Goal: Information Seeking & Learning: Learn about a topic

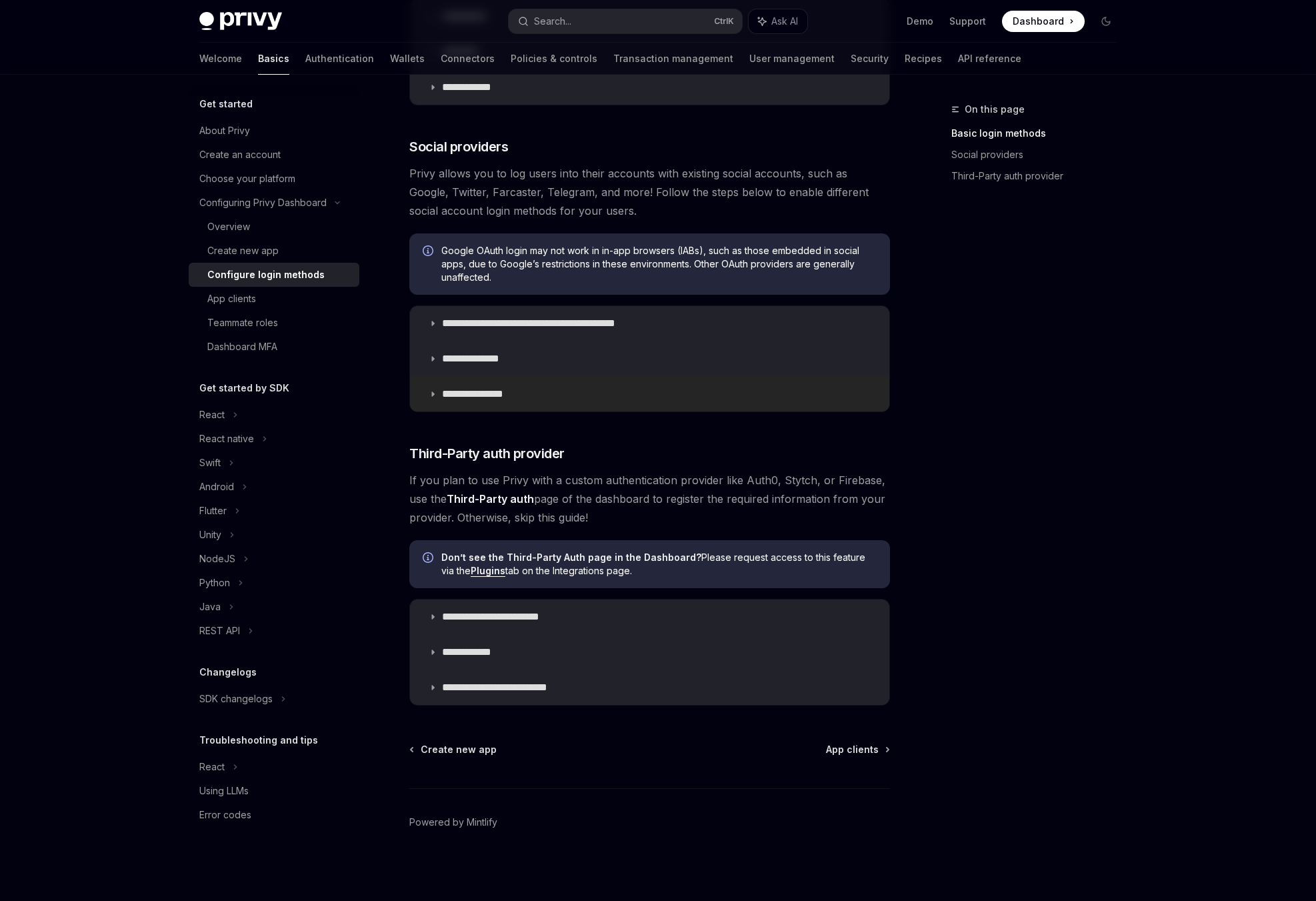
scroll to position [95, 0]
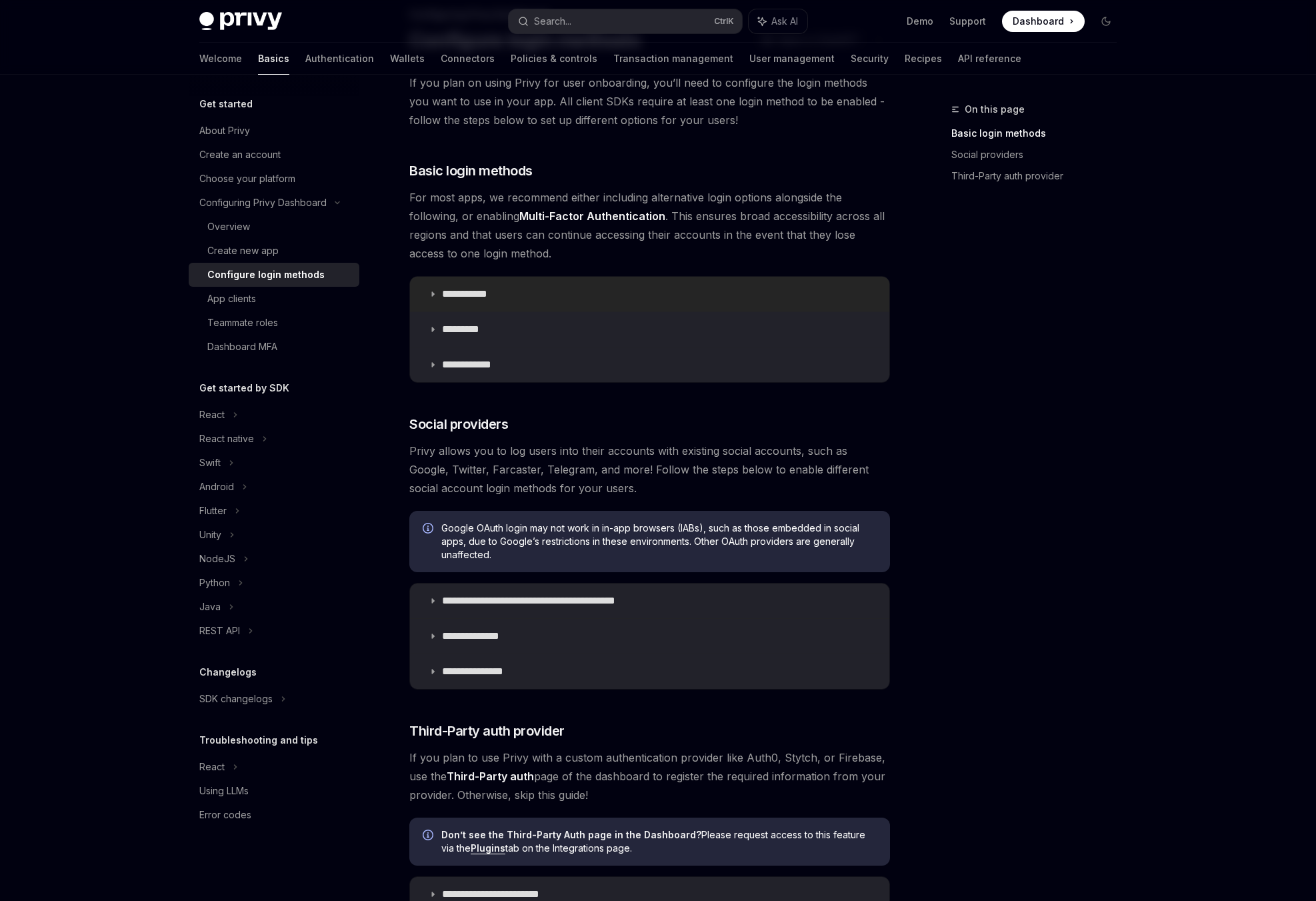
click at [464, 287] on summary "**********" at bounding box center [650, 294] width 479 height 35
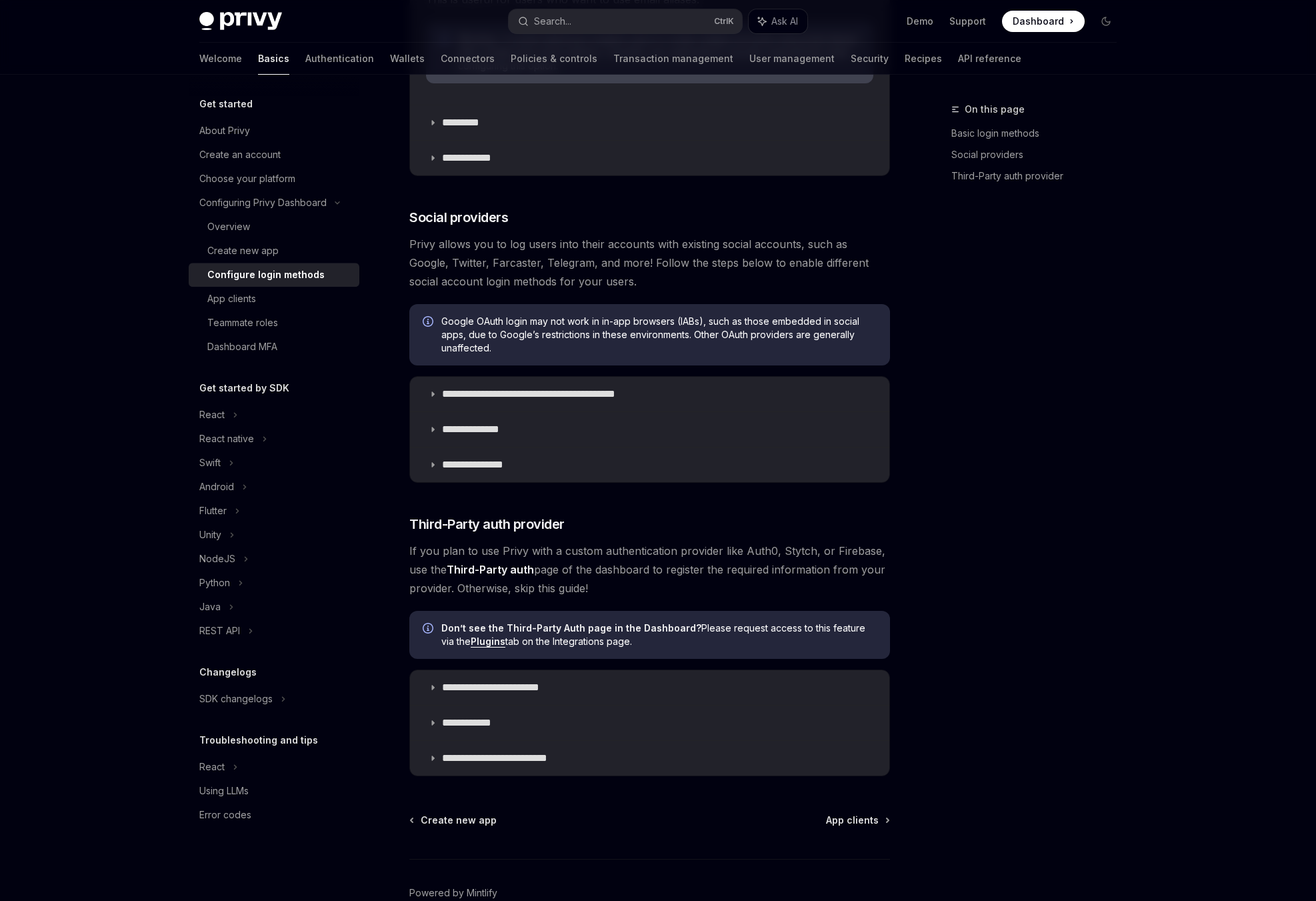
scroll to position [751, 0]
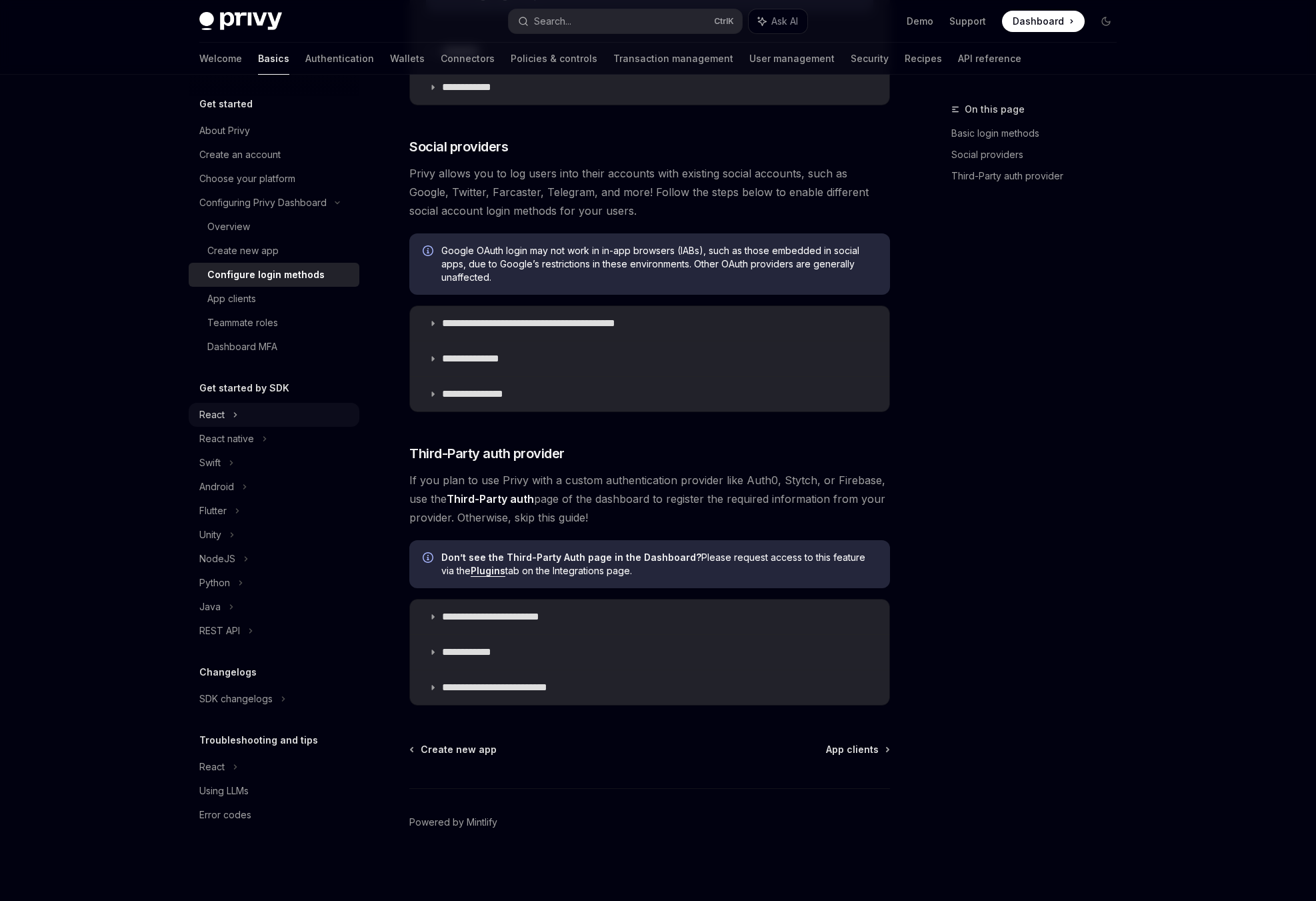
click at [233, 424] on div "React" at bounding box center [274, 414] width 171 height 24
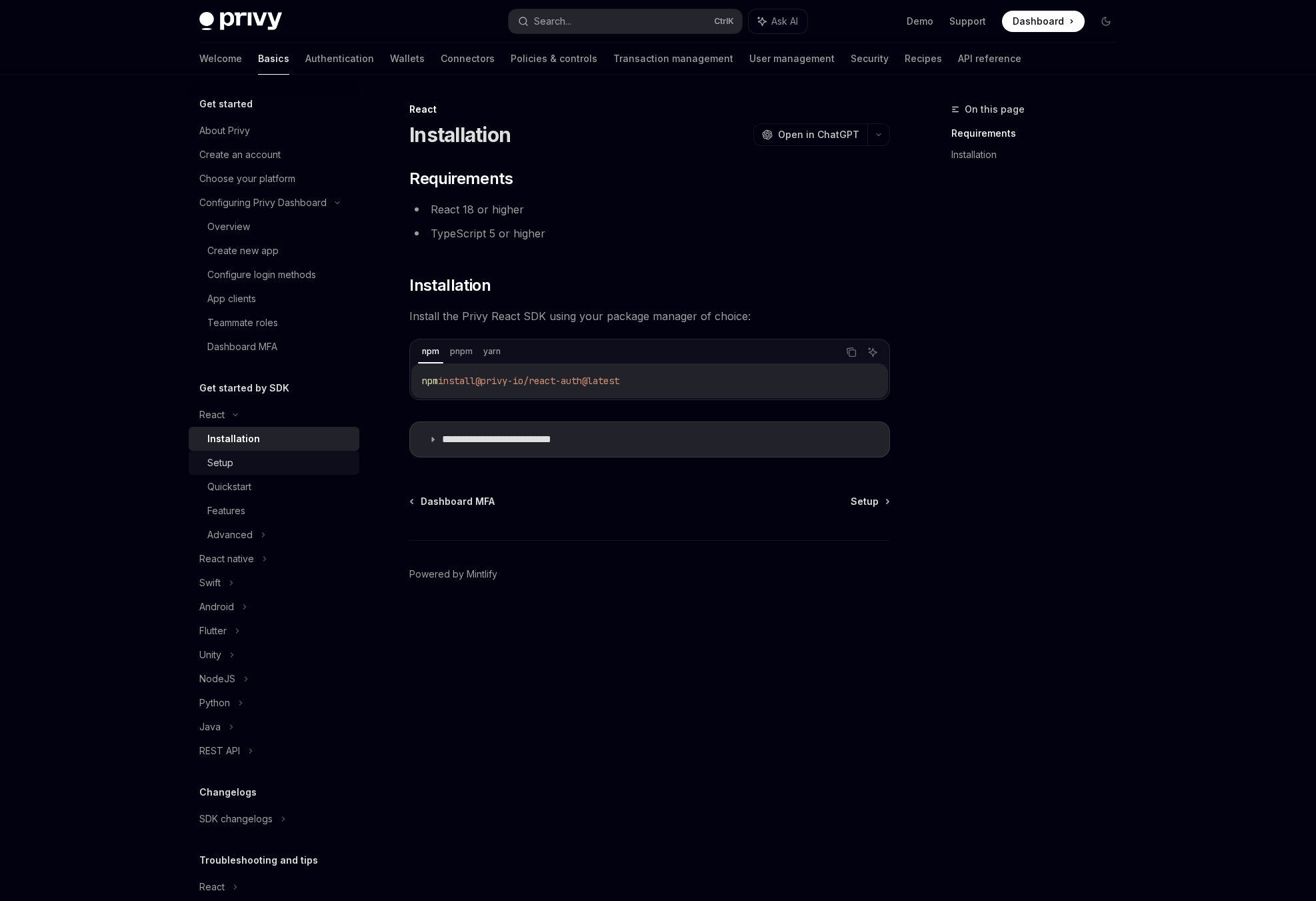
click at [250, 468] on div "Setup" at bounding box center [279, 462] width 144 height 16
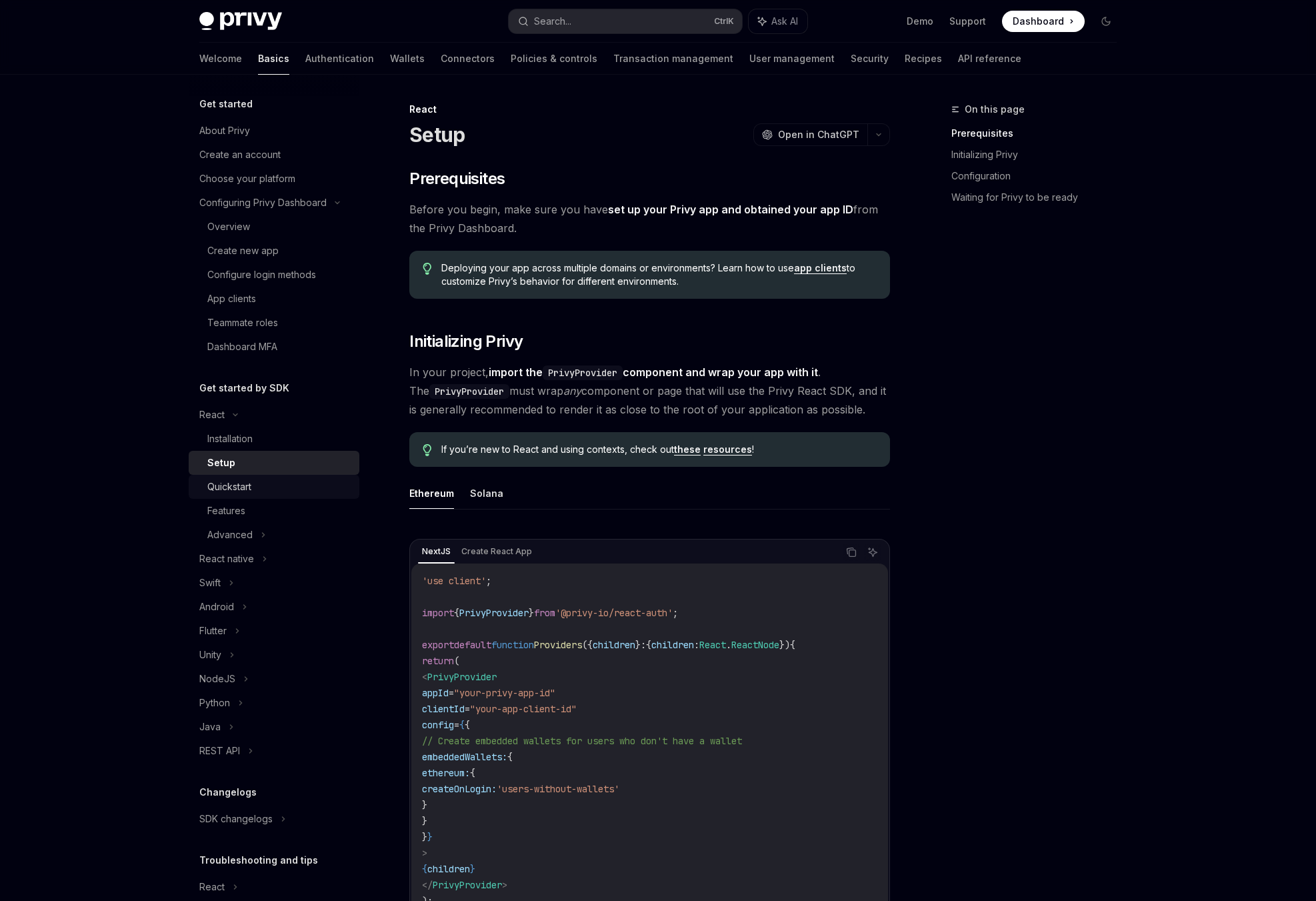
click at [251, 483] on div "Quickstart" at bounding box center [229, 487] width 44 height 16
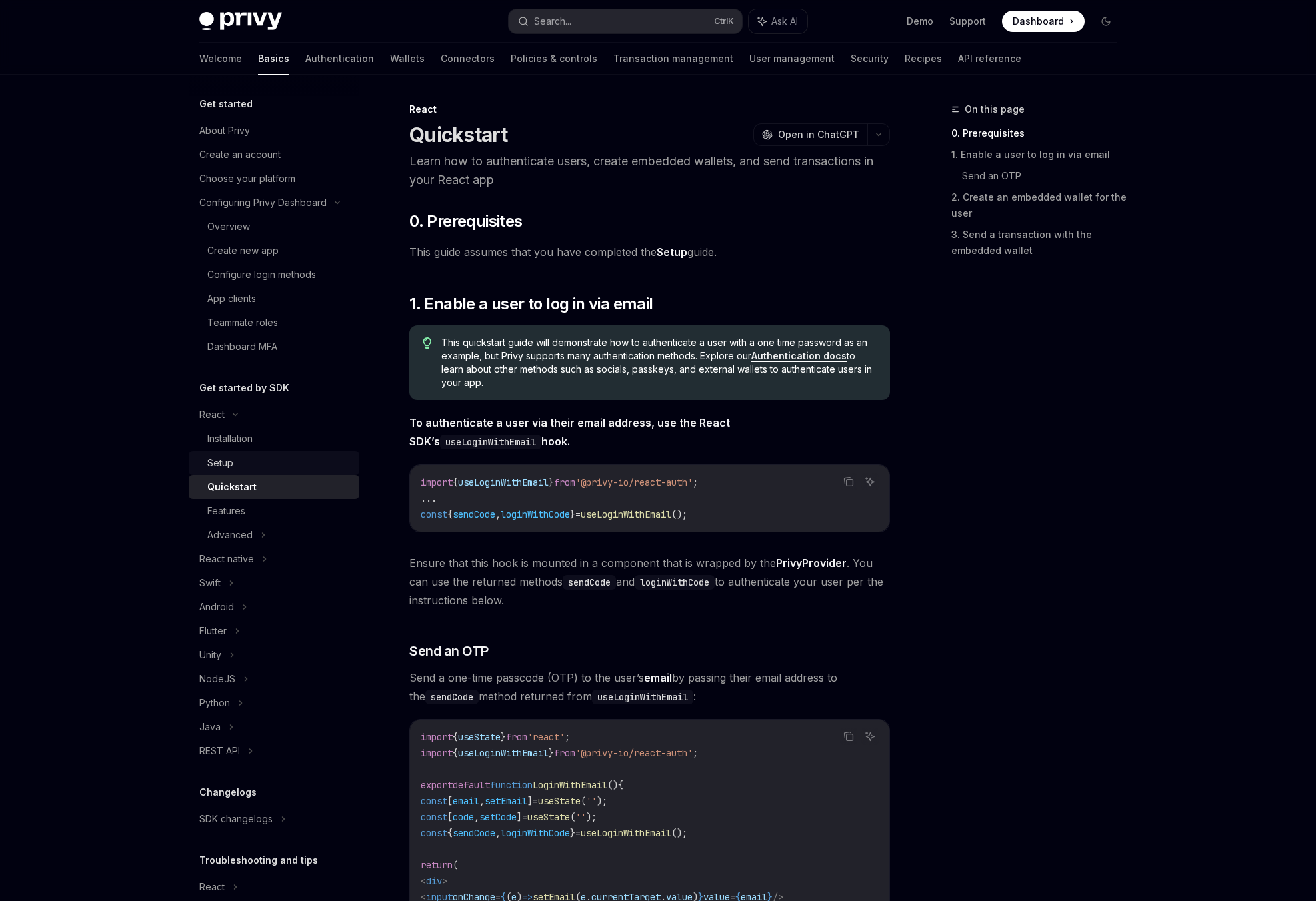
click at [275, 470] on div "Setup" at bounding box center [279, 462] width 144 height 16
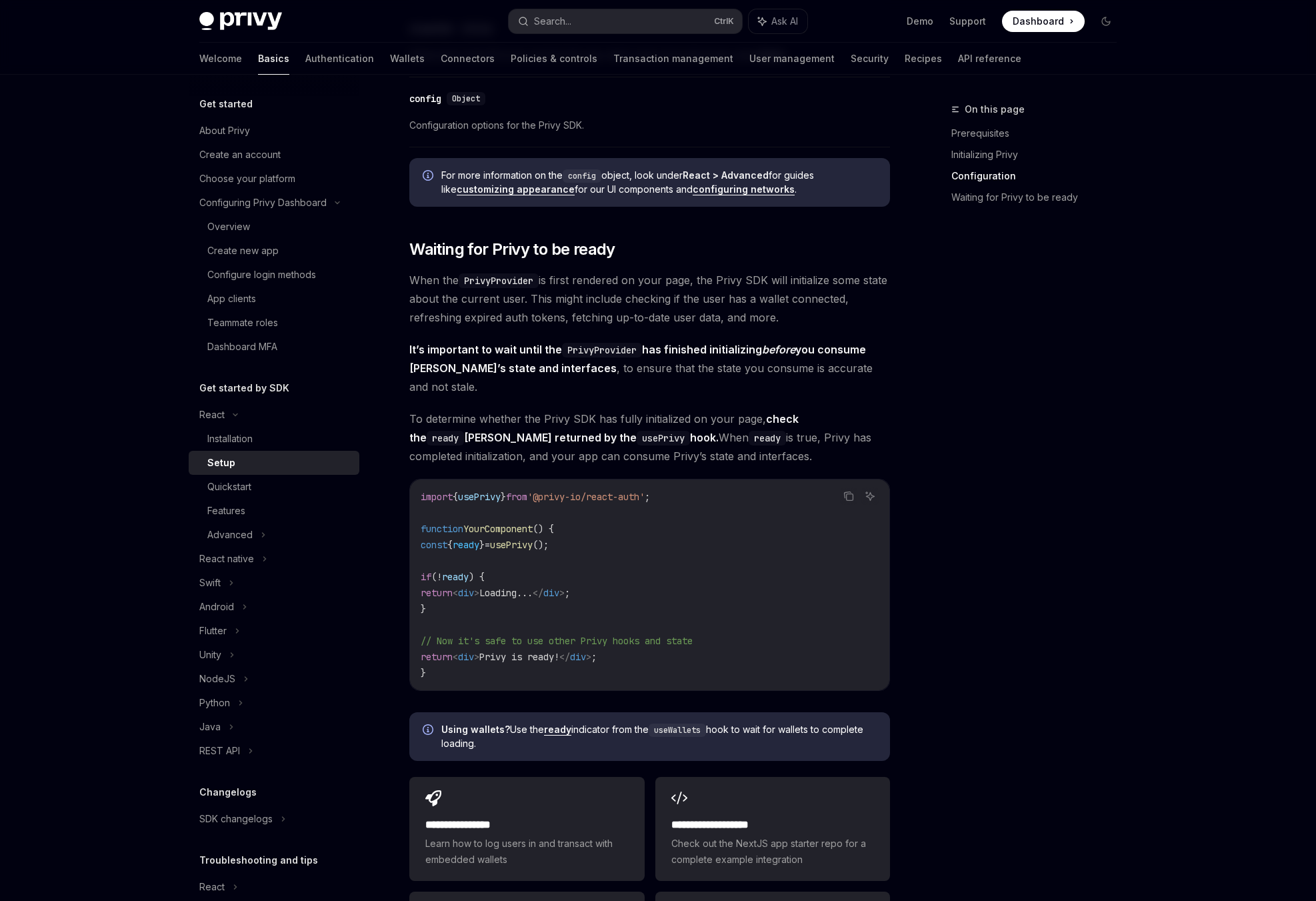
scroll to position [1248, 0]
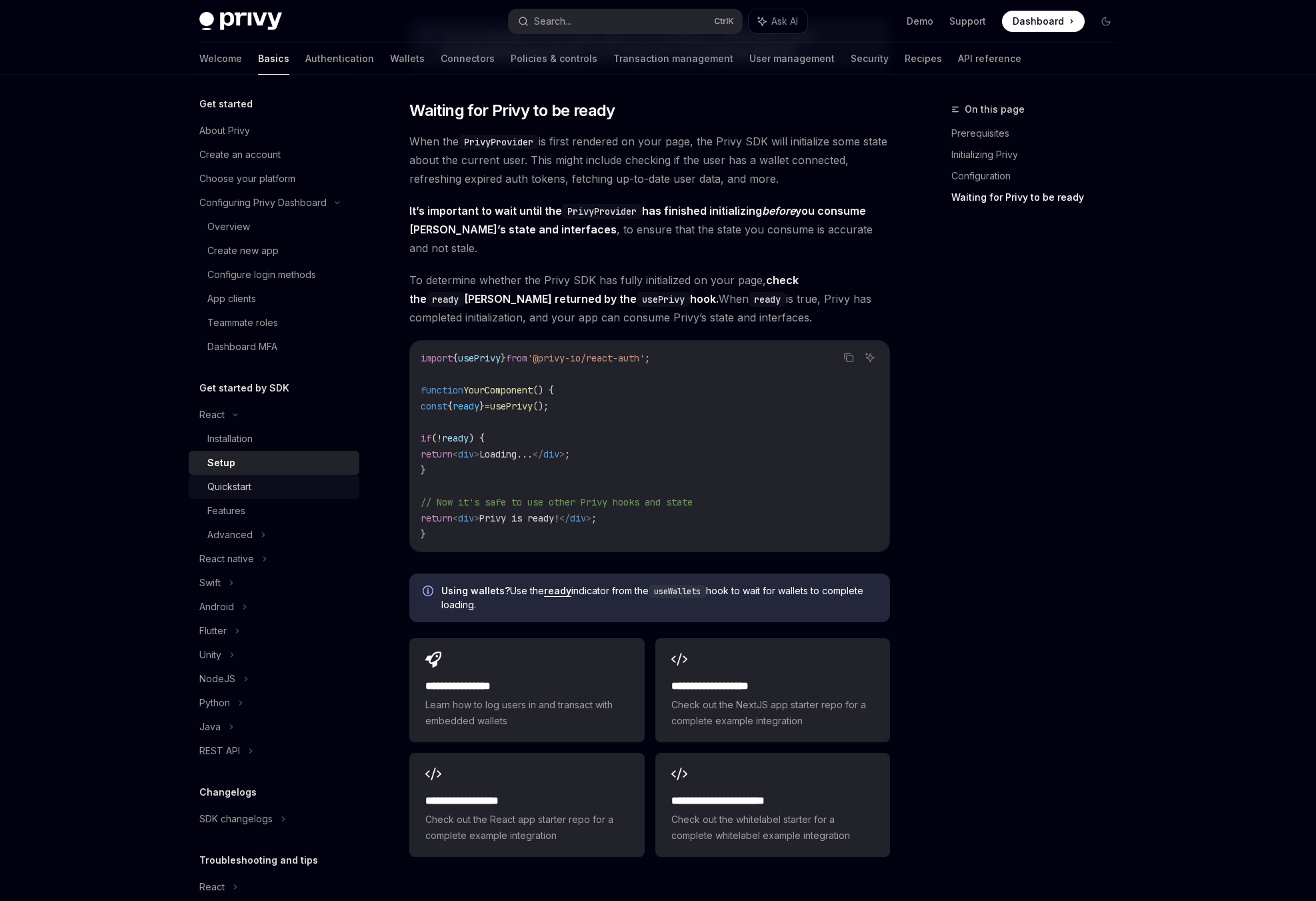
click at [260, 483] on div "Quickstart" at bounding box center [279, 487] width 144 height 16
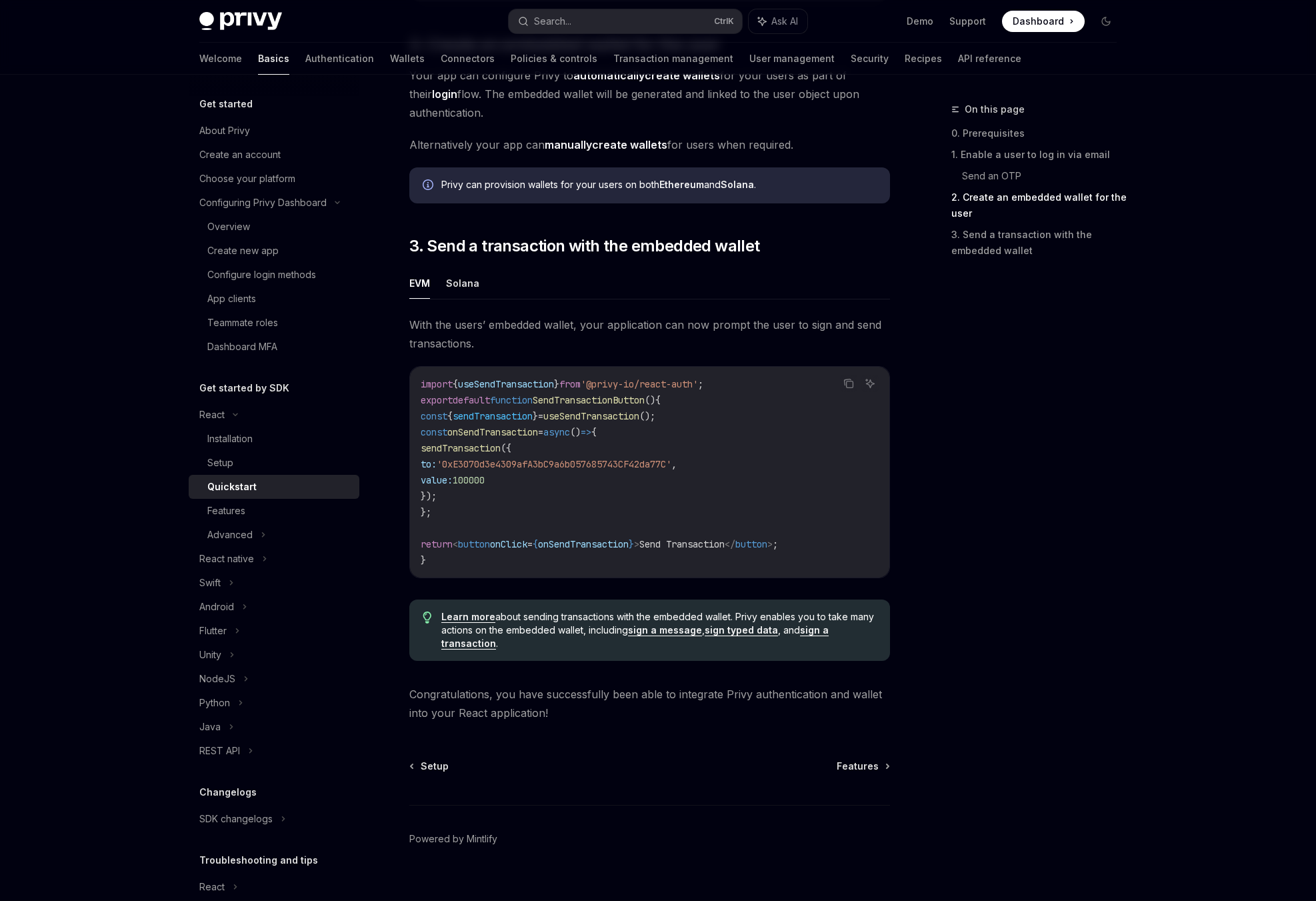
scroll to position [1027, 0]
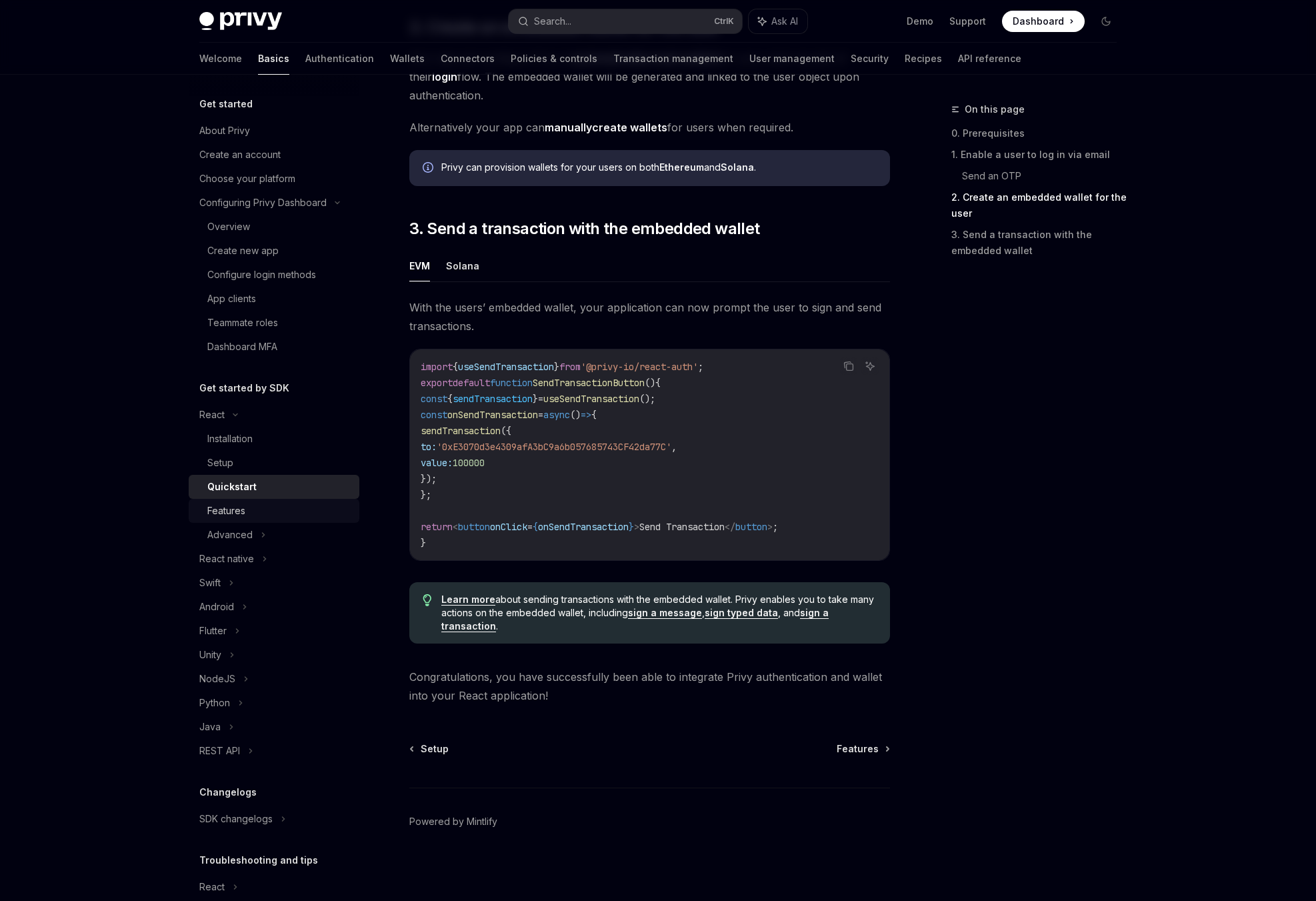
click at [264, 507] on div "Features" at bounding box center [279, 511] width 144 height 16
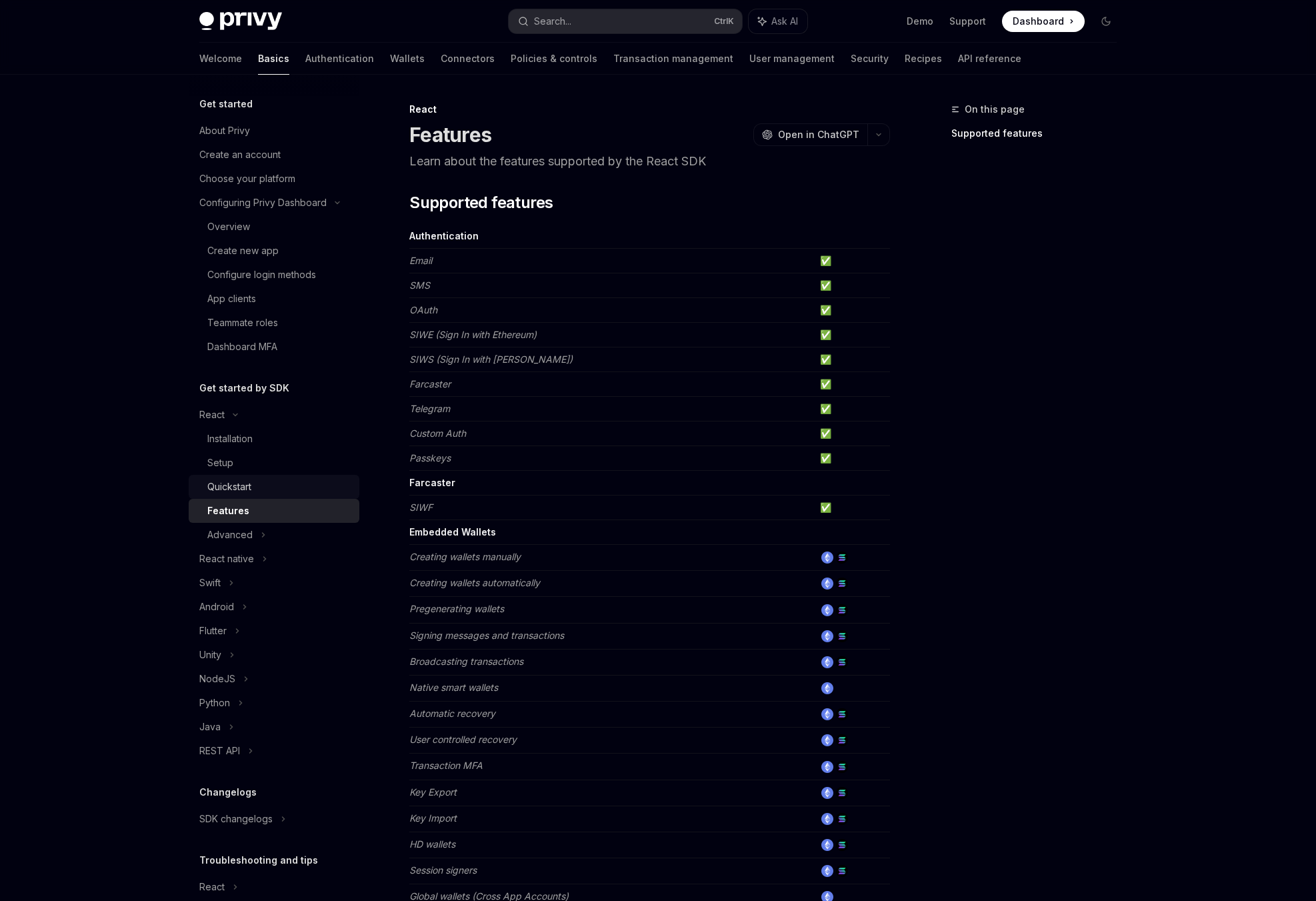
click at [266, 495] on div "Quickstart" at bounding box center [279, 487] width 144 height 16
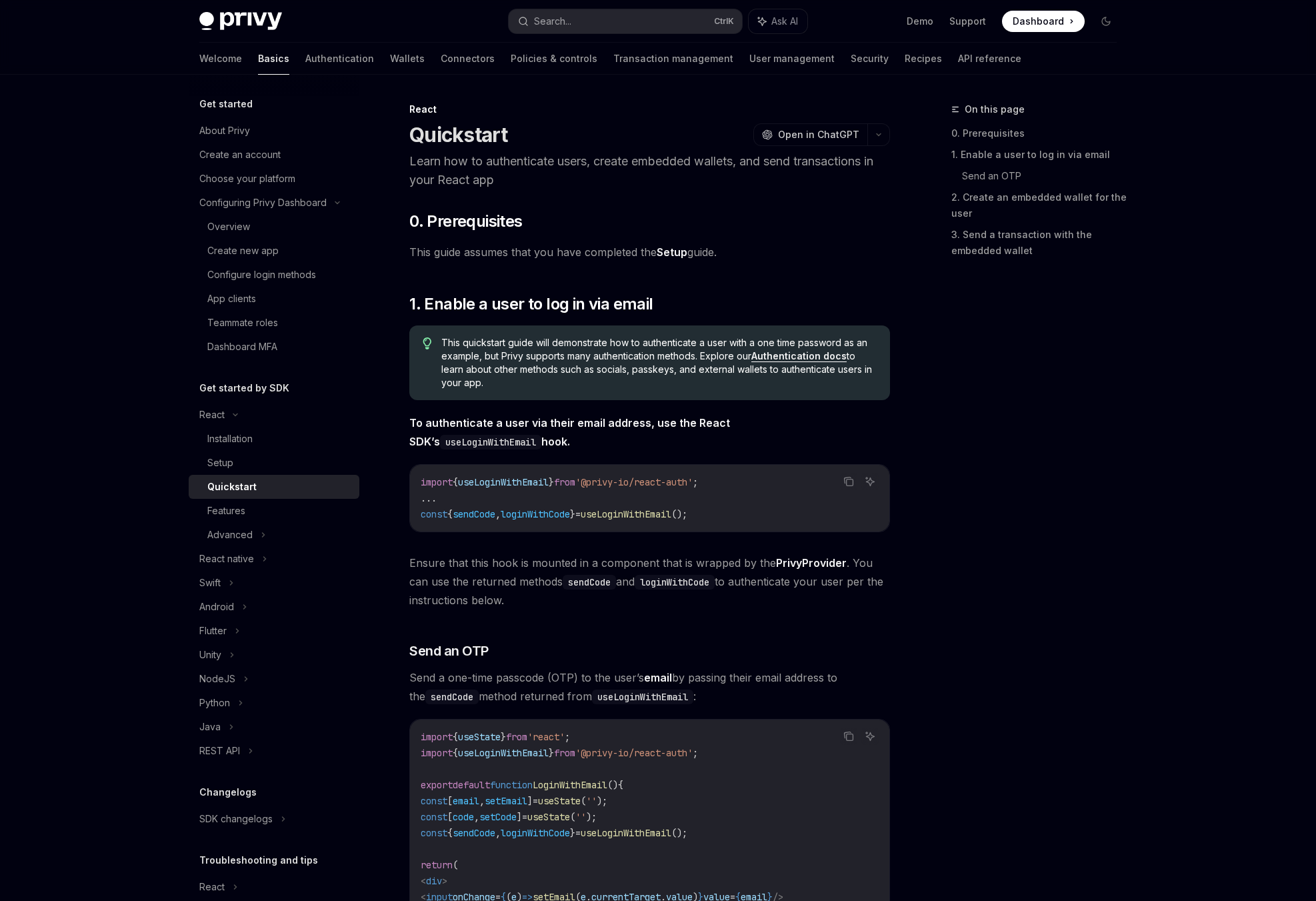
type textarea "*"
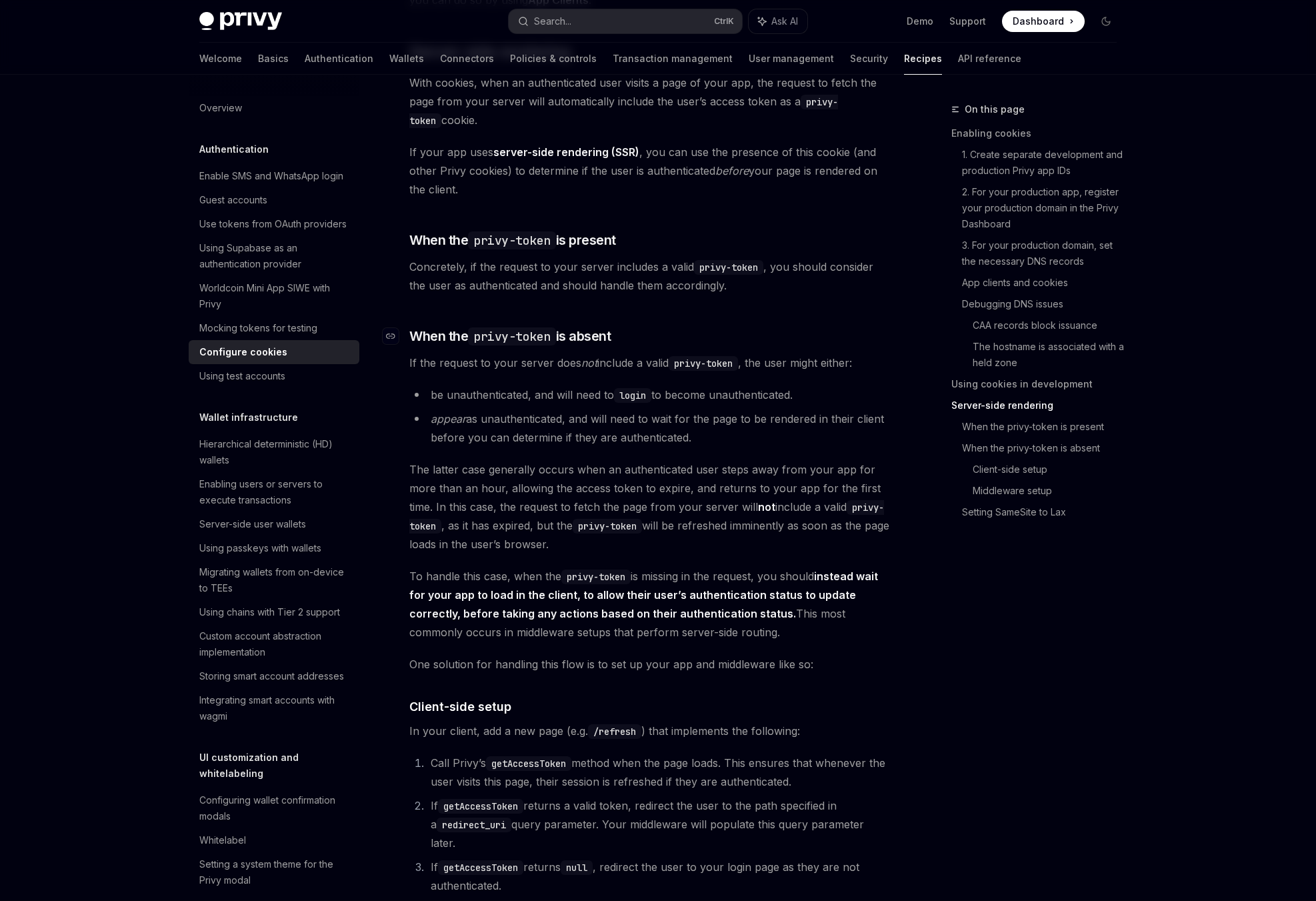
scroll to position [2705, 0]
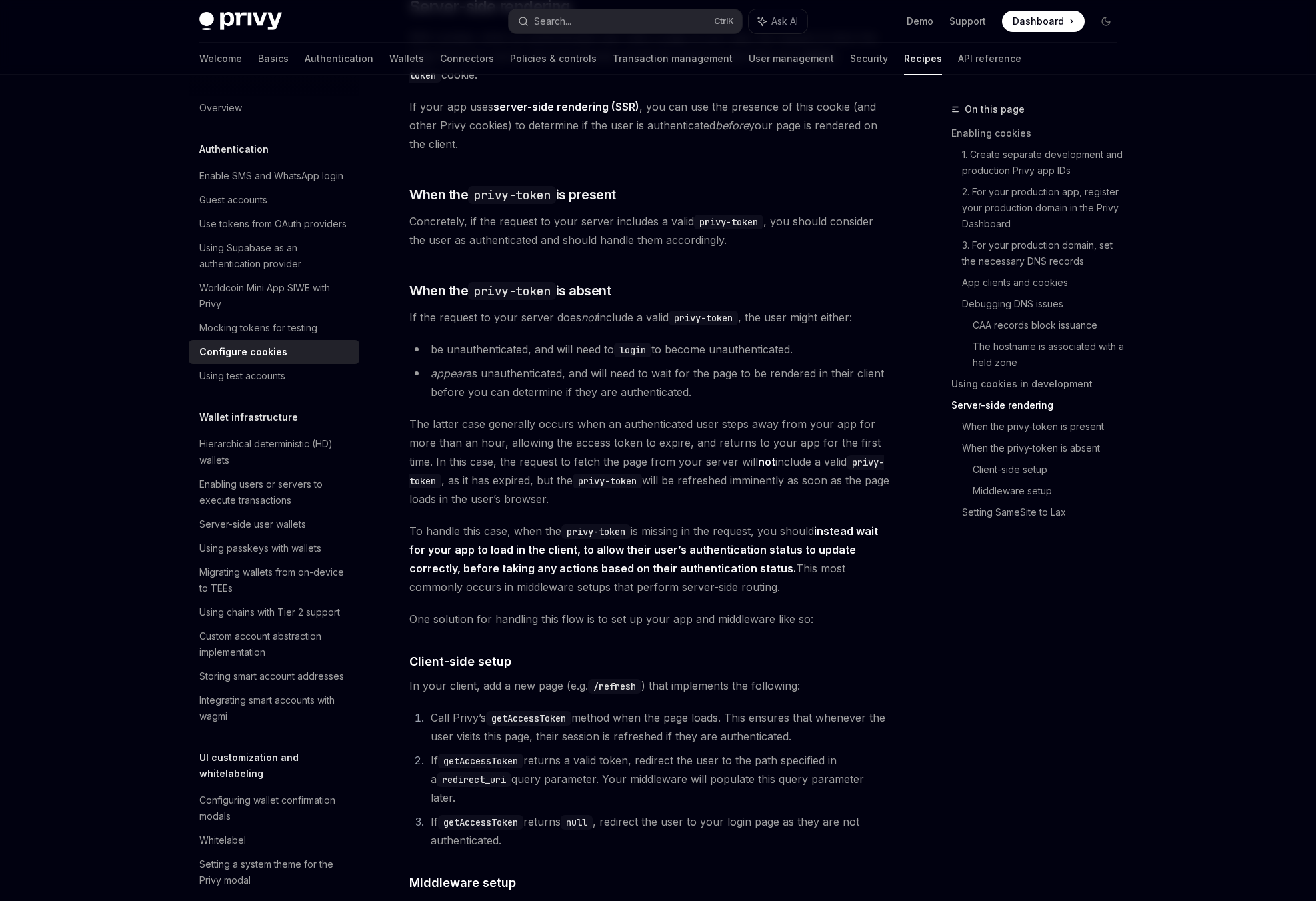
click at [502, 478] on span "The latter case generally occurs when an authenticated user steps away from you…" at bounding box center [650, 461] width 481 height 93
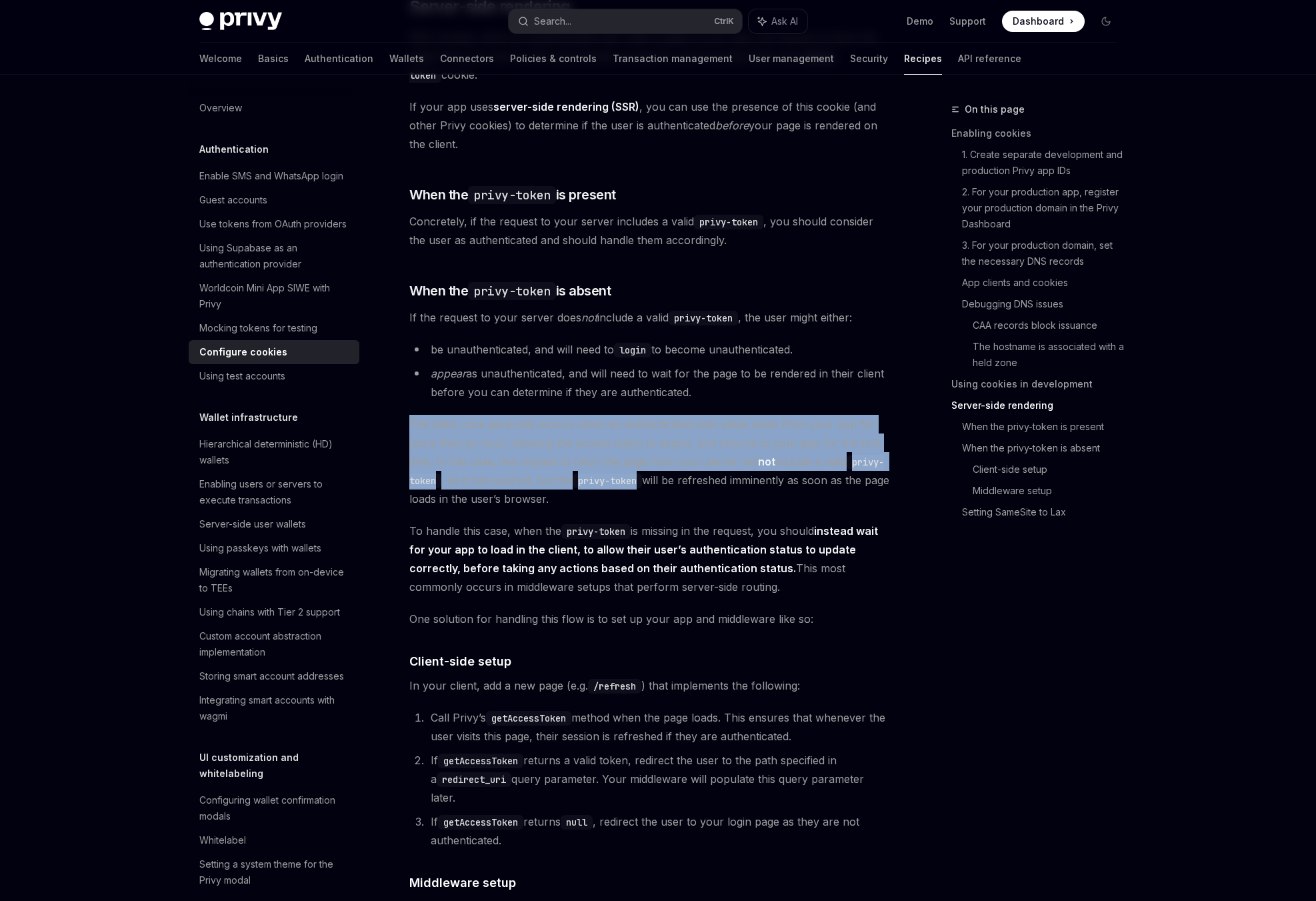
click at [502, 478] on span "The latter case generally occurs when an authenticated user steps away from you…" at bounding box center [650, 461] width 481 height 93
click at [485, 486] on span "The latter case generally occurs when an authenticated user steps away from you…" at bounding box center [650, 461] width 481 height 93
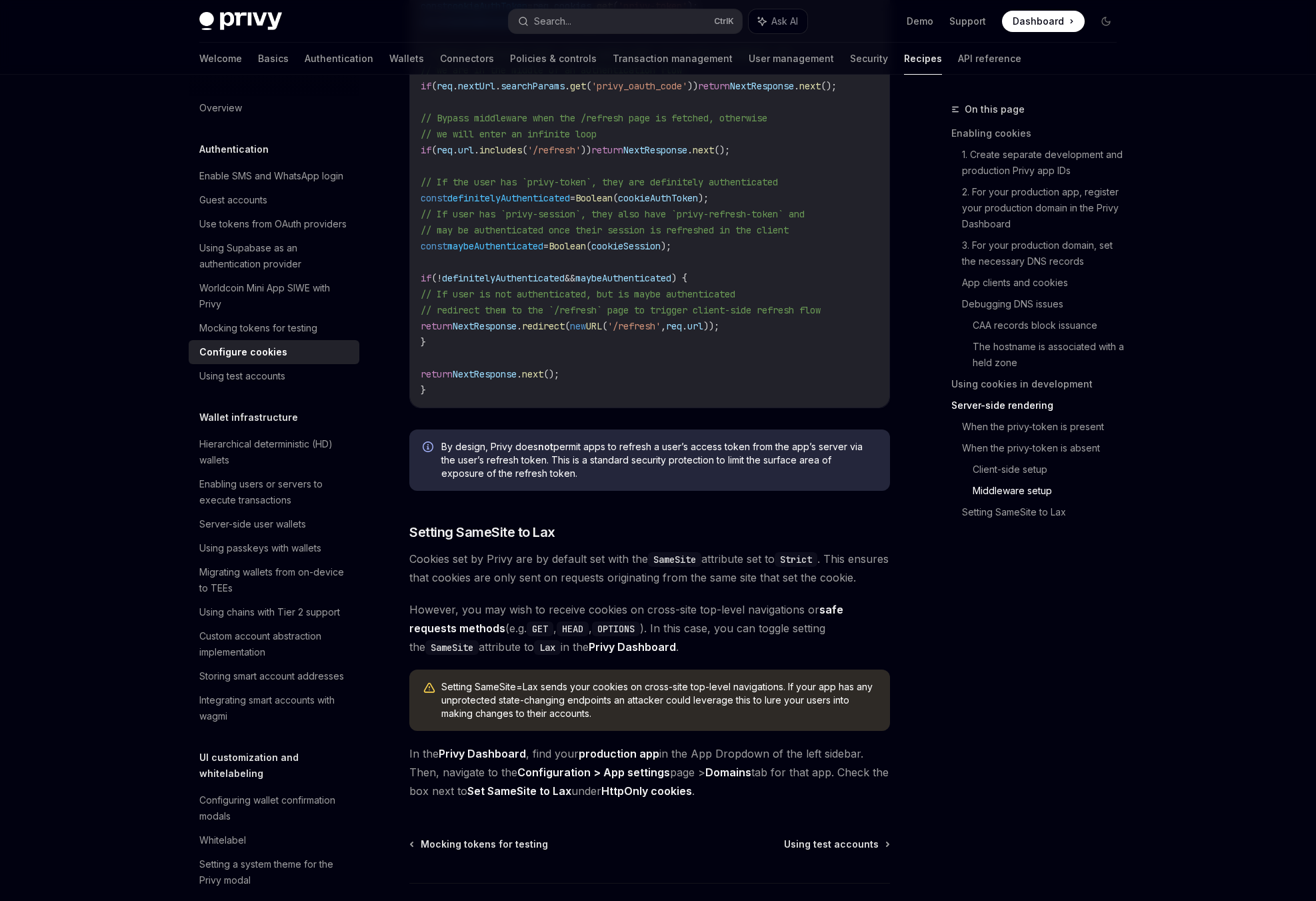
scroll to position [4345, 0]
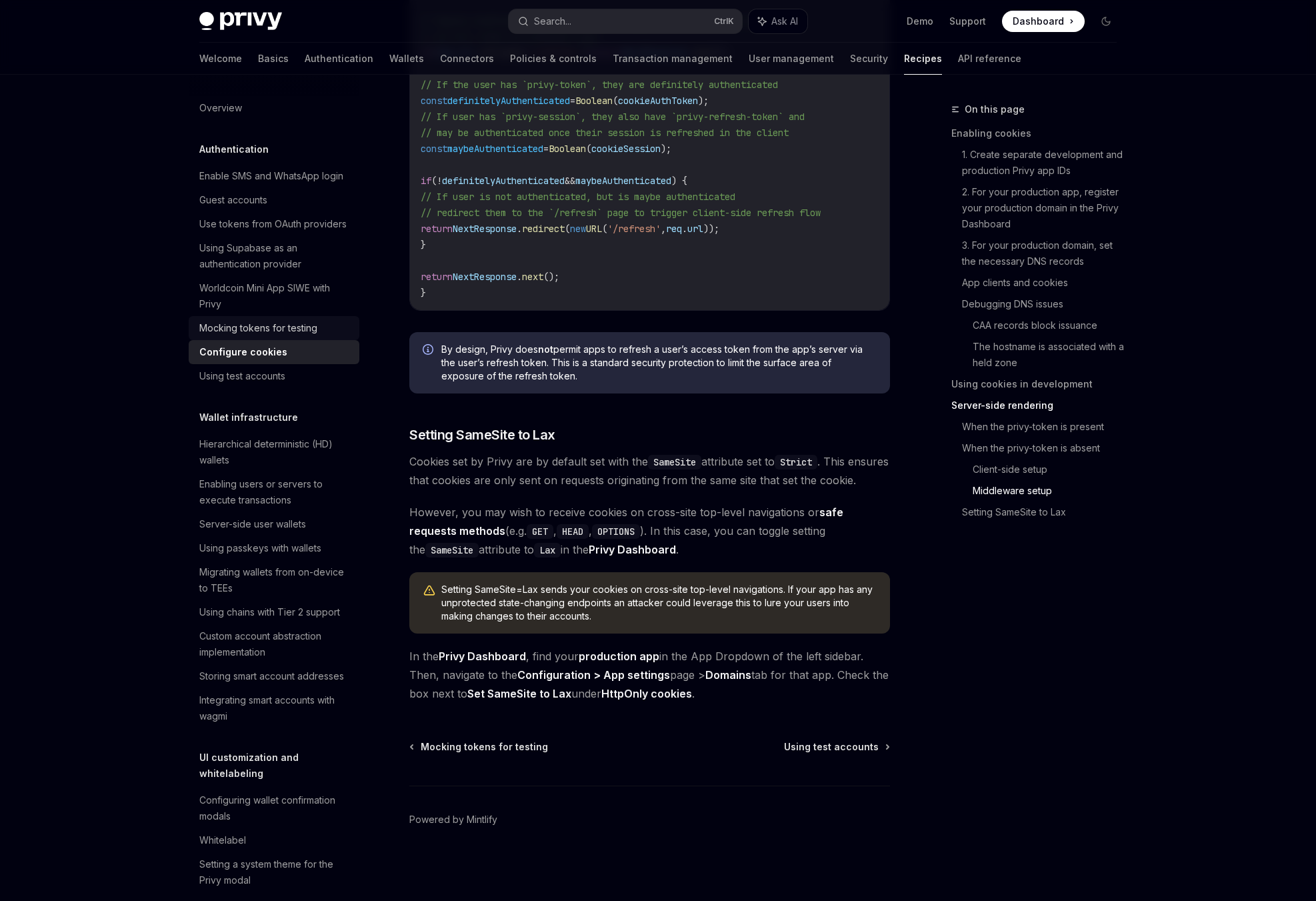
click at [267, 330] on div "Mocking tokens for testing" at bounding box center [258, 328] width 118 height 16
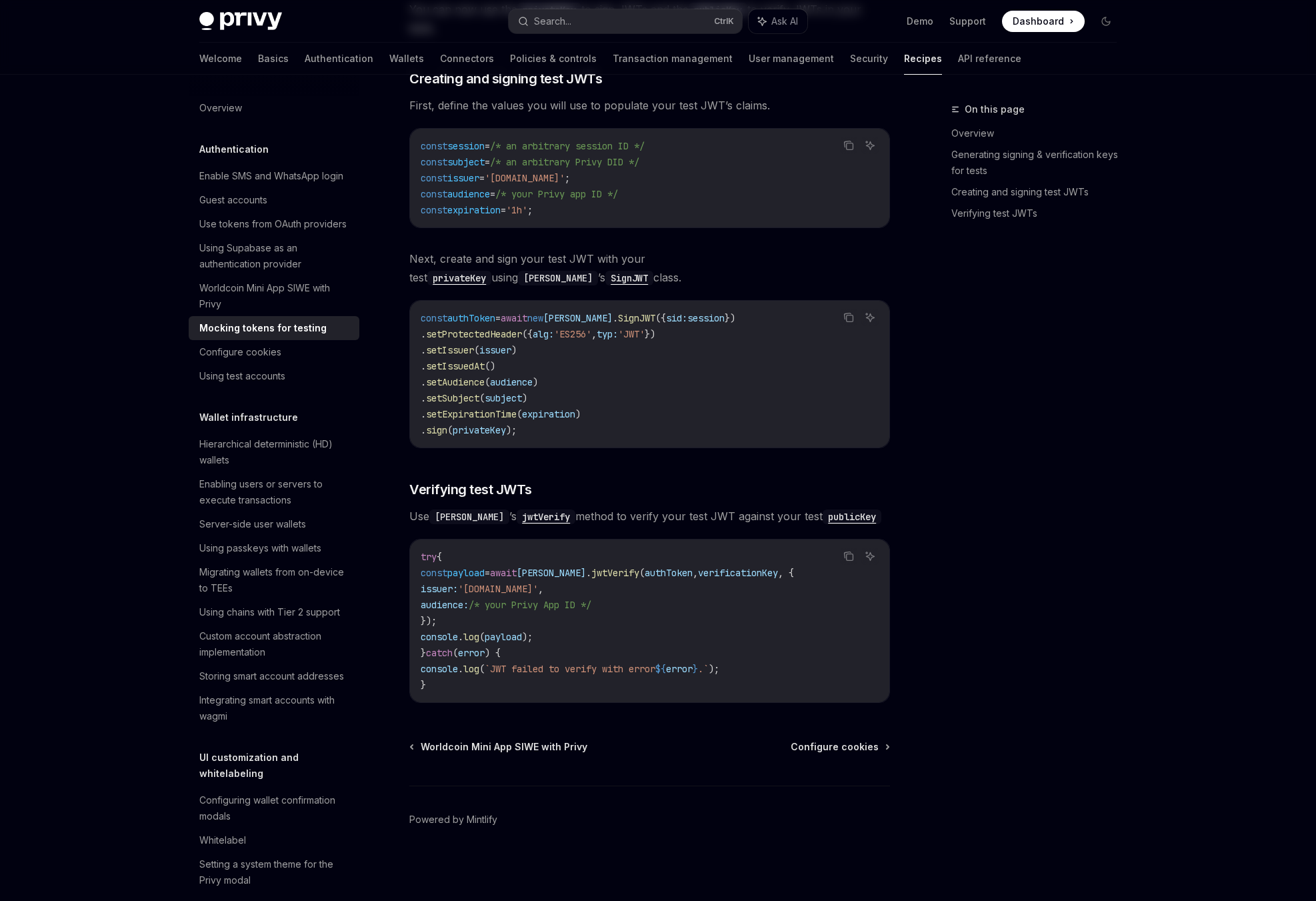
type textarea "*"
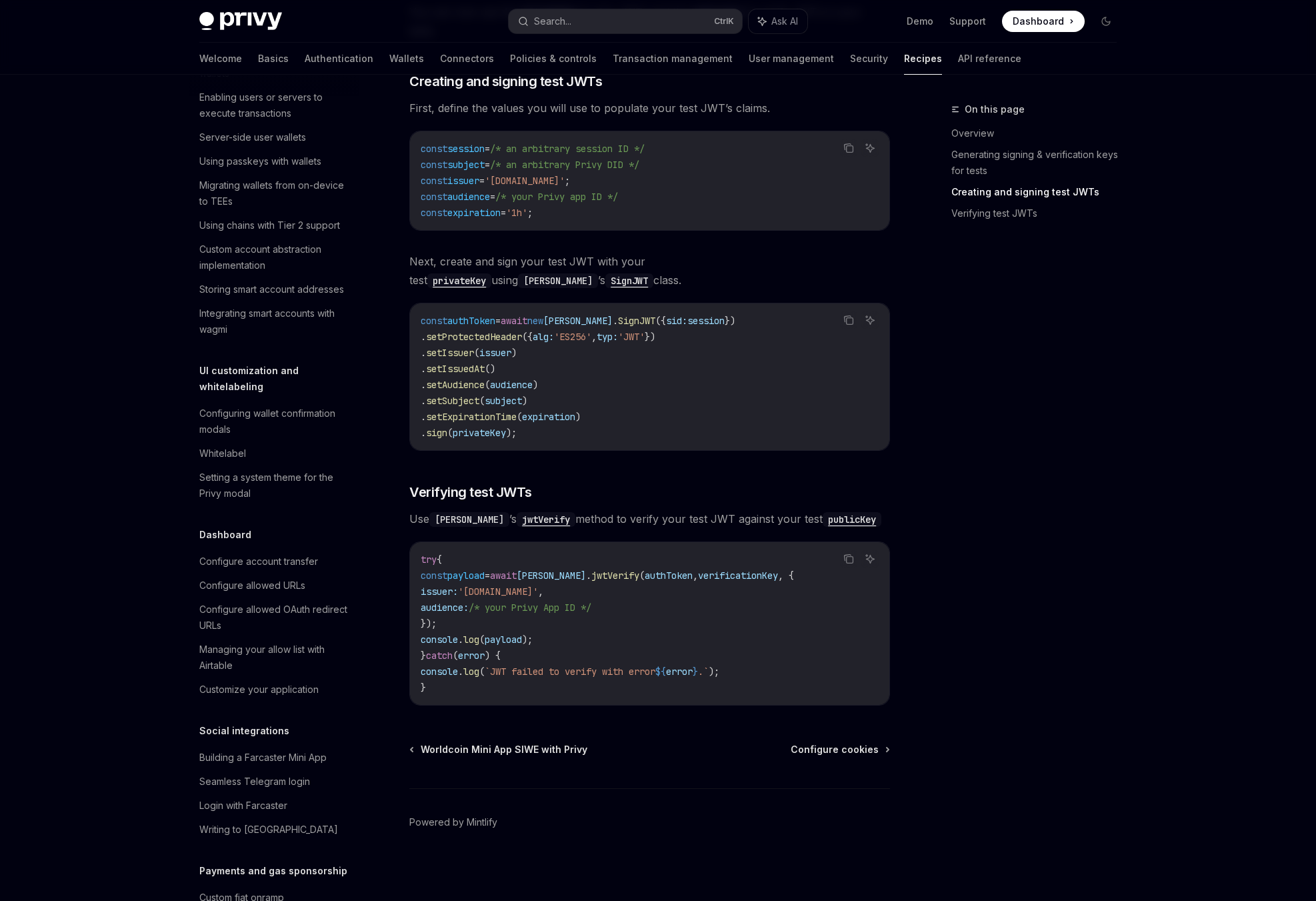
scroll to position [722, 0]
click at [117, 427] on div "Privy Docs home page Search... Ctrl K Ask AI Demo Support Dashboard Dashboard S…" at bounding box center [658, 91] width 1316 height 1626
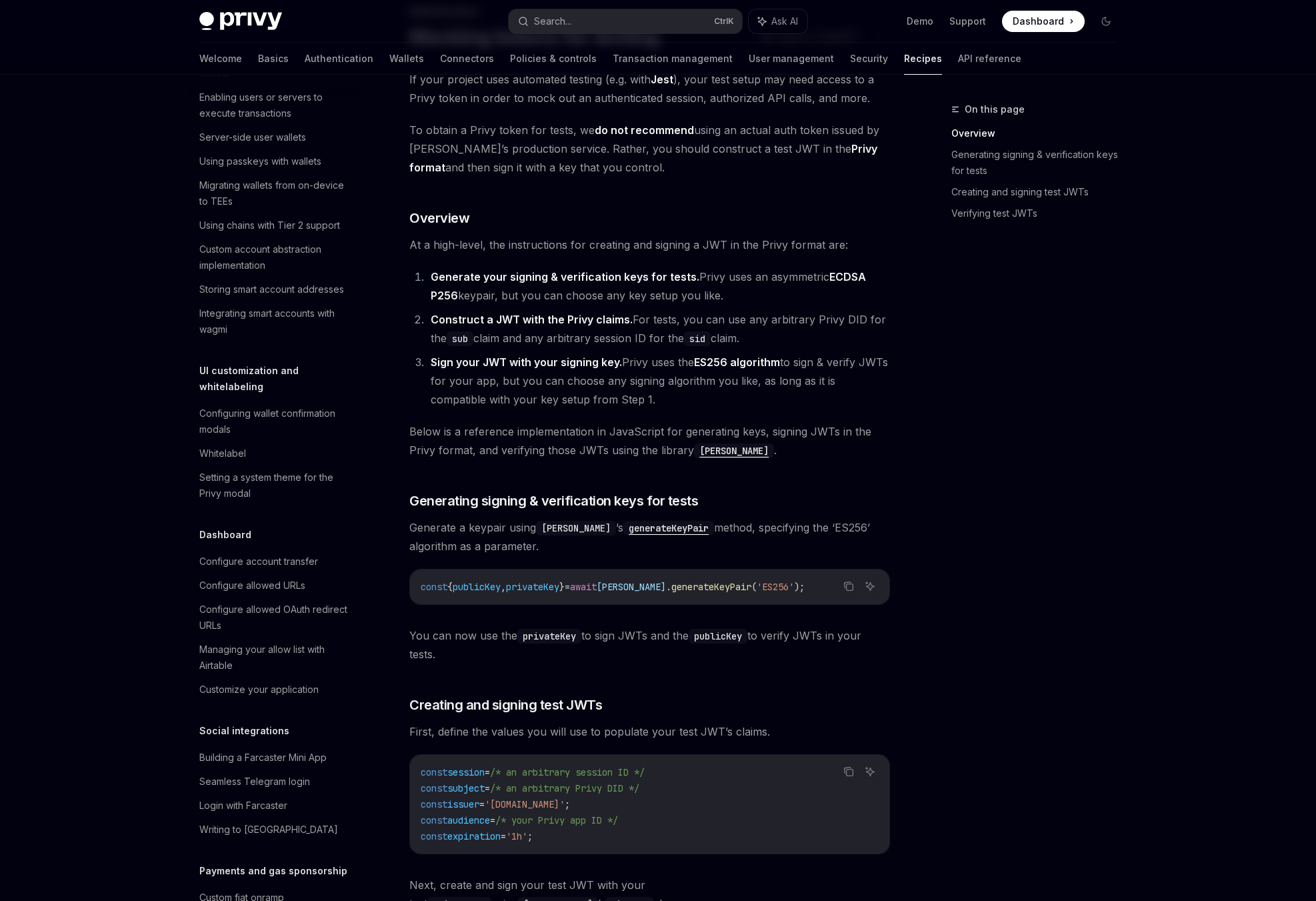
scroll to position [0, 0]
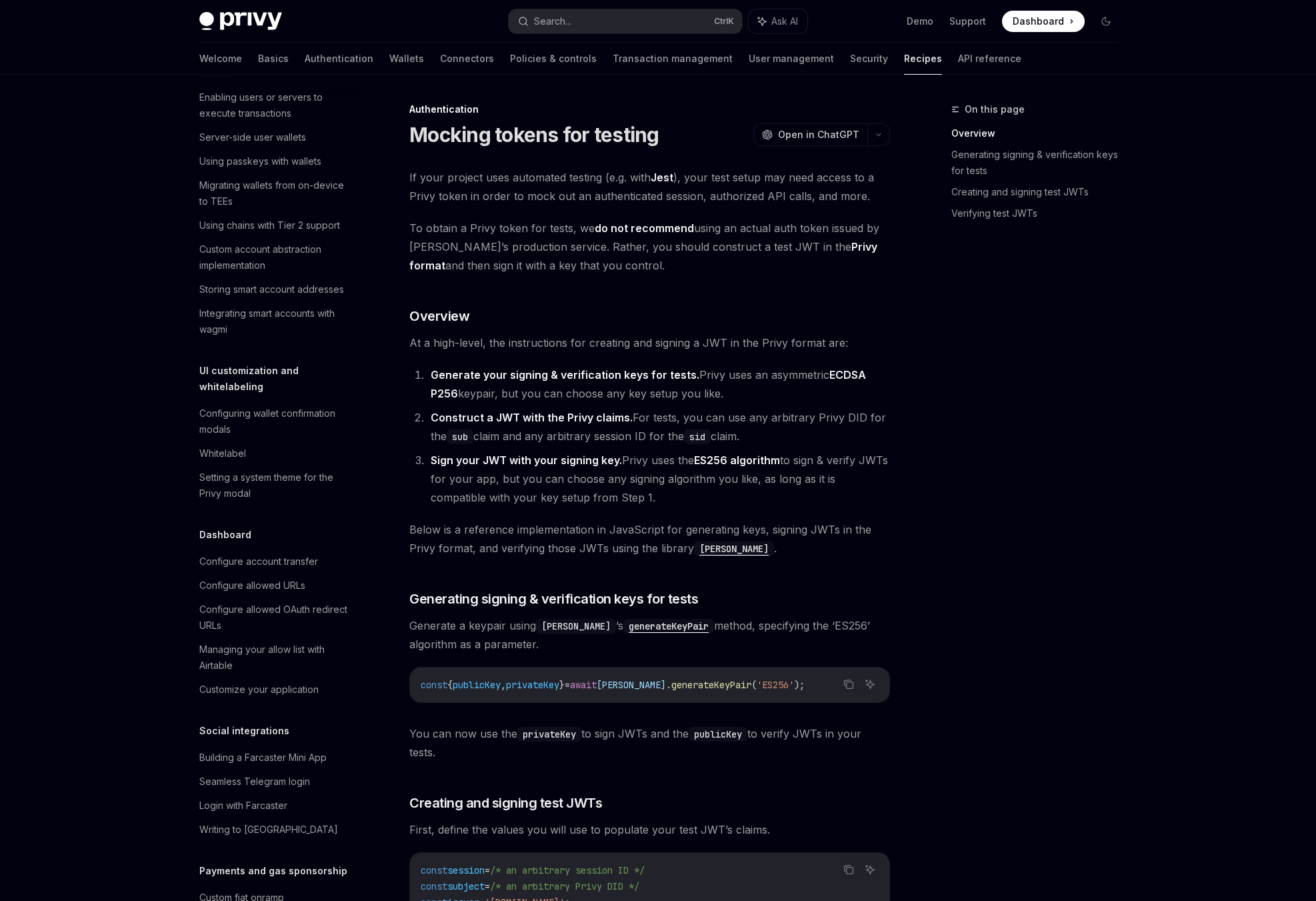
click at [138, 389] on div "Privy Docs home page Search... Ctrl K Ask AI Demo Support Dashboard Dashboard S…" at bounding box center [658, 813] width 1316 height 1626
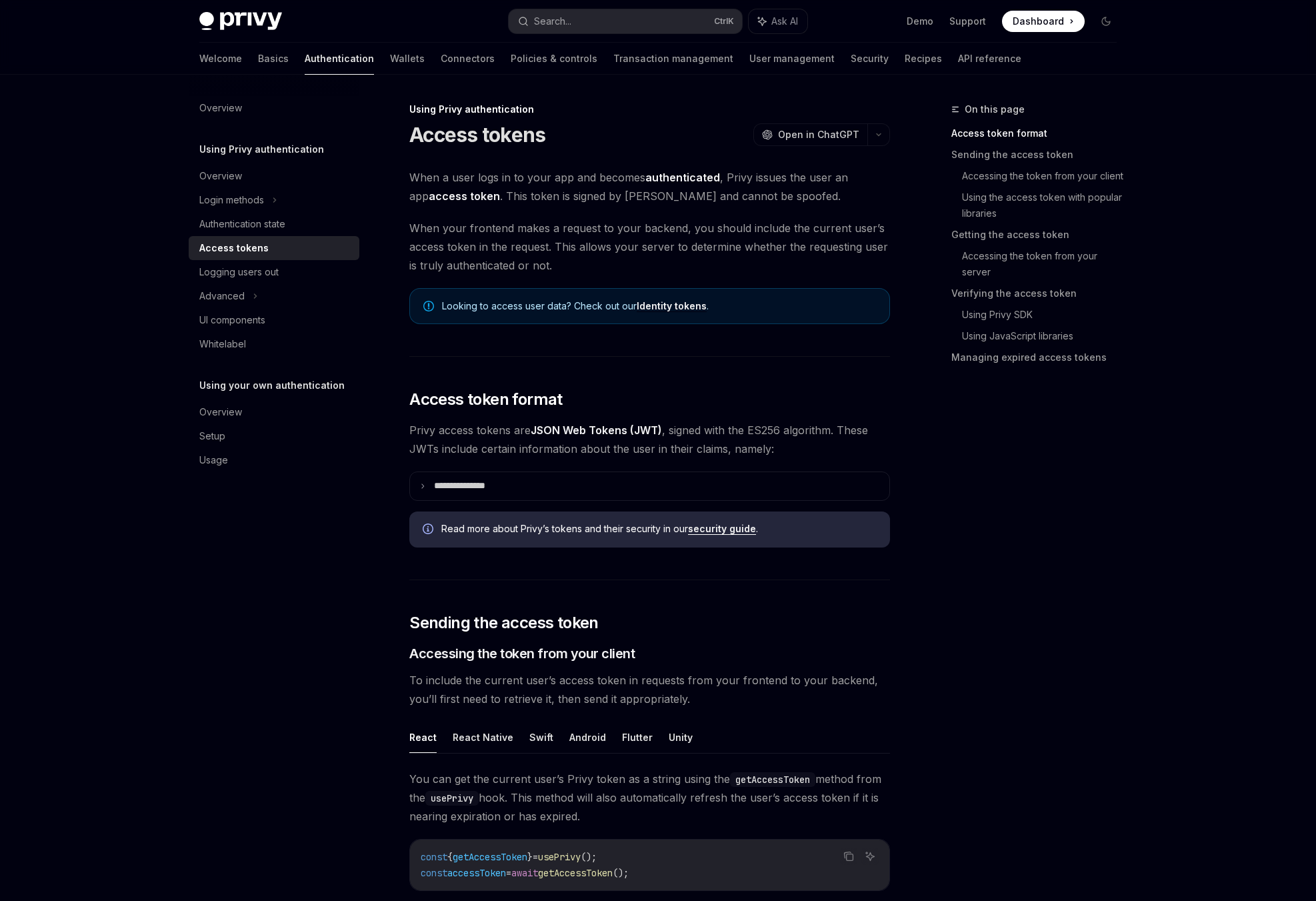
scroll to position [69, 0]
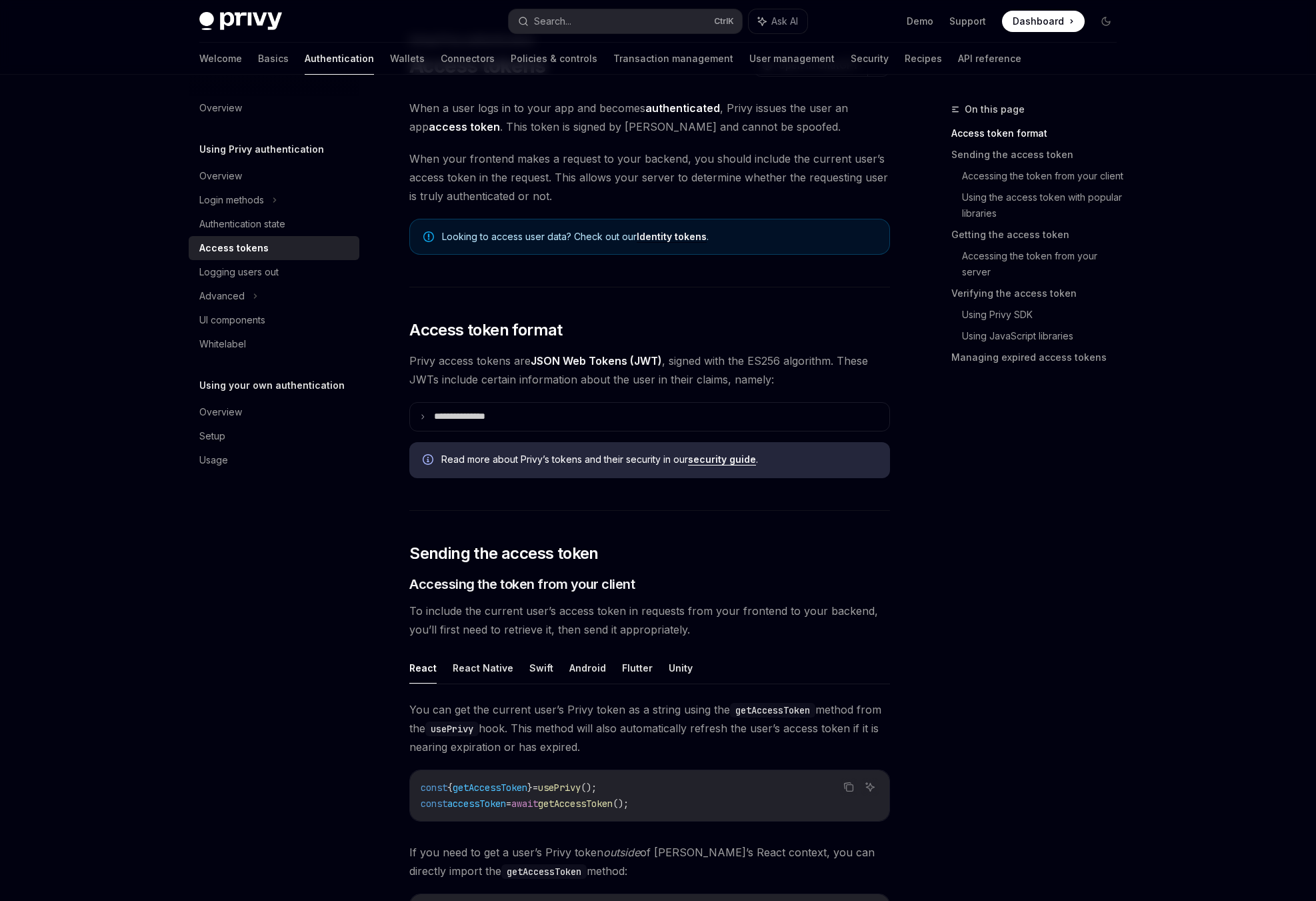
click at [481, 417] on p "**********" at bounding box center [471, 417] width 73 height 12
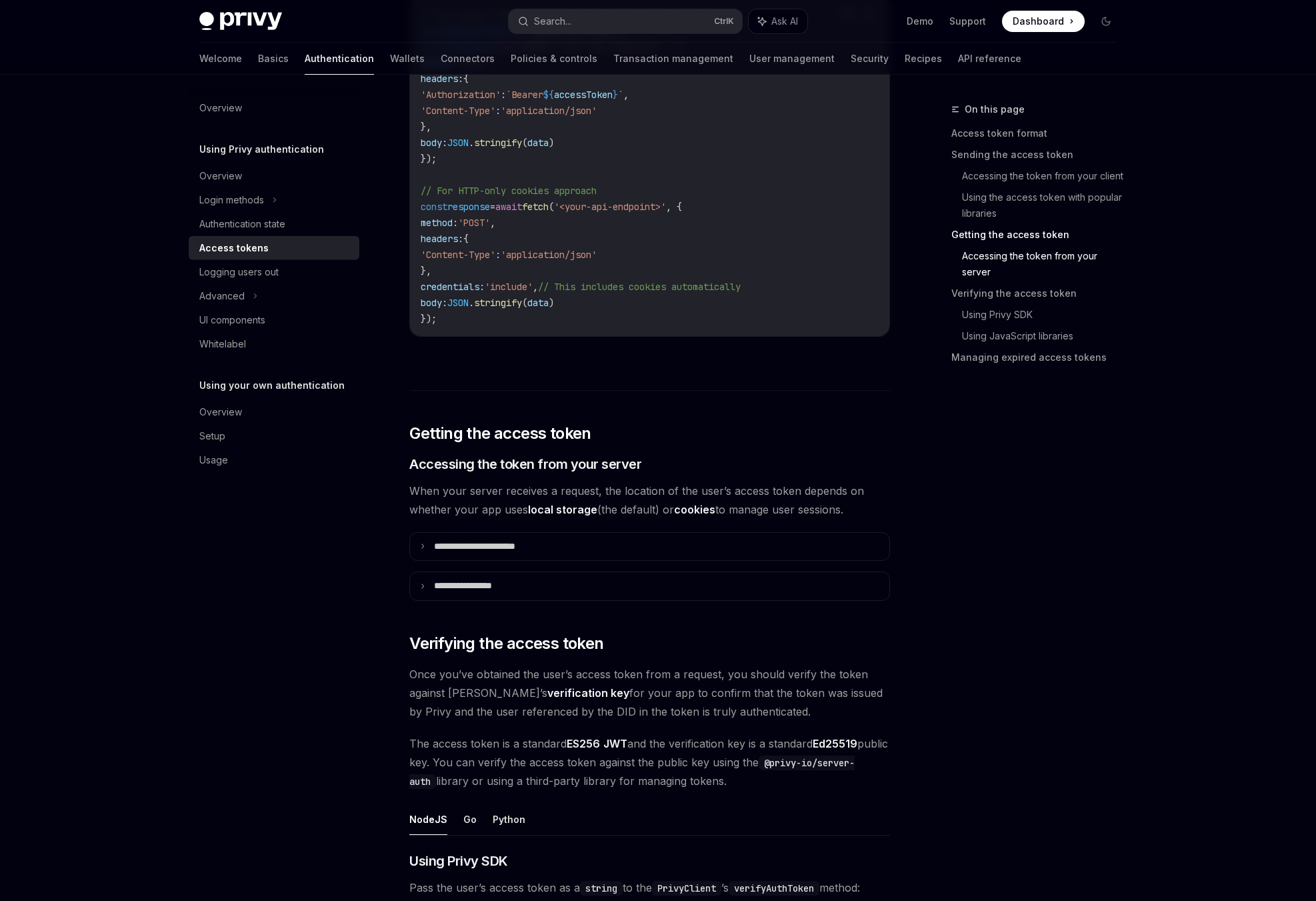
scroll to position [1803, 0]
click at [458, 544] on p "**********" at bounding box center [490, 545] width 111 height 12
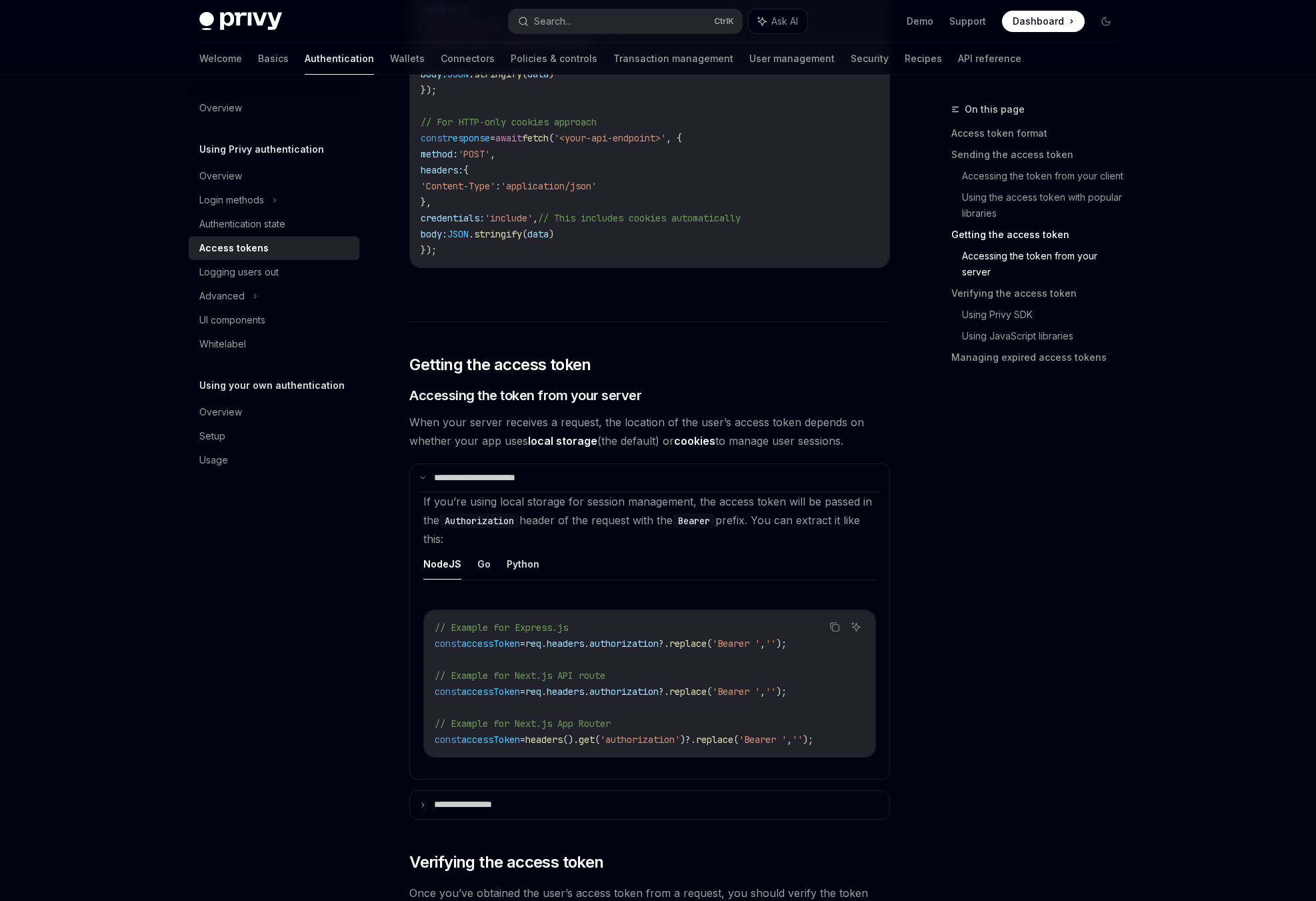
scroll to position [1873, 0]
click at [516, 550] on button "Python" at bounding box center [523, 562] width 33 height 32
type textarea "*"
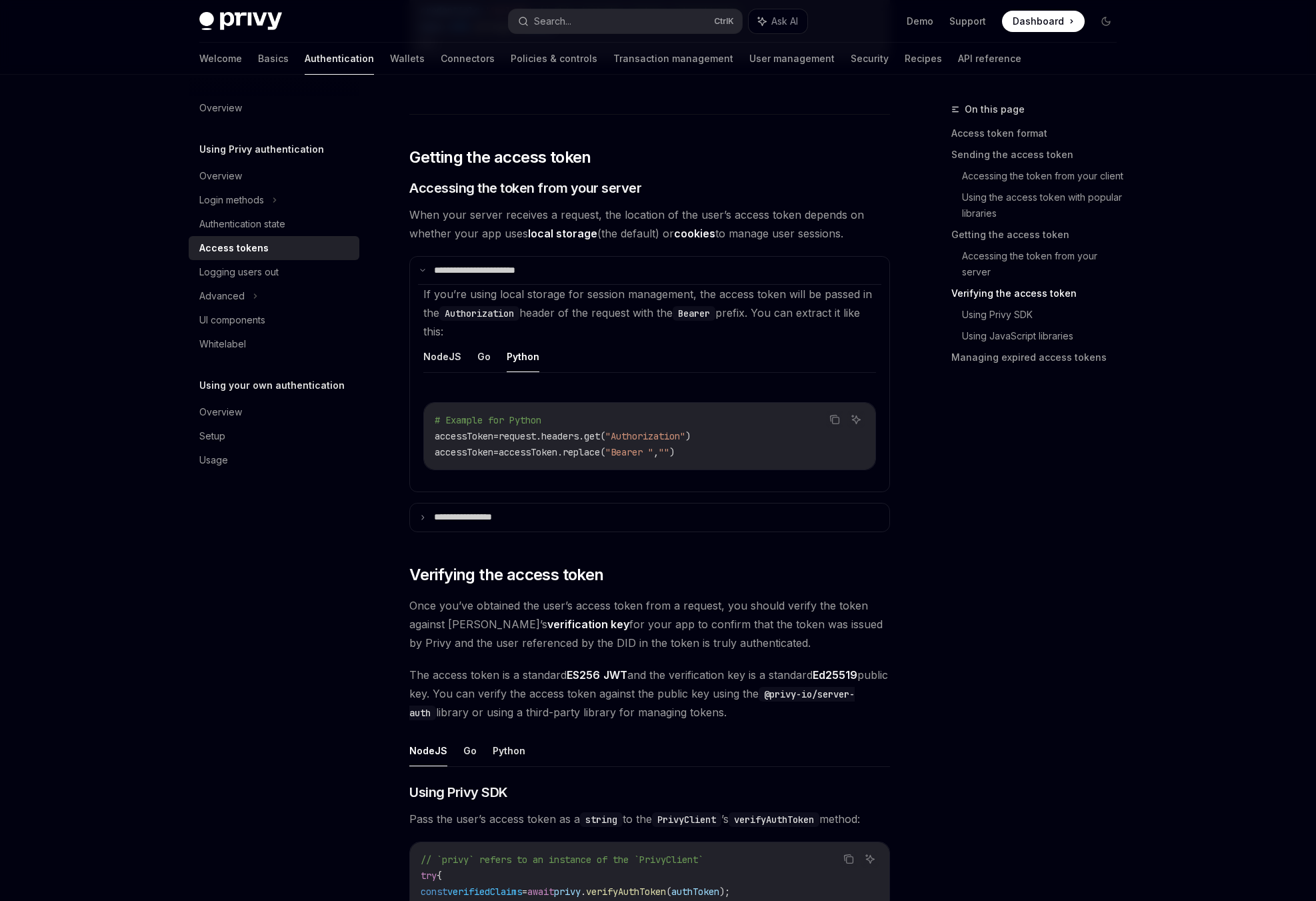
scroll to position [2081, 0]
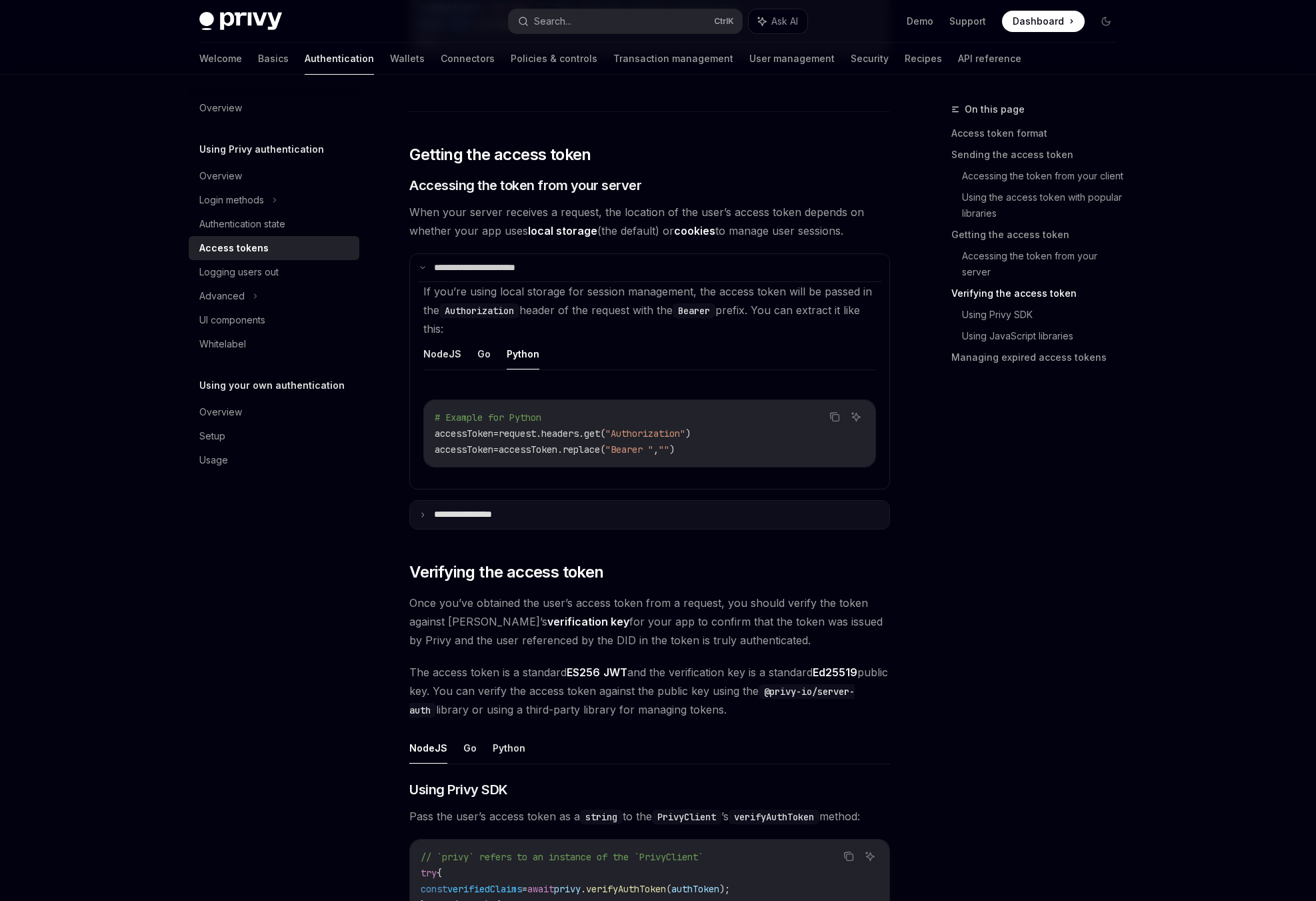
click at [473, 513] on summary "**********" at bounding box center [650, 514] width 479 height 28
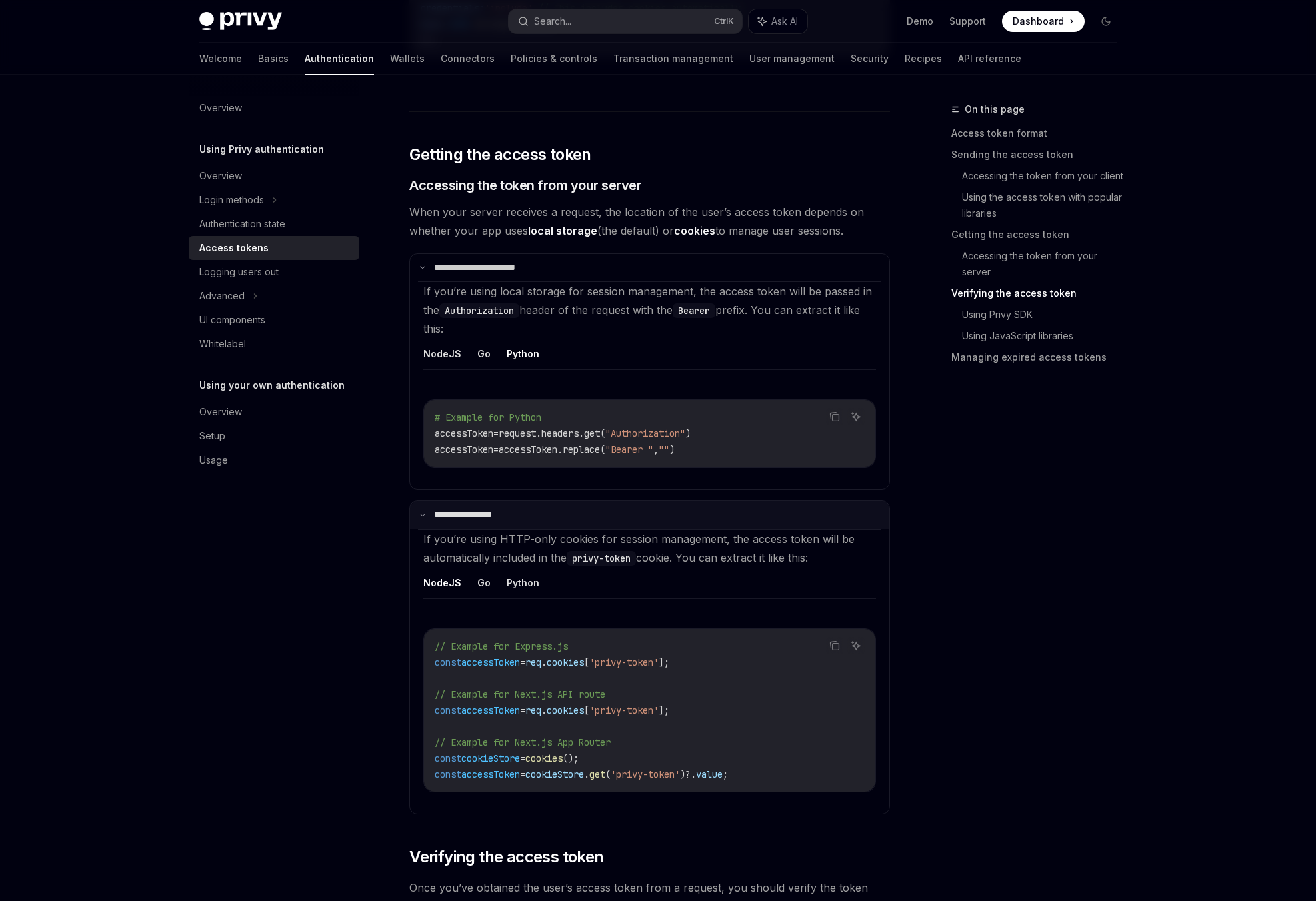
click at [473, 513] on summary "**********" at bounding box center [650, 514] width 479 height 28
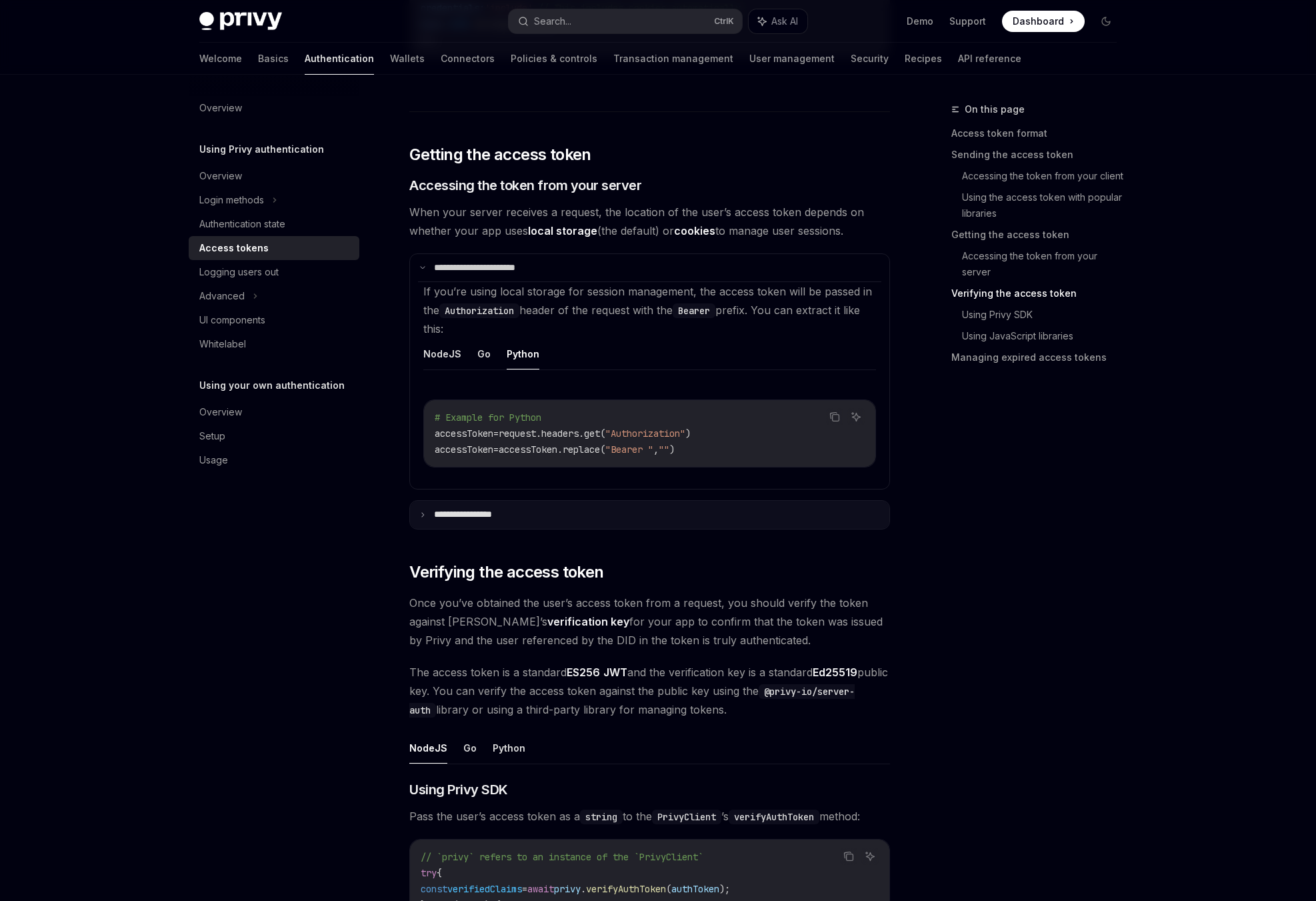
click at [473, 513] on summary "**********" at bounding box center [650, 514] width 479 height 28
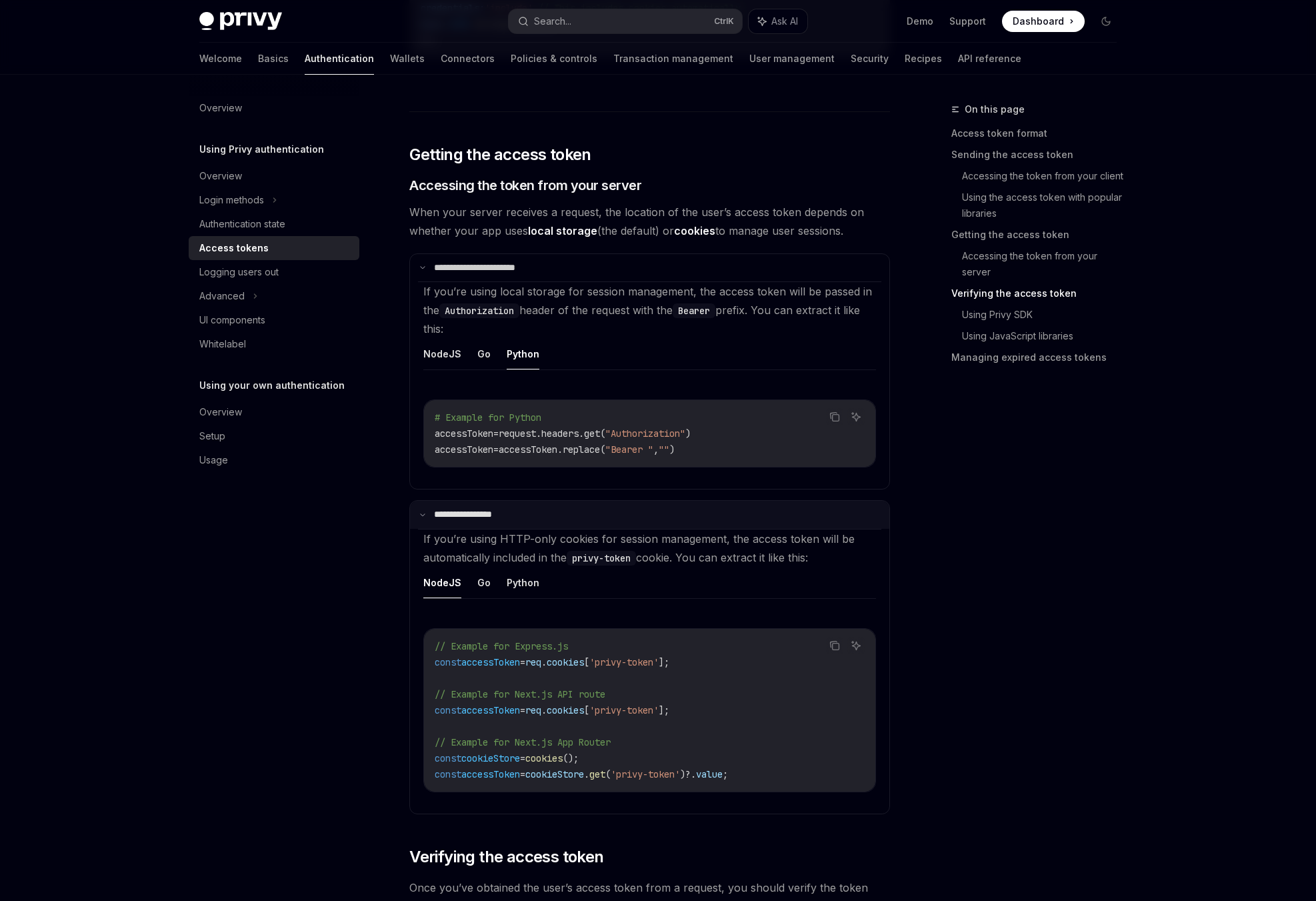
click at [473, 513] on summary "**********" at bounding box center [650, 514] width 479 height 28
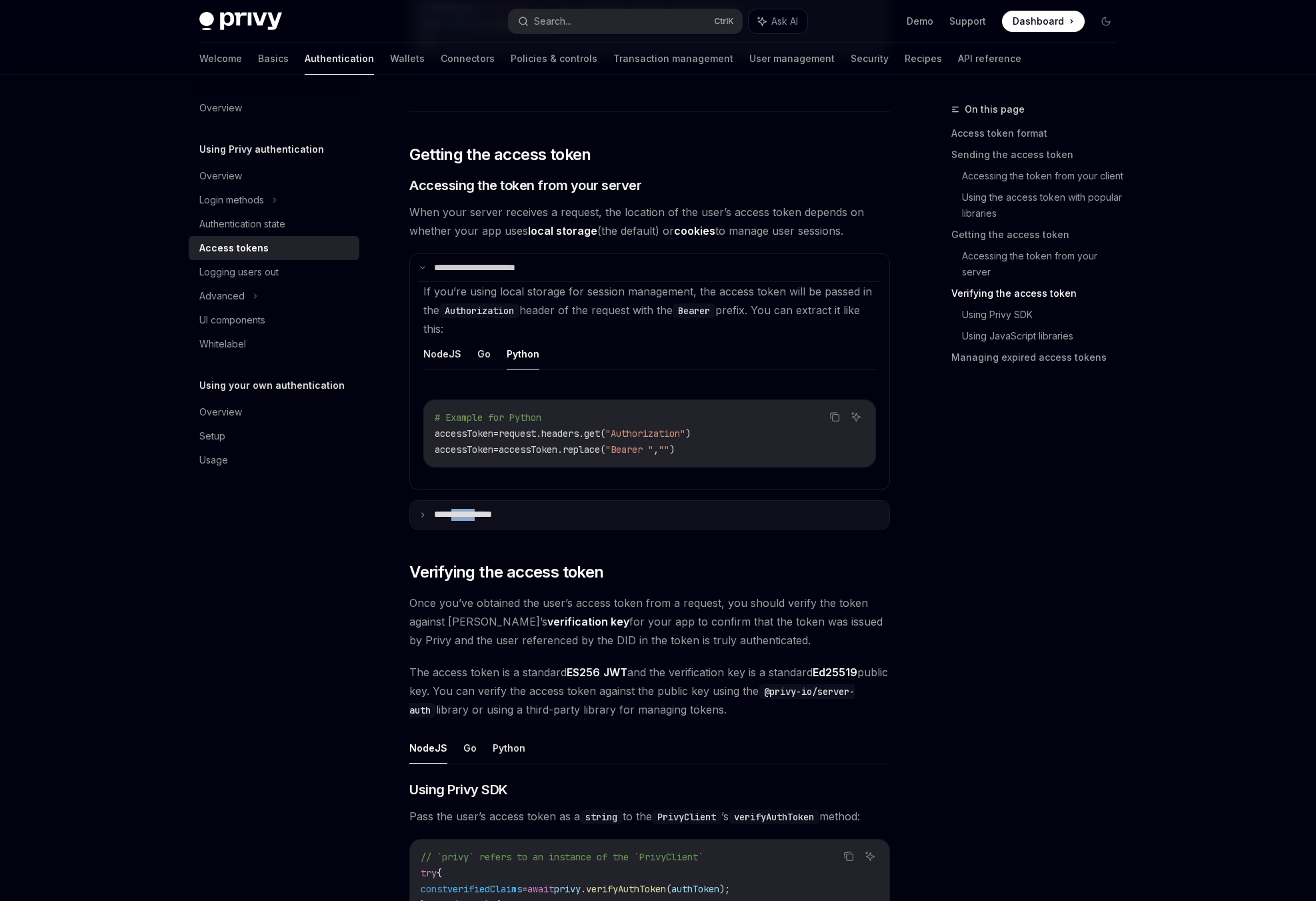
click at [473, 513] on summary "**********" at bounding box center [650, 514] width 479 height 28
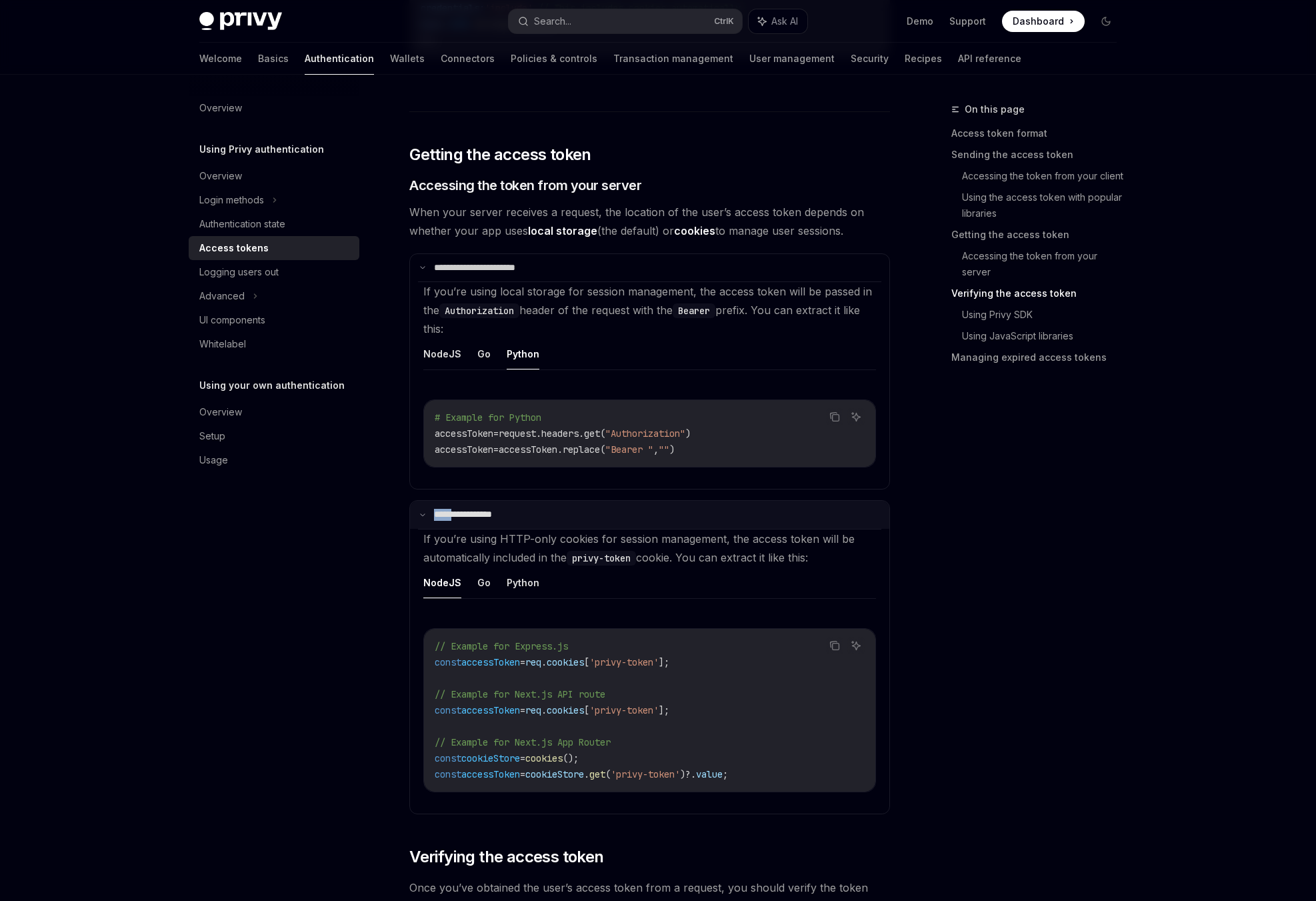
click at [473, 513] on summary "**********" at bounding box center [650, 514] width 479 height 28
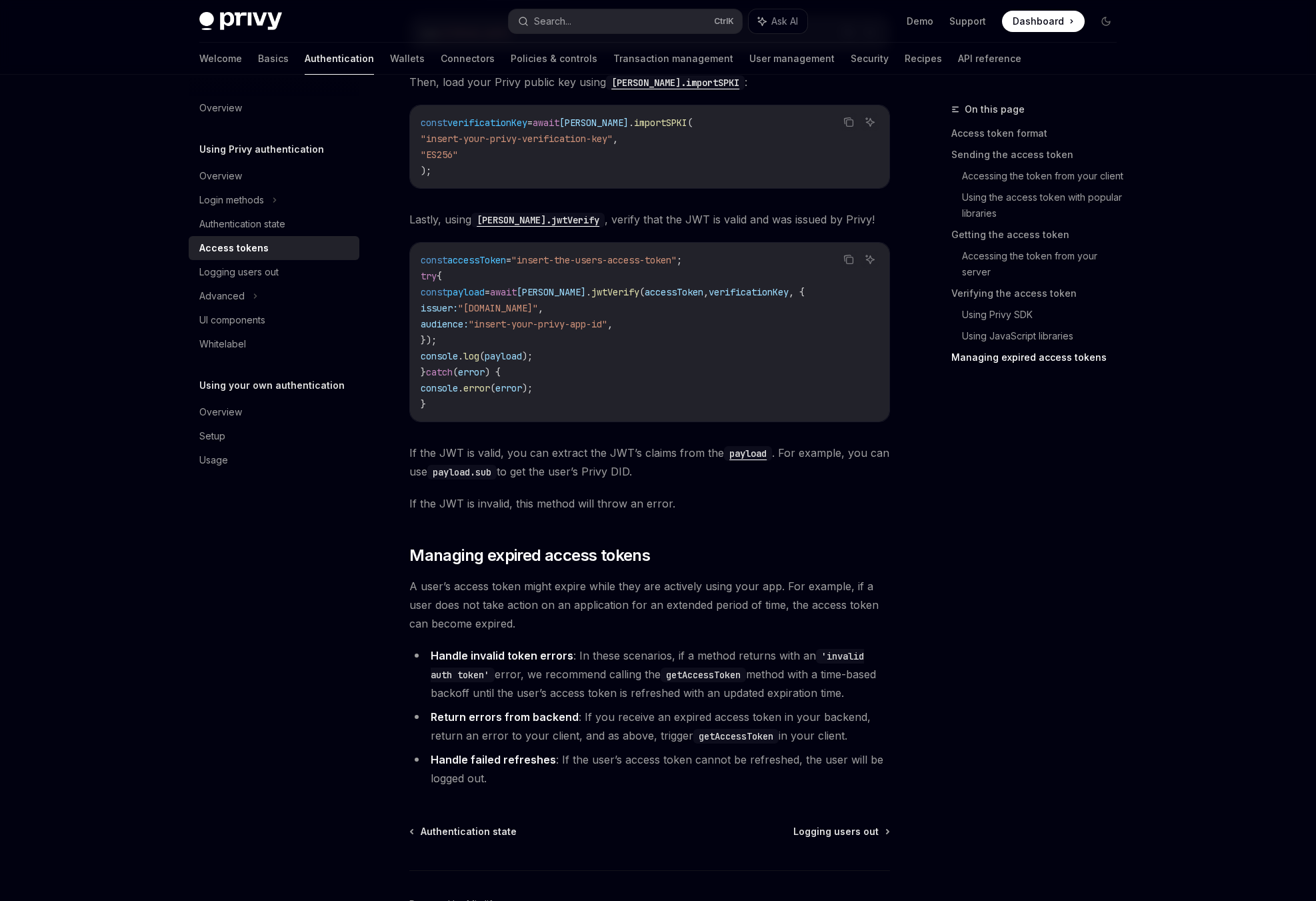
scroll to position [3745, 0]
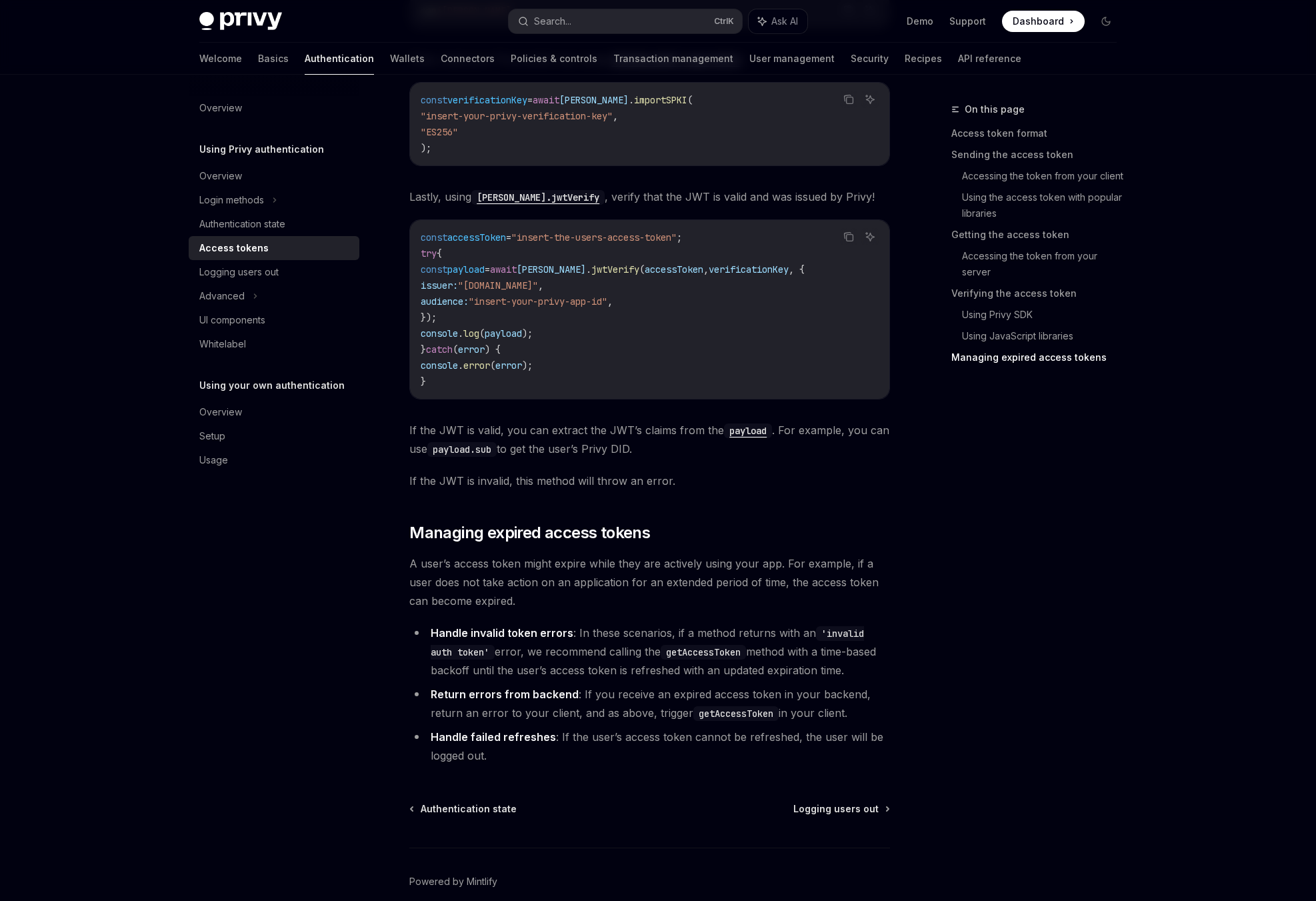
click at [196, 592] on div "Overview Using Privy authentication Overview Login methods Authentication state…" at bounding box center [285, 488] width 192 height 826
click at [731, 706] on code "getAccessToken" at bounding box center [736, 713] width 85 height 14
copy li "getAccessToken"
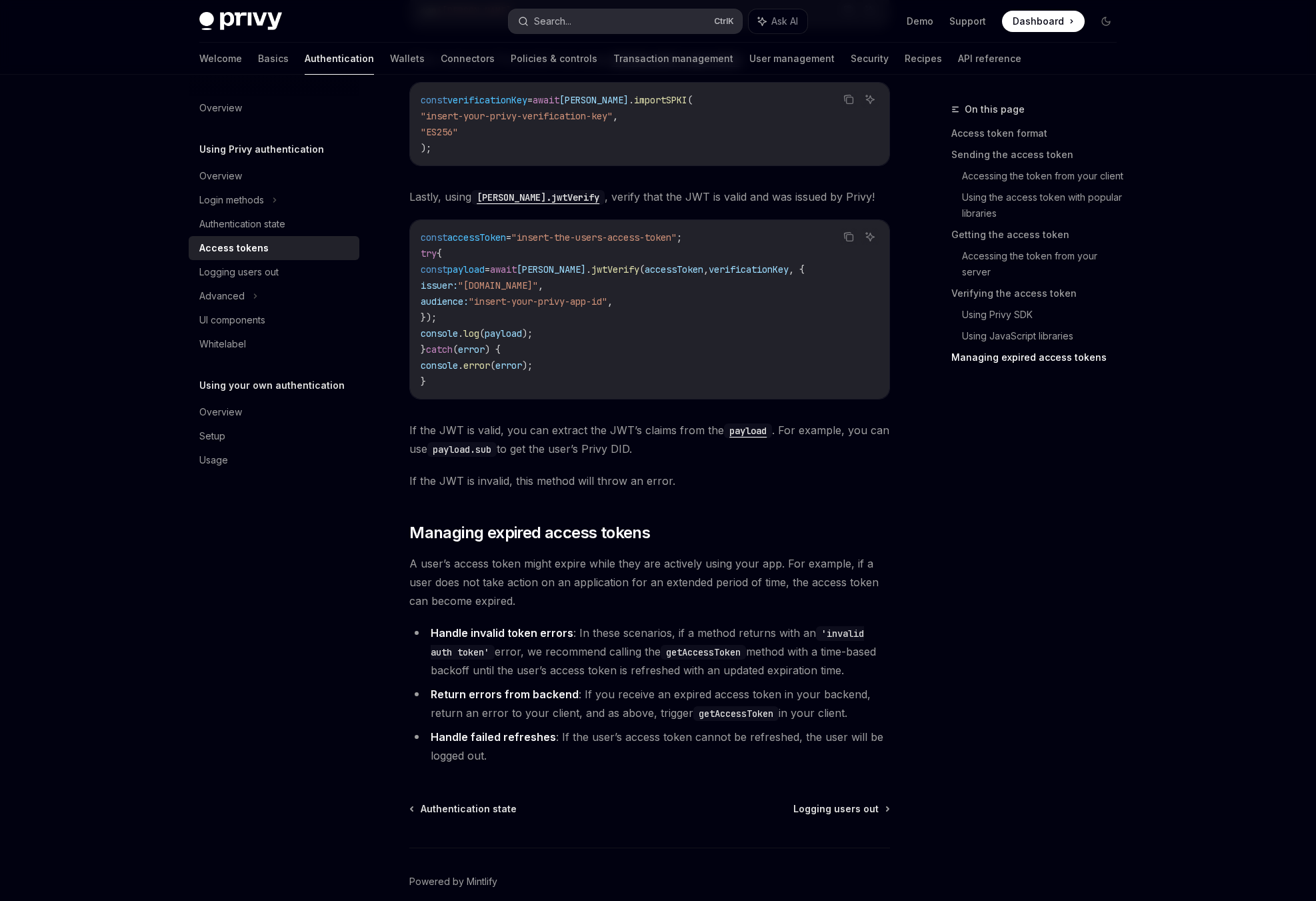
click at [568, 24] on div "Search..." at bounding box center [552, 21] width 37 height 16
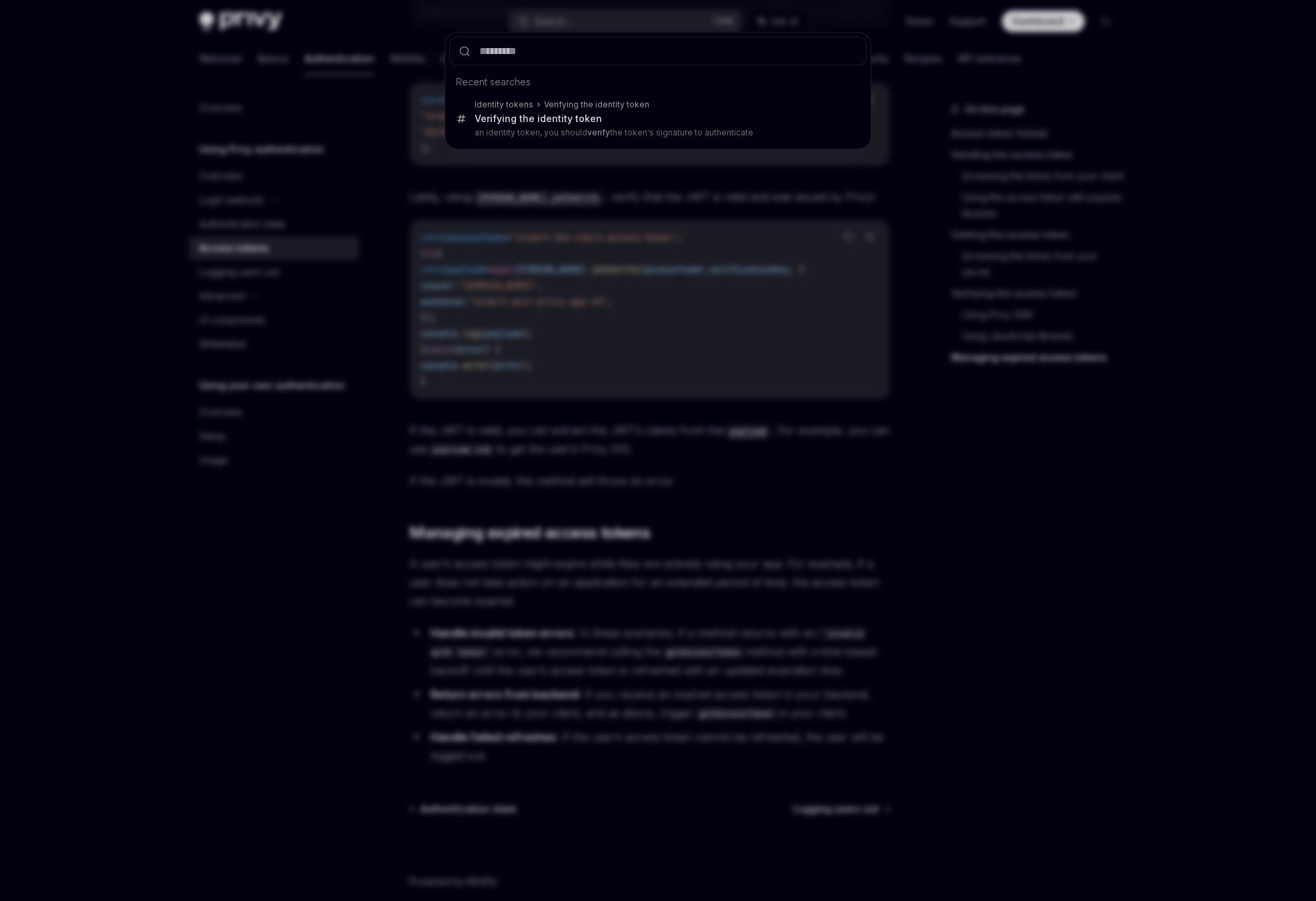
type input "*"
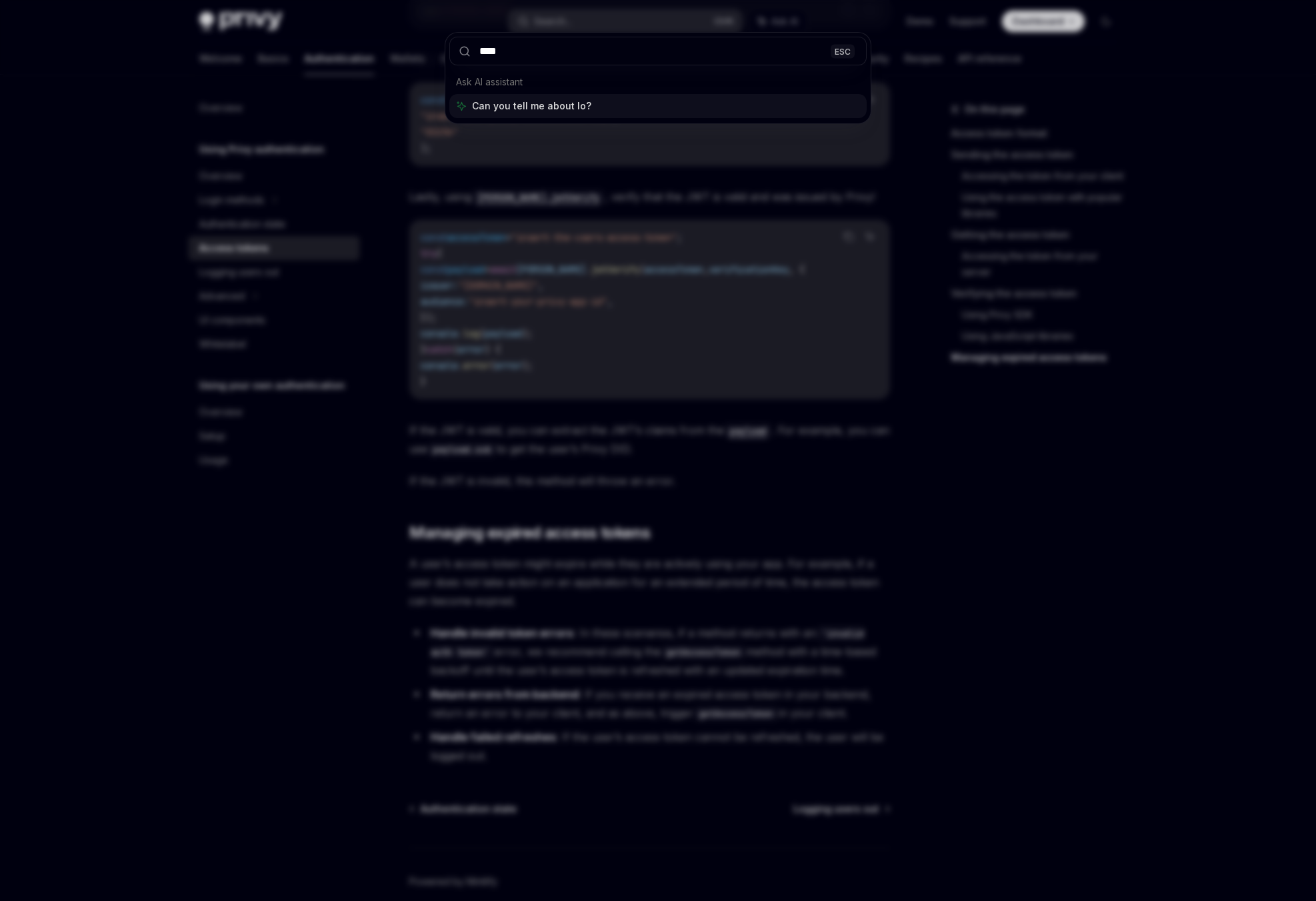
type input "*****"
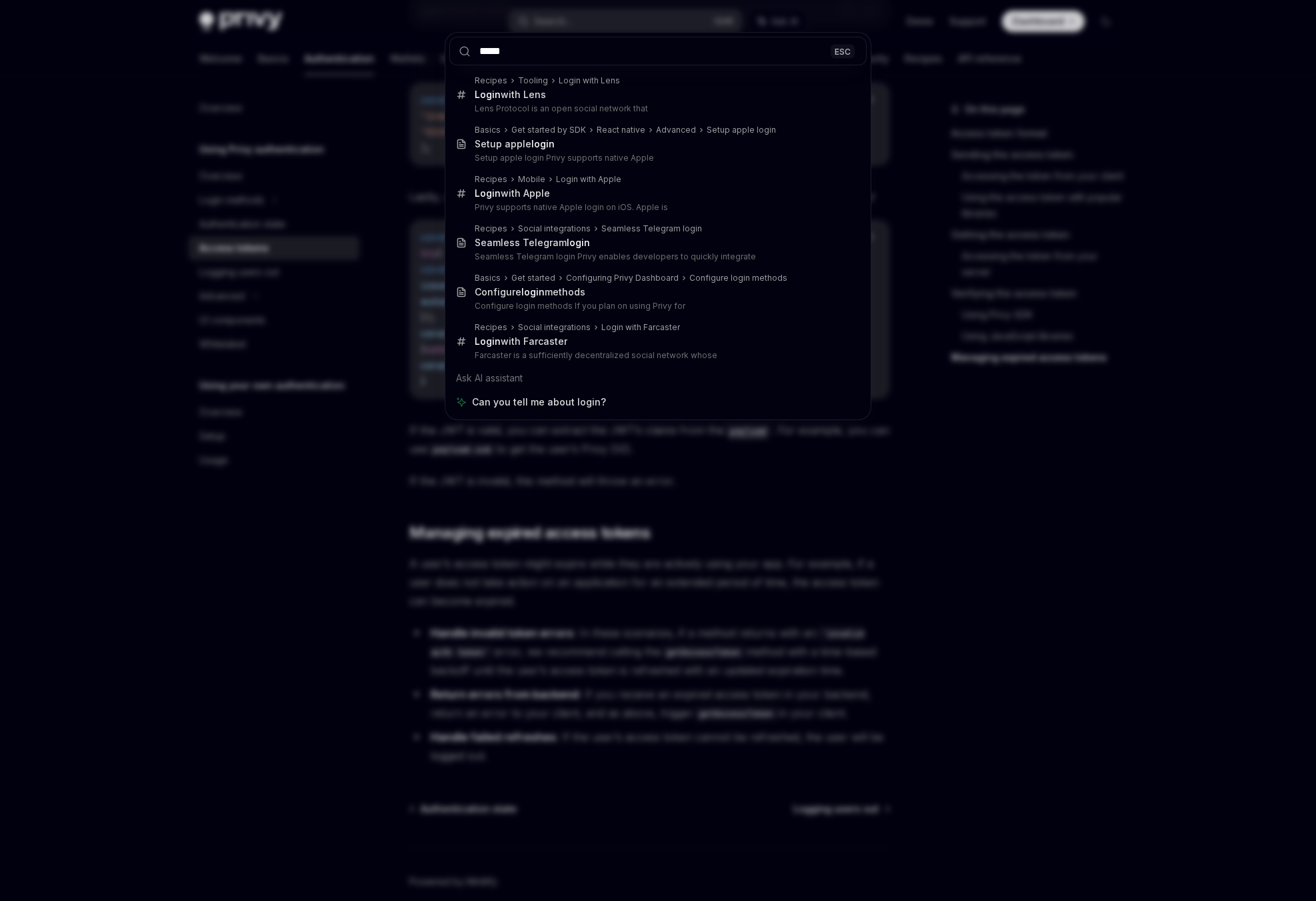
click at [96, 257] on div "***** ESC Recipes Tooling Login with Lens Login with Lens Lens Protocol is an o…" at bounding box center [658, 450] width 1316 height 901
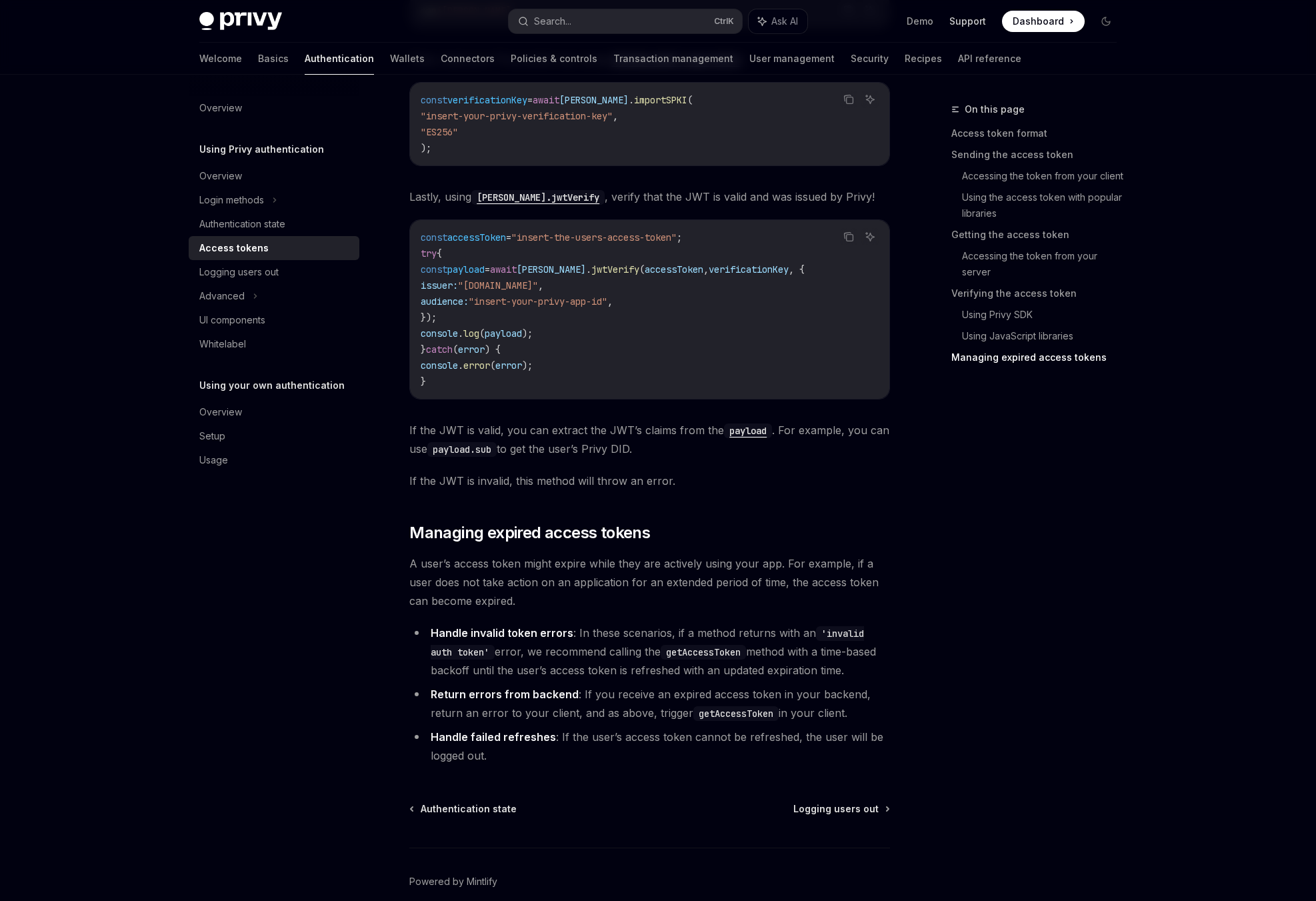
click at [966, 25] on link "Support" at bounding box center [968, 21] width 36 height 13
click at [281, 203] on div "Login methods" at bounding box center [274, 199] width 171 height 24
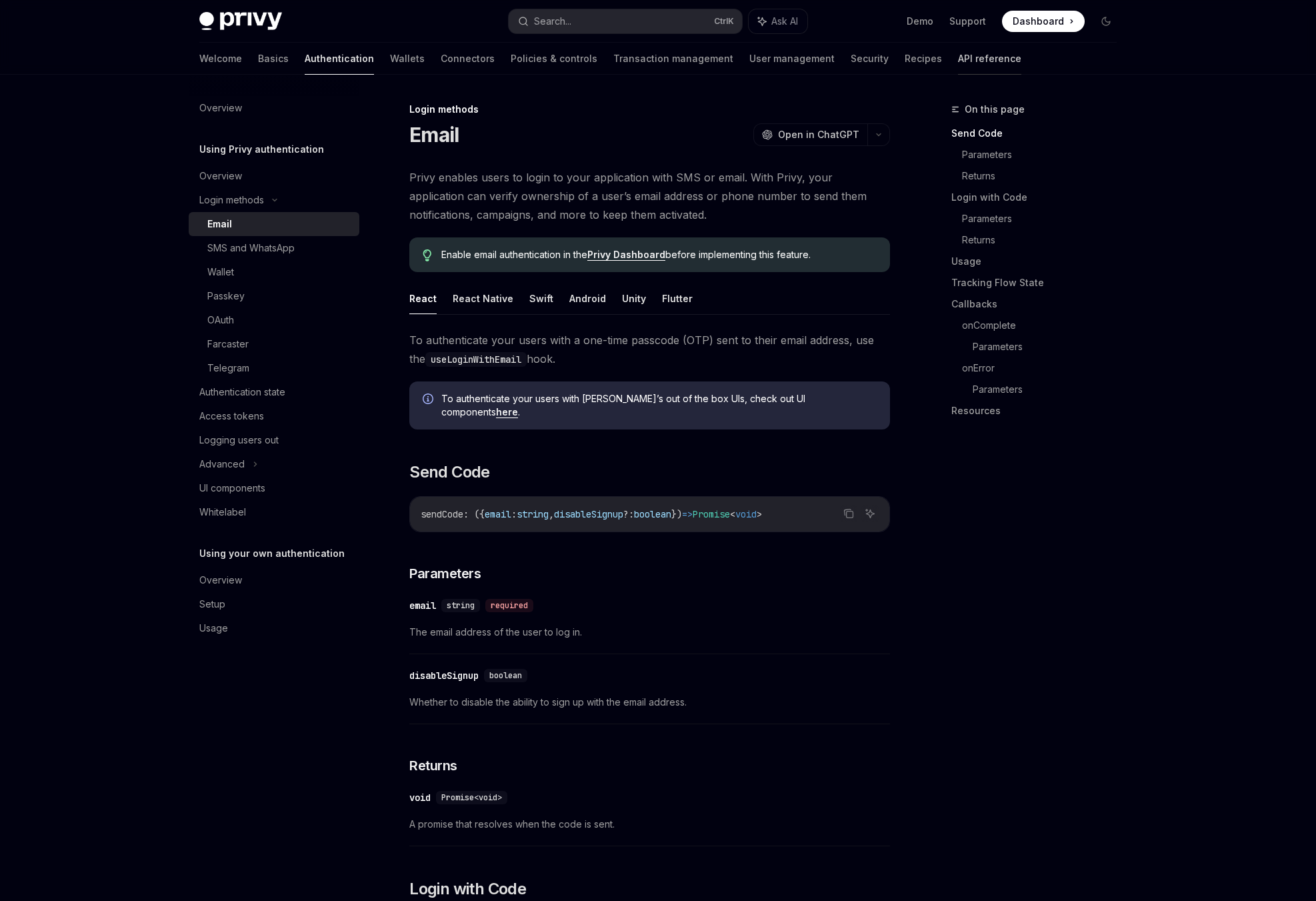
click at [958, 67] on link "API reference" at bounding box center [990, 58] width 63 height 32
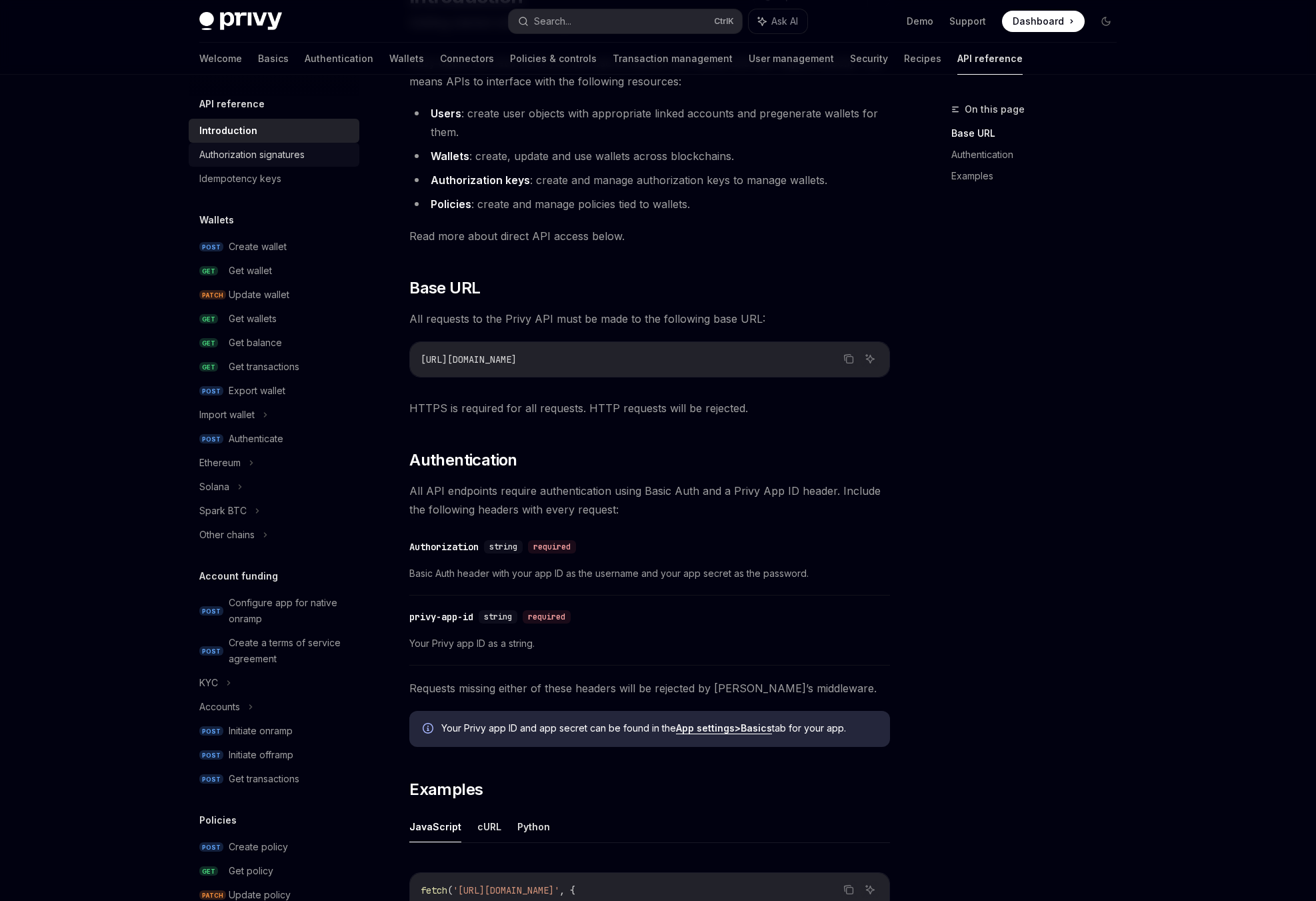
click at [272, 156] on div "Authorization signatures" at bounding box center [252, 154] width 105 height 16
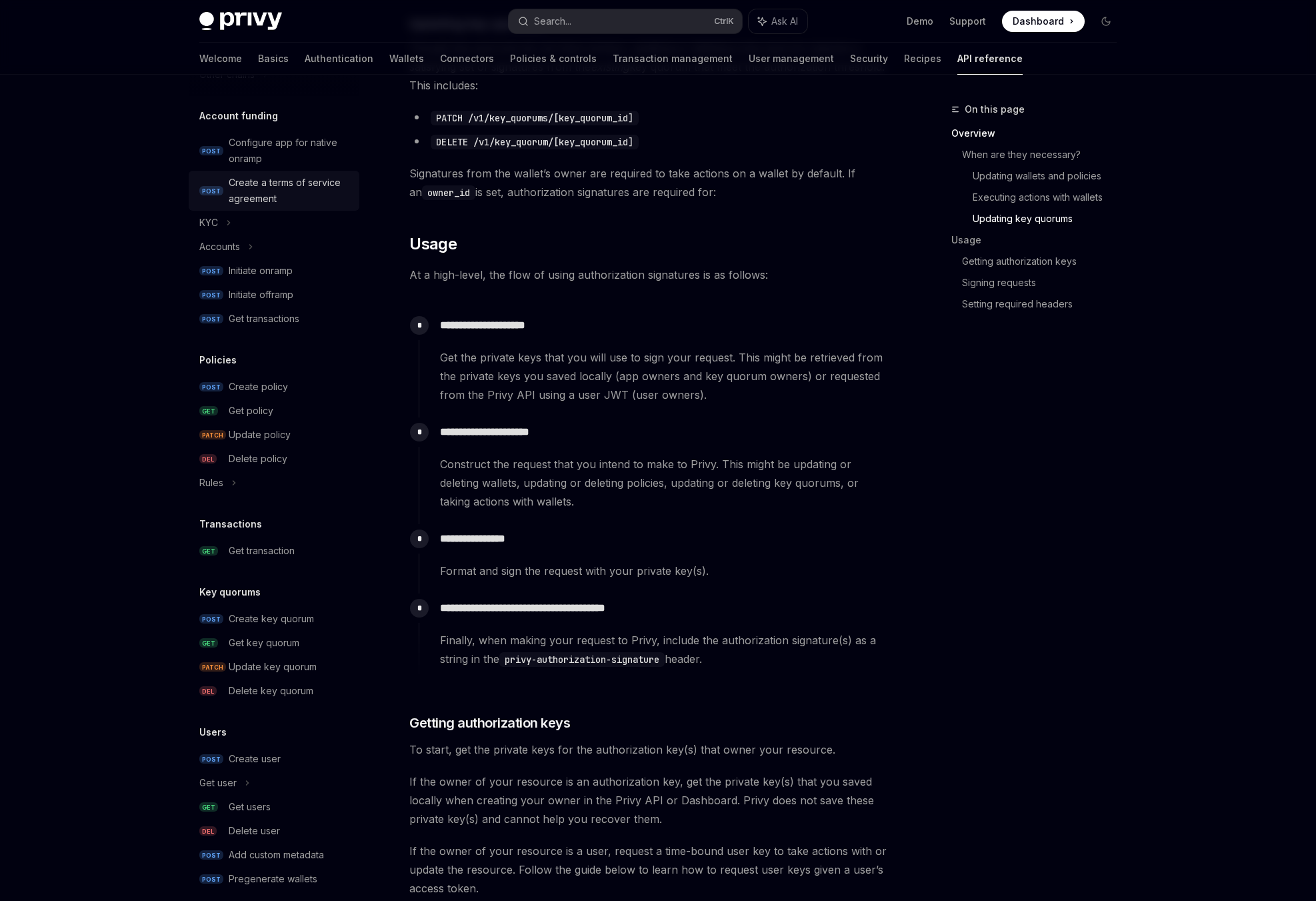
scroll to position [464, 0]
click at [258, 59] on link "Basics" at bounding box center [273, 58] width 31 height 32
type textarea "*"
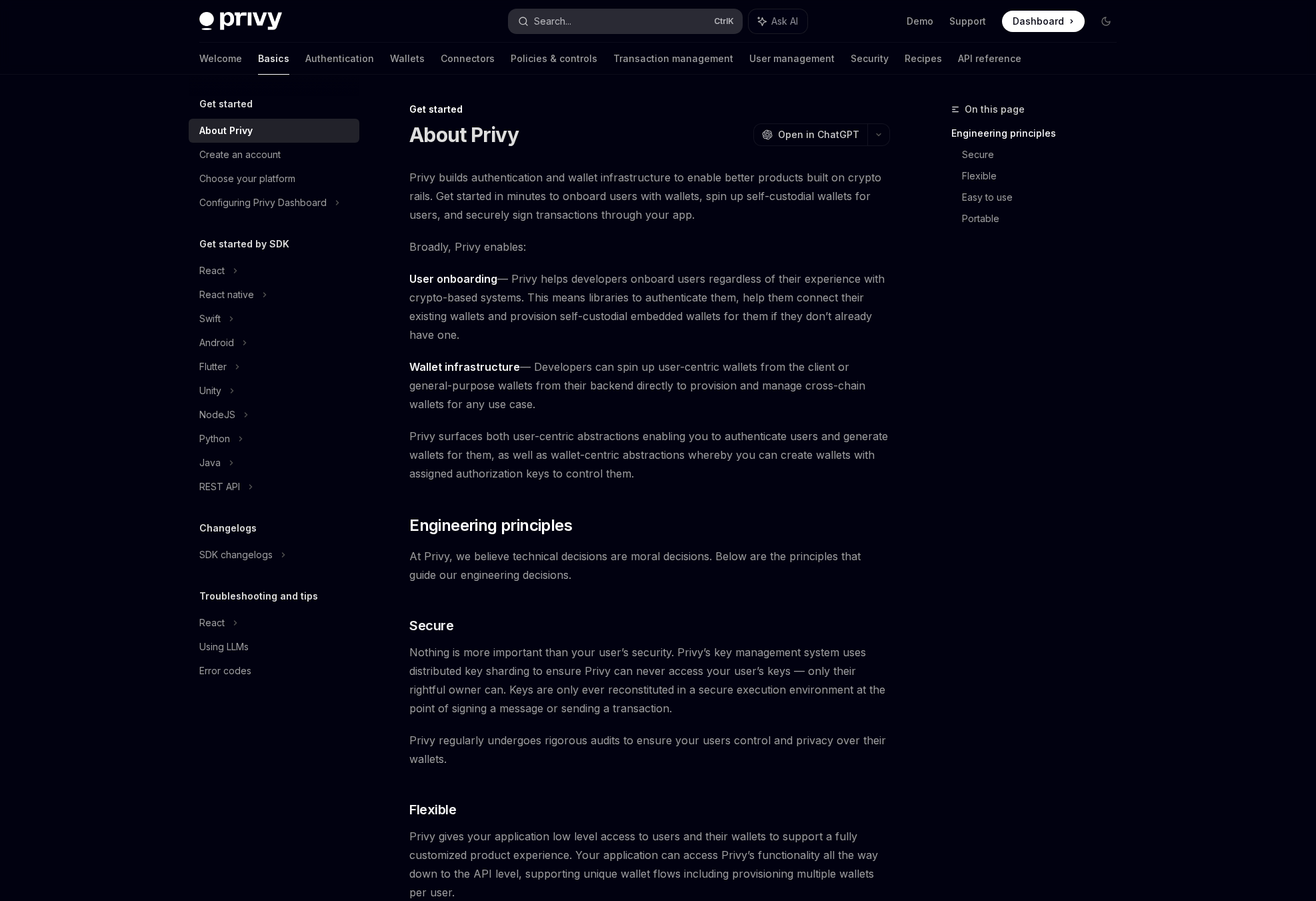
click at [656, 19] on button "Search... Ctrl K" at bounding box center [626, 21] width 234 height 24
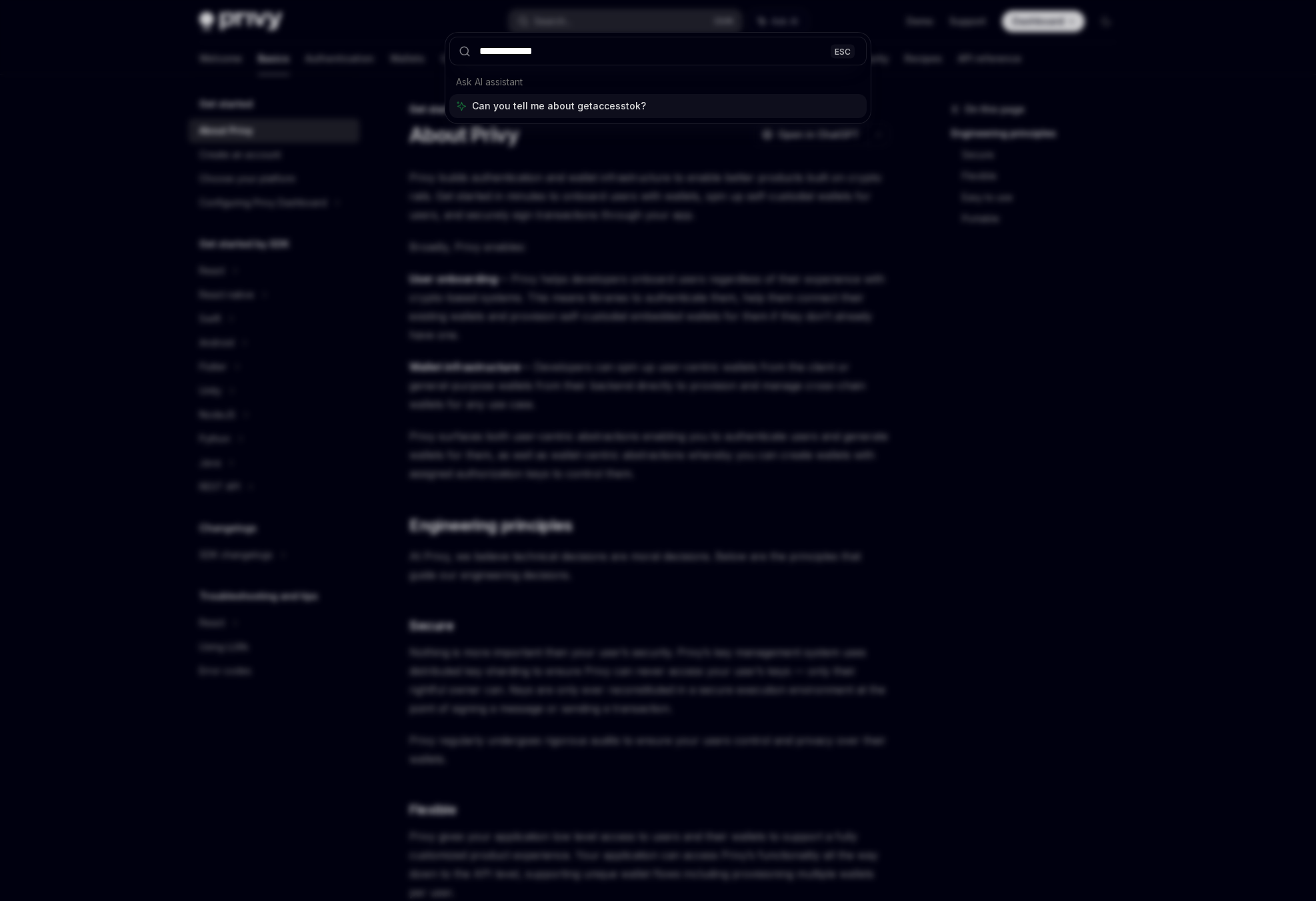
type input "**********"
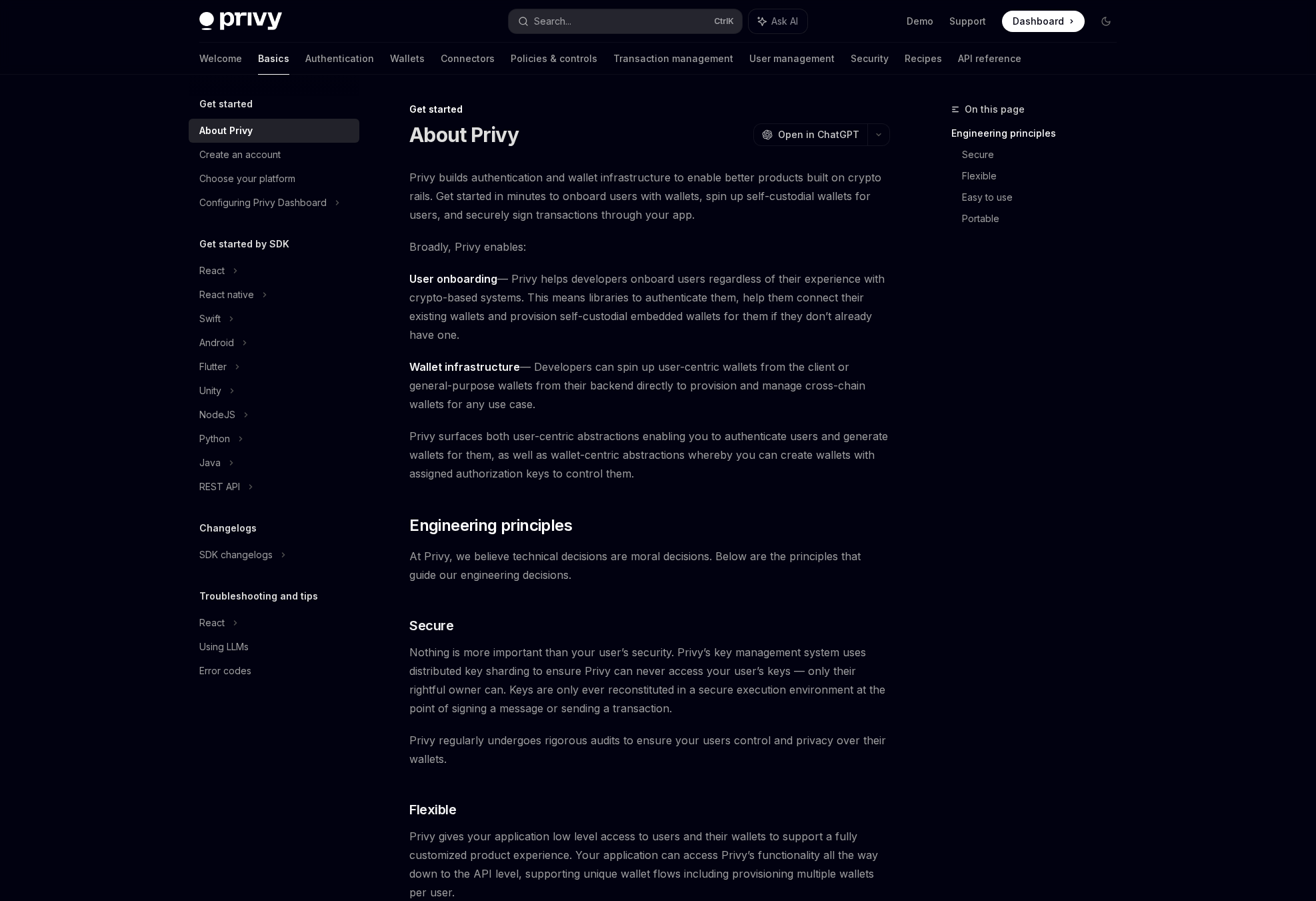
type textarea "*"
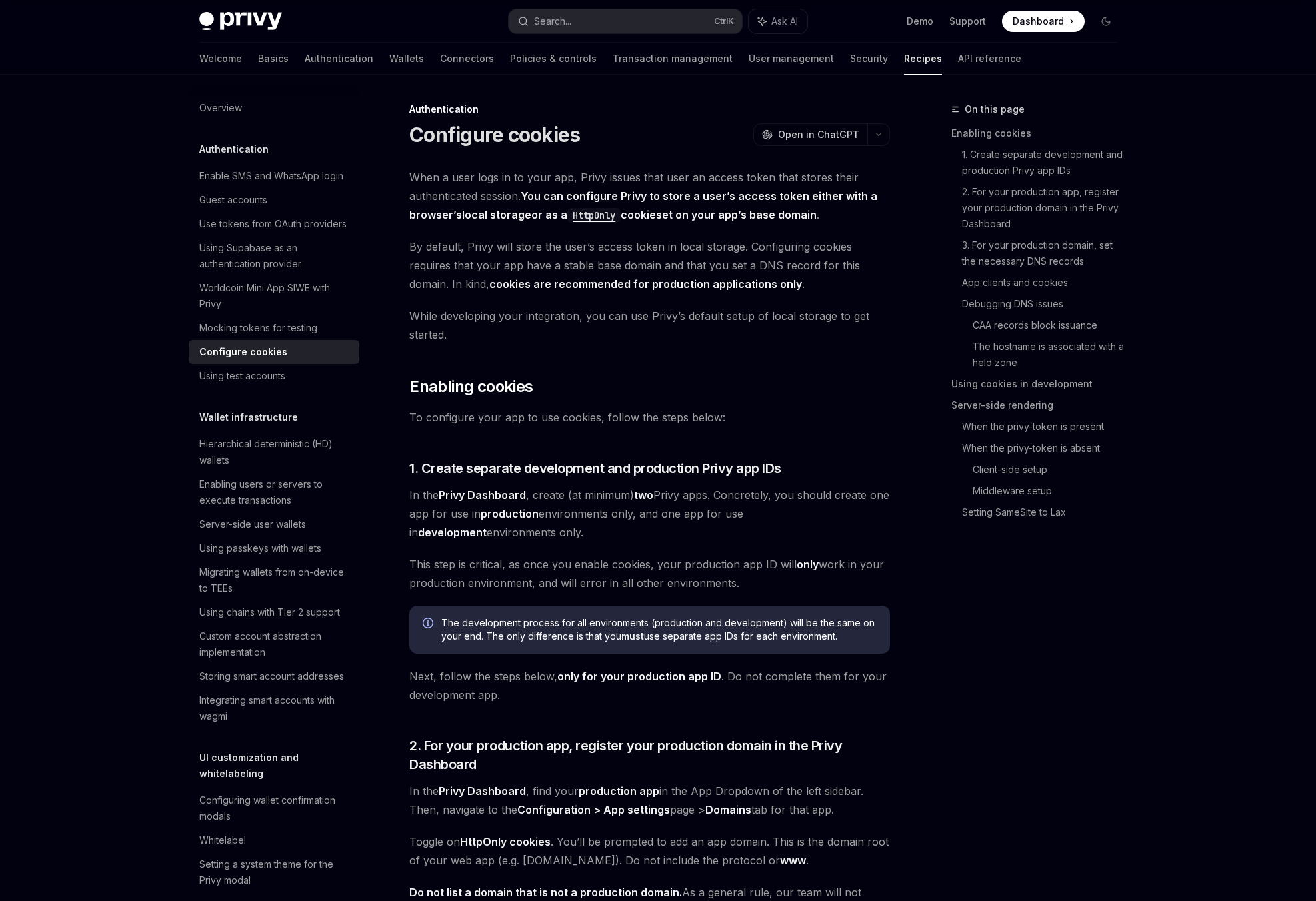
scroll to position [3273, 0]
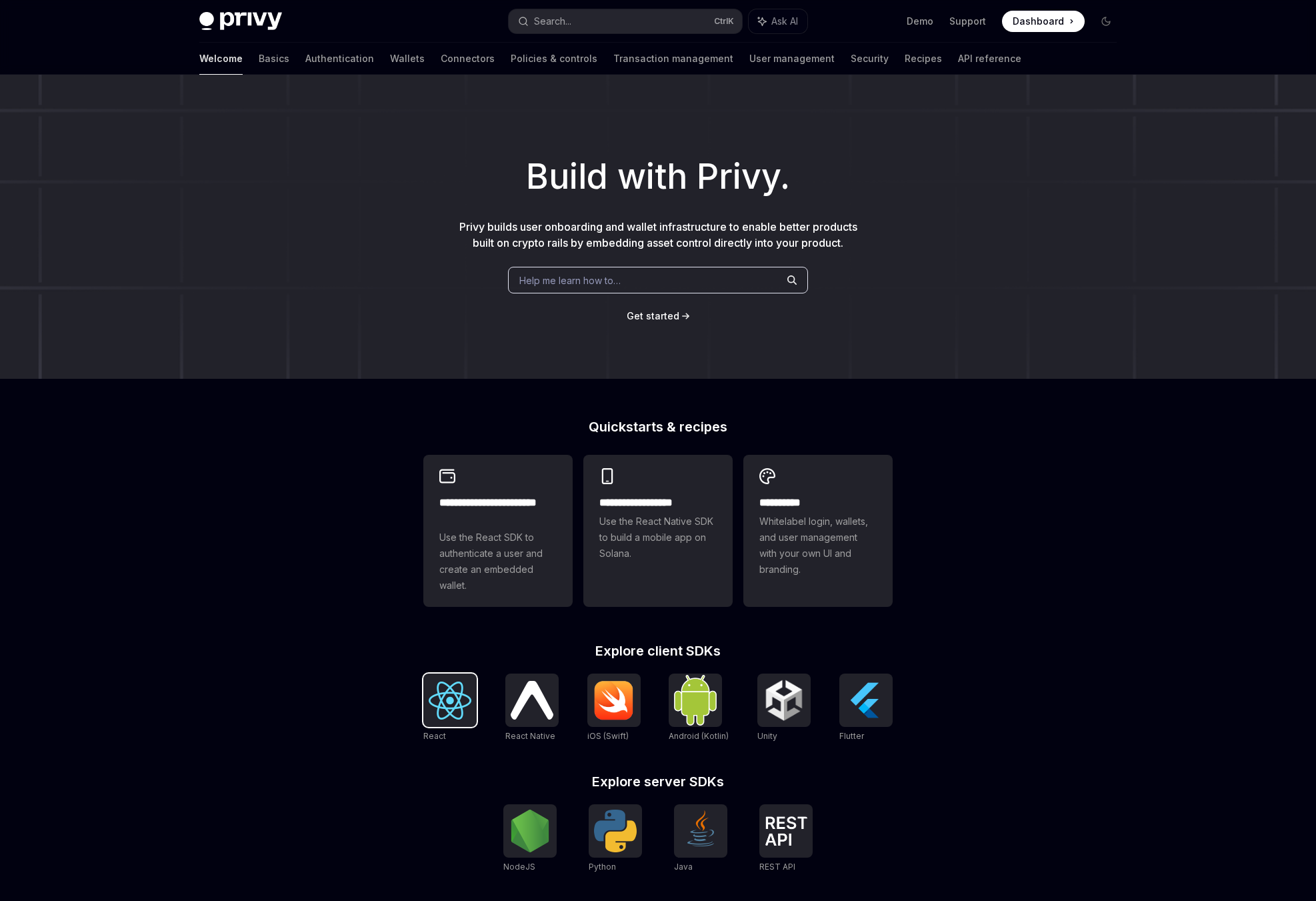
click at [433, 703] on img at bounding box center [450, 701] width 43 height 38
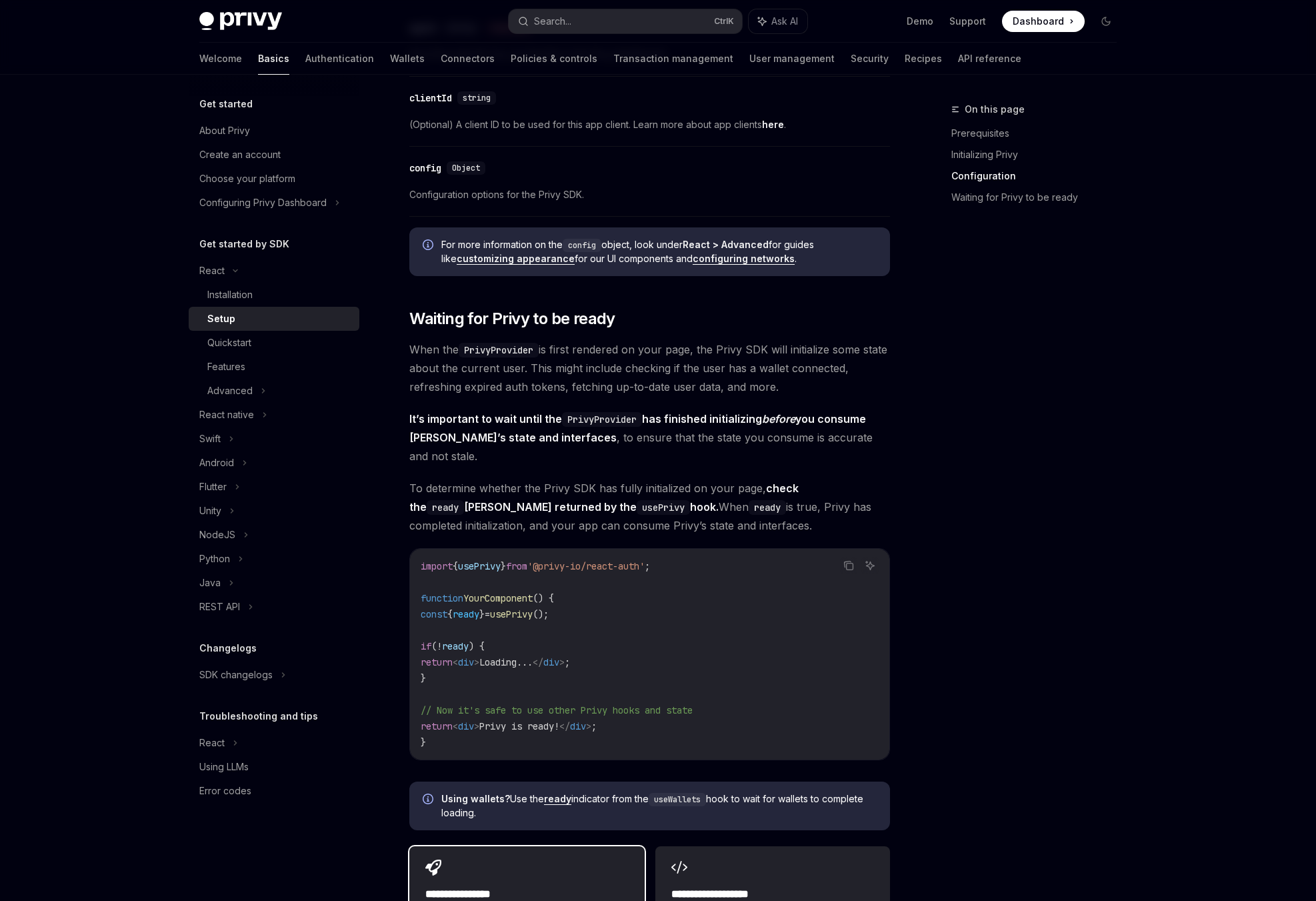
scroll to position [1386, 0]
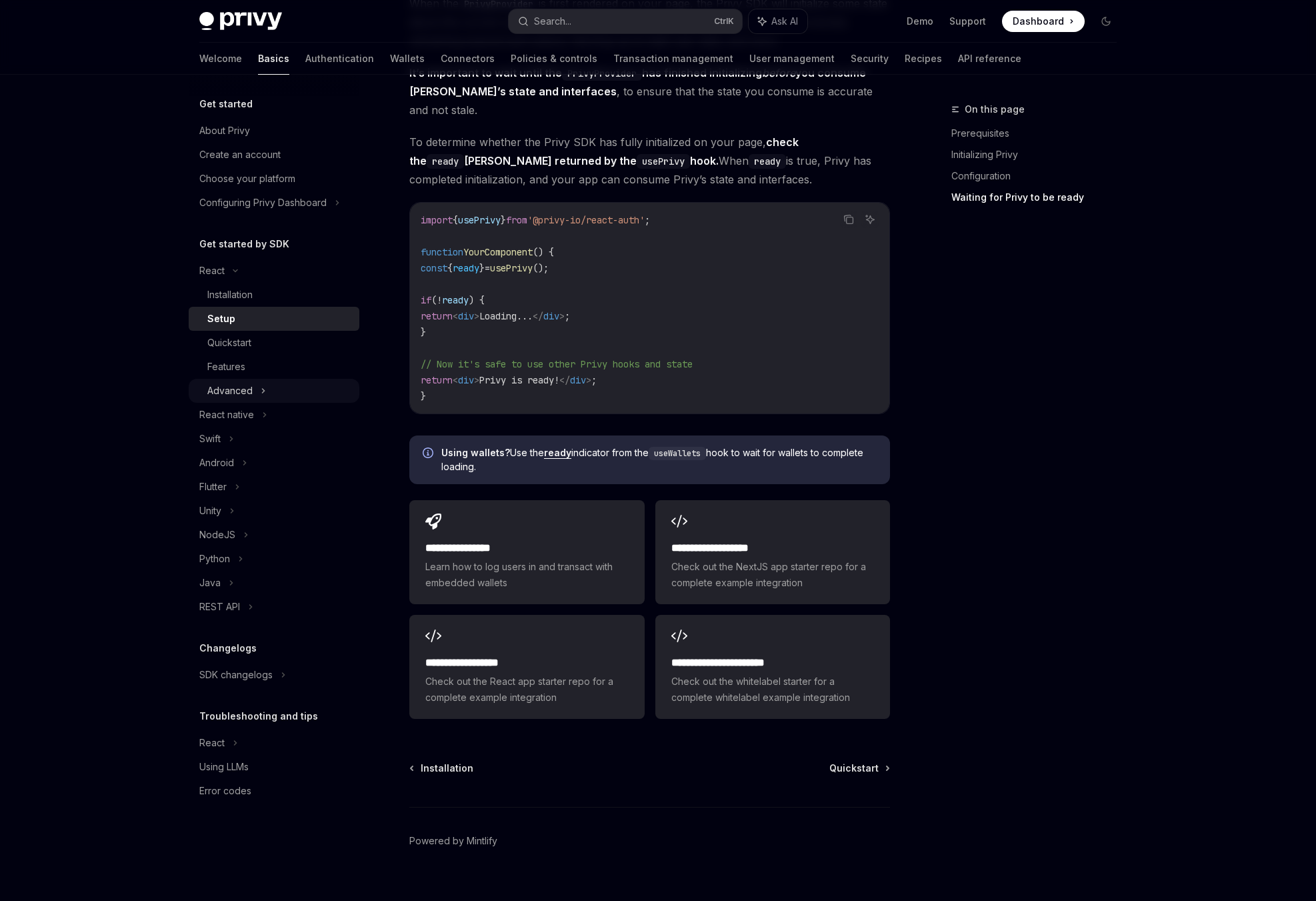
click at [275, 384] on div "Advanced" at bounding box center [274, 390] width 171 height 24
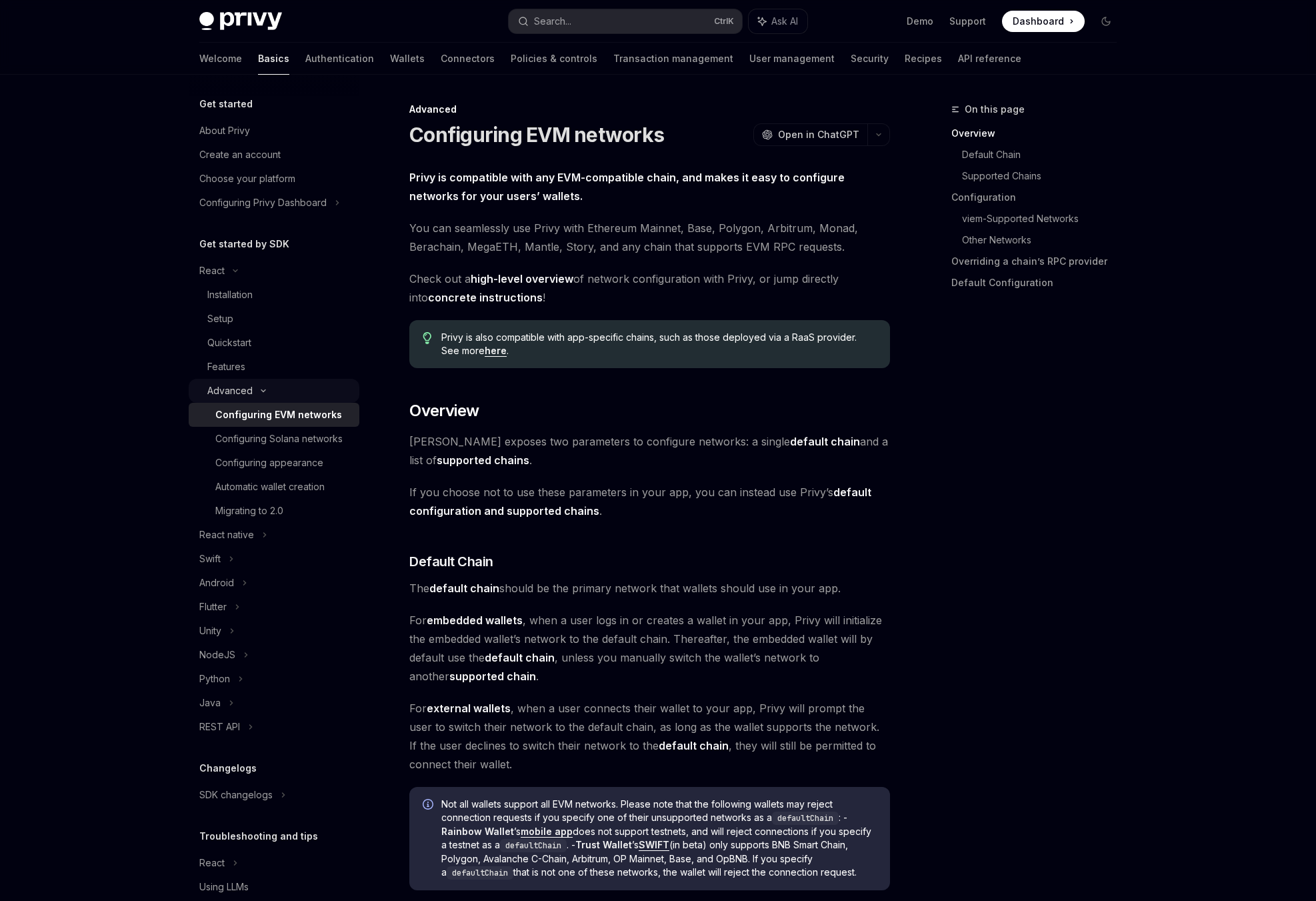
click at [277, 380] on div "Advanced" at bounding box center [274, 390] width 171 height 24
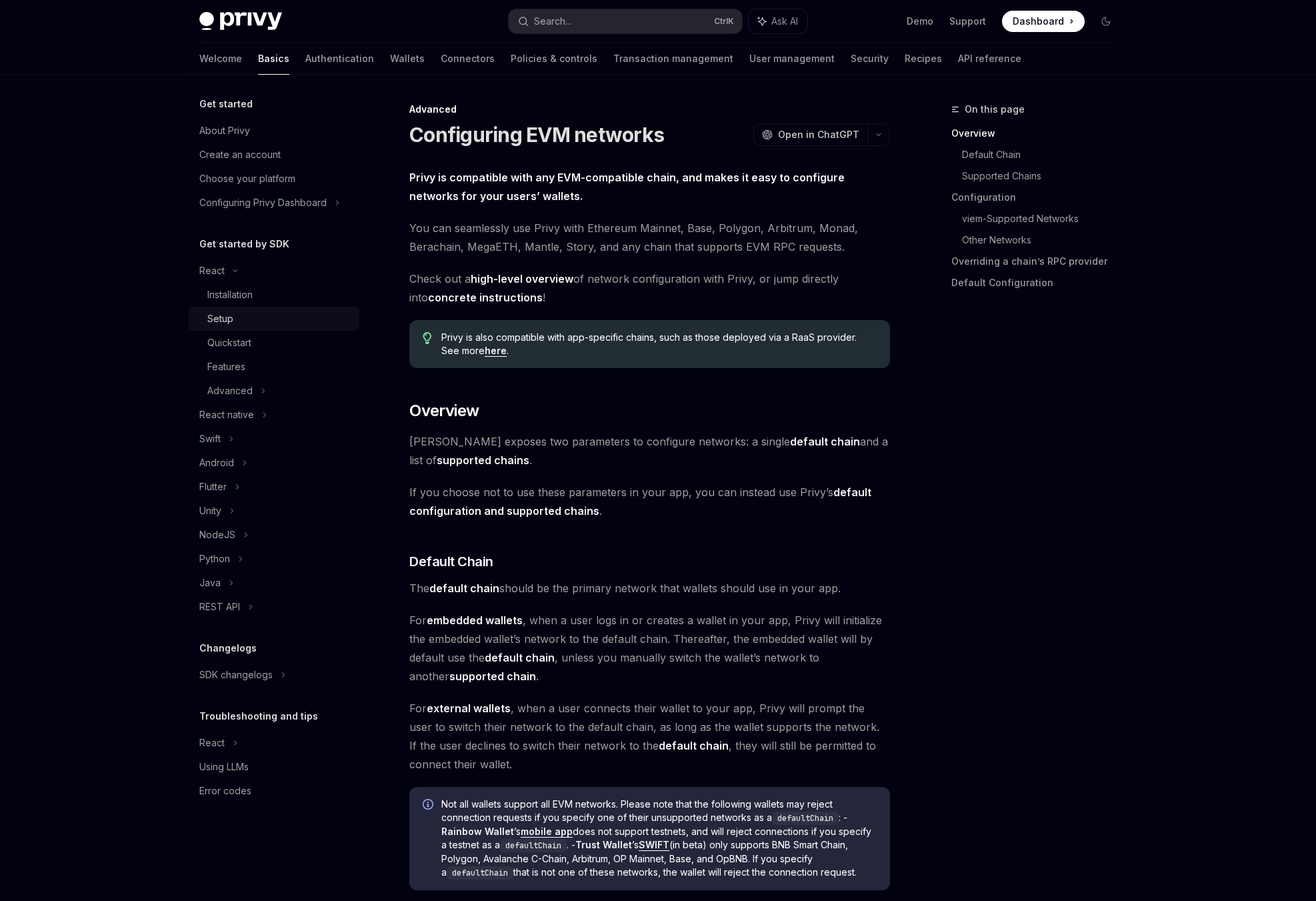
click at [268, 328] on link "Setup" at bounding box center [274, 318] width 171 height 24
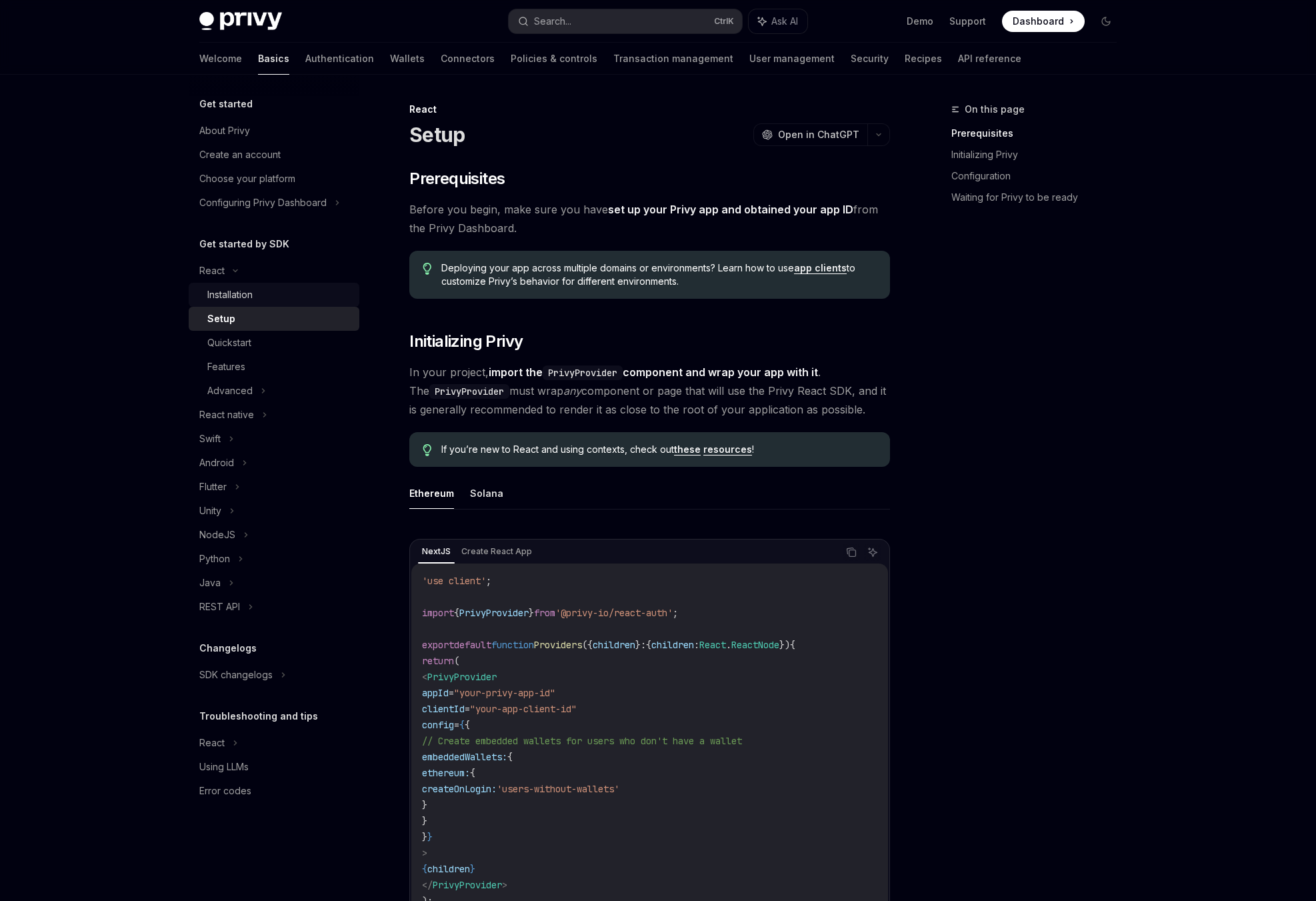
click at [281, 292] on div "Installation" at bounding box center [279, 294] width 144 height 16
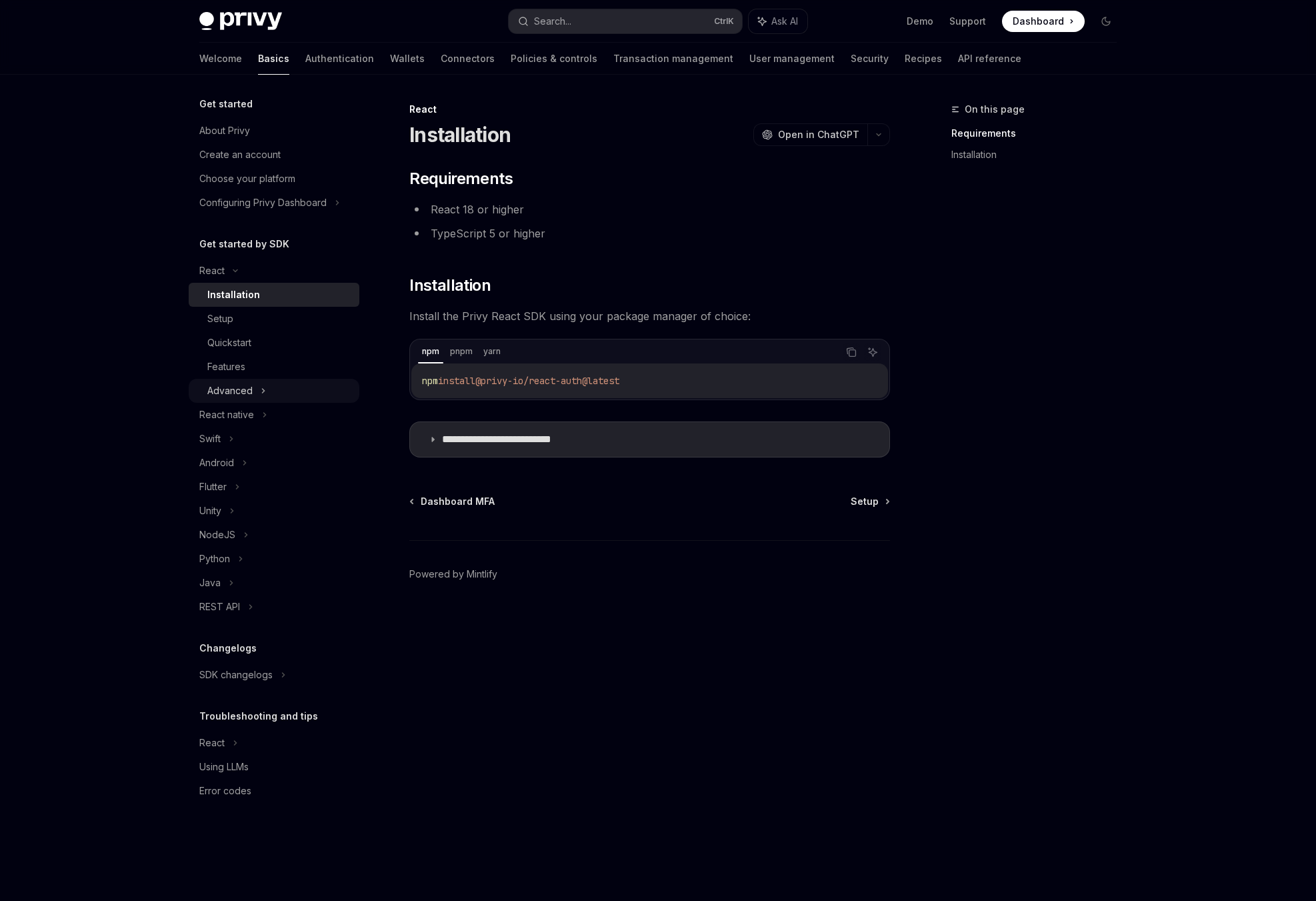
click at [275, 381] on div "Advanced" at bounding box center [274, 390] width 171 height 24
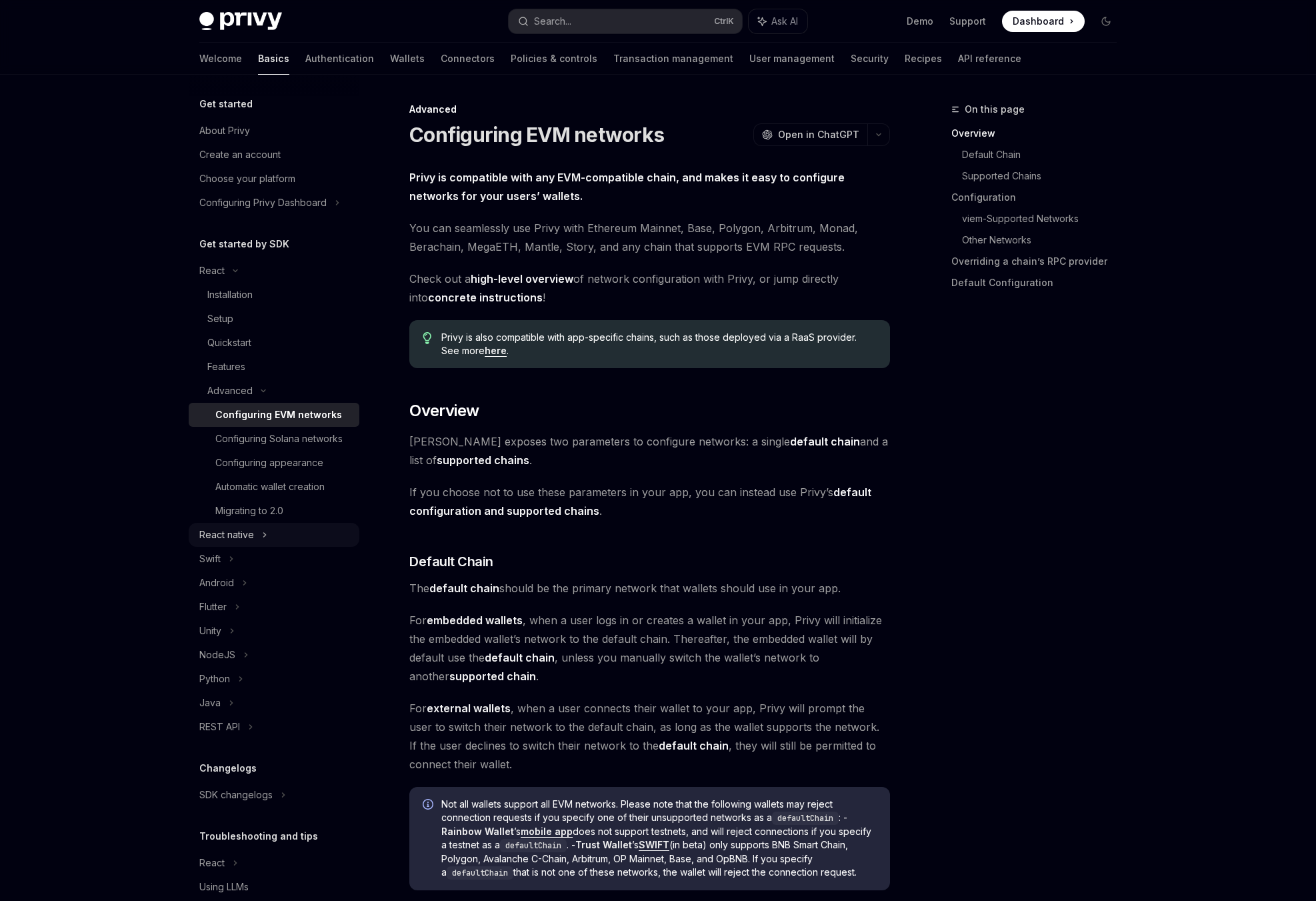
click at [270, 532] on div "React native" at bounding box center [274, 534] width 171 height 24
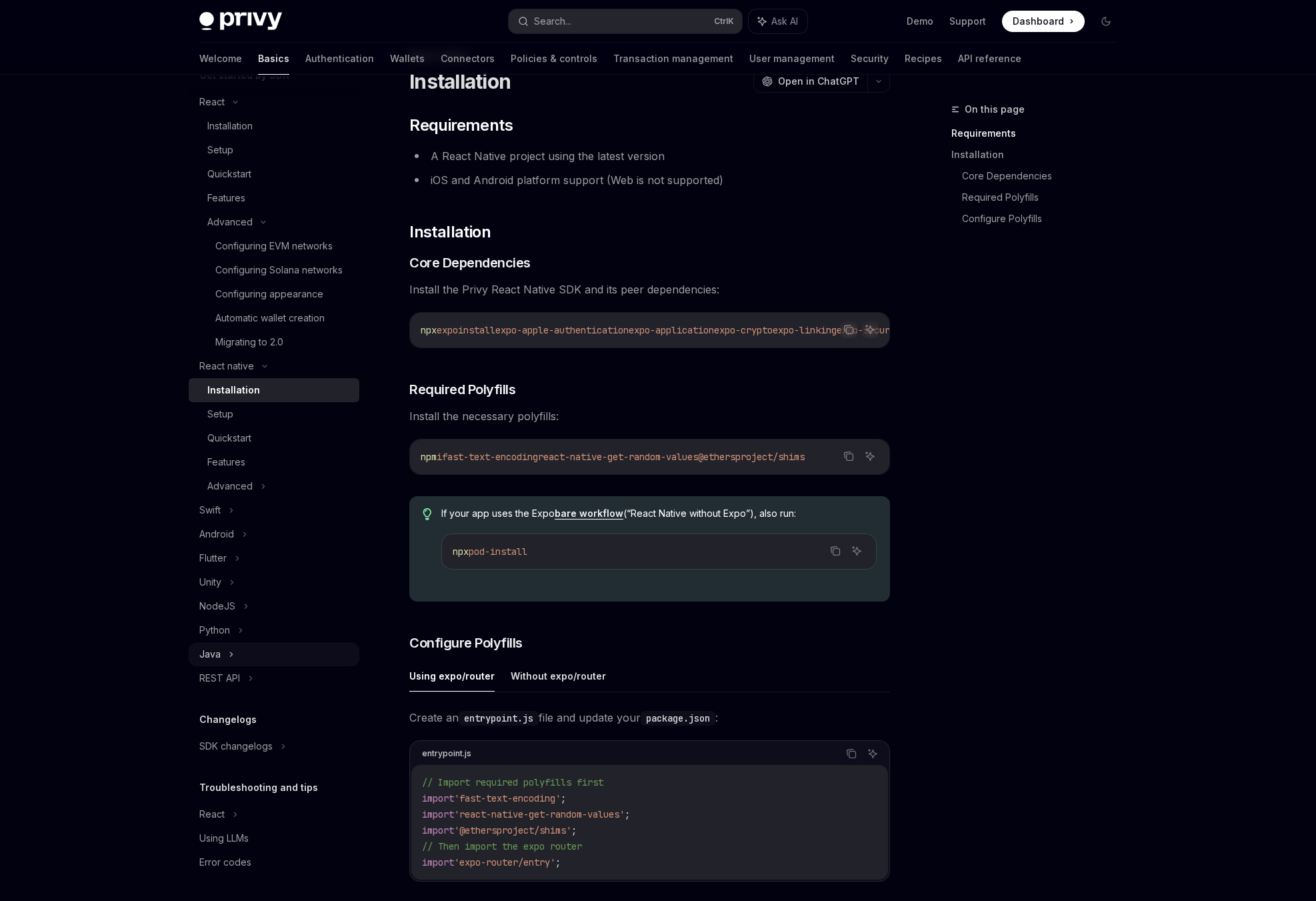
scroll to position [69, 0]
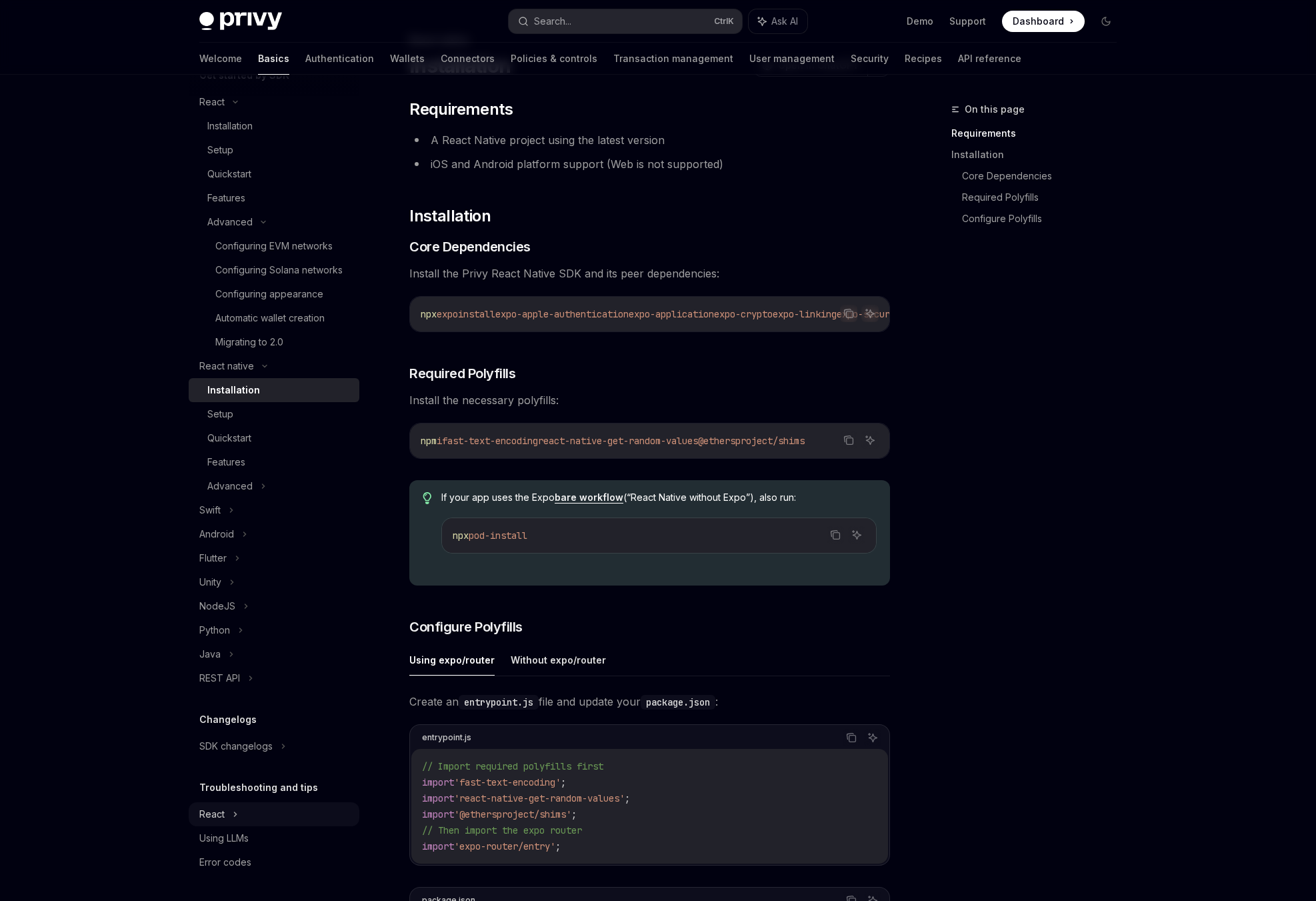
click at [252, 114] on div "React" at bounding box center [274, 102] width 171 height 24
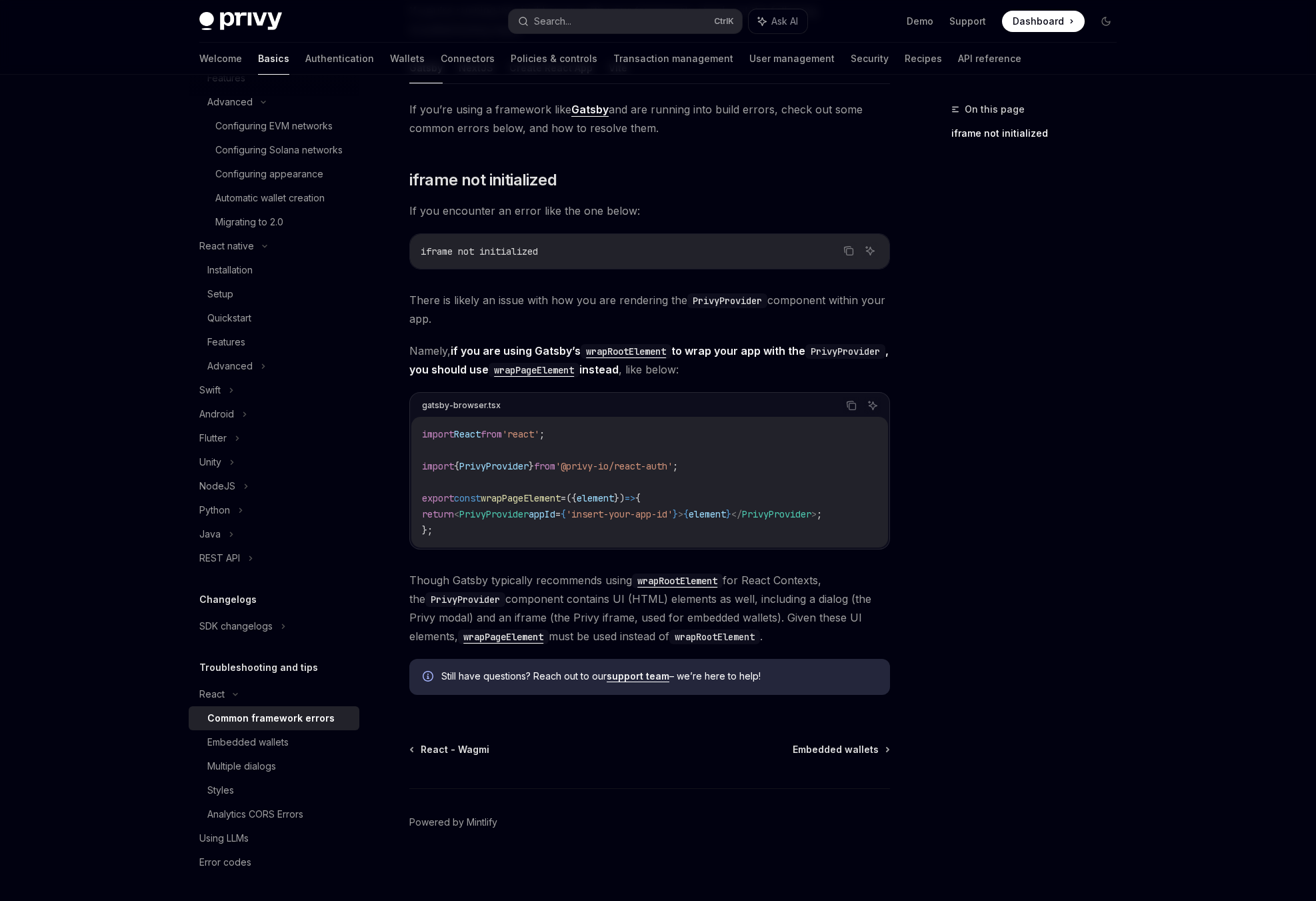
scroll to position [168, 0]
click at [277, 773] on div "Multiple dialogs" at bounding box center [279, 766] width 144 height 16
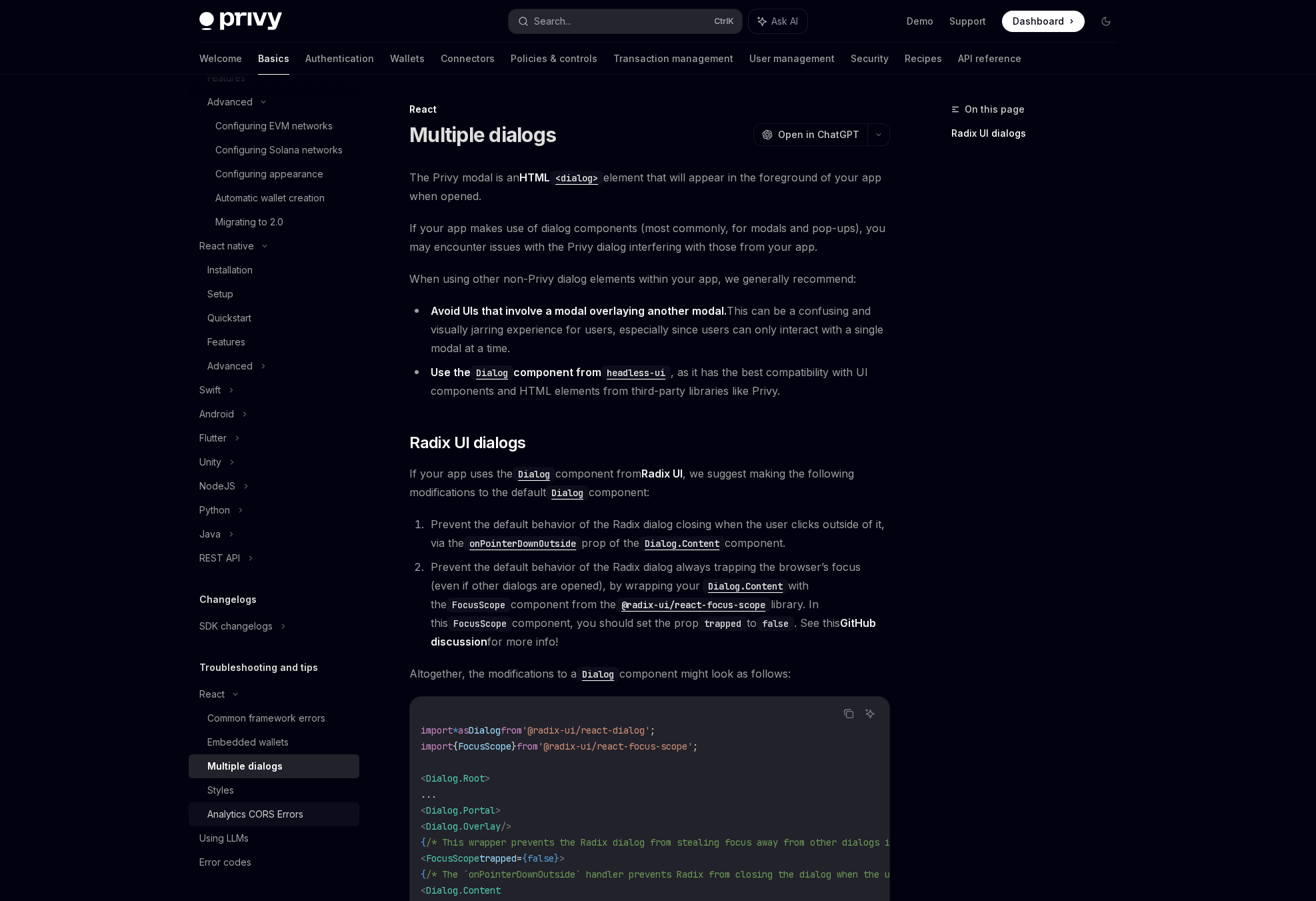
click at [275, 815] on div "Analytics CORS Errors" at bounding box center [255, 814] width 96 height 16
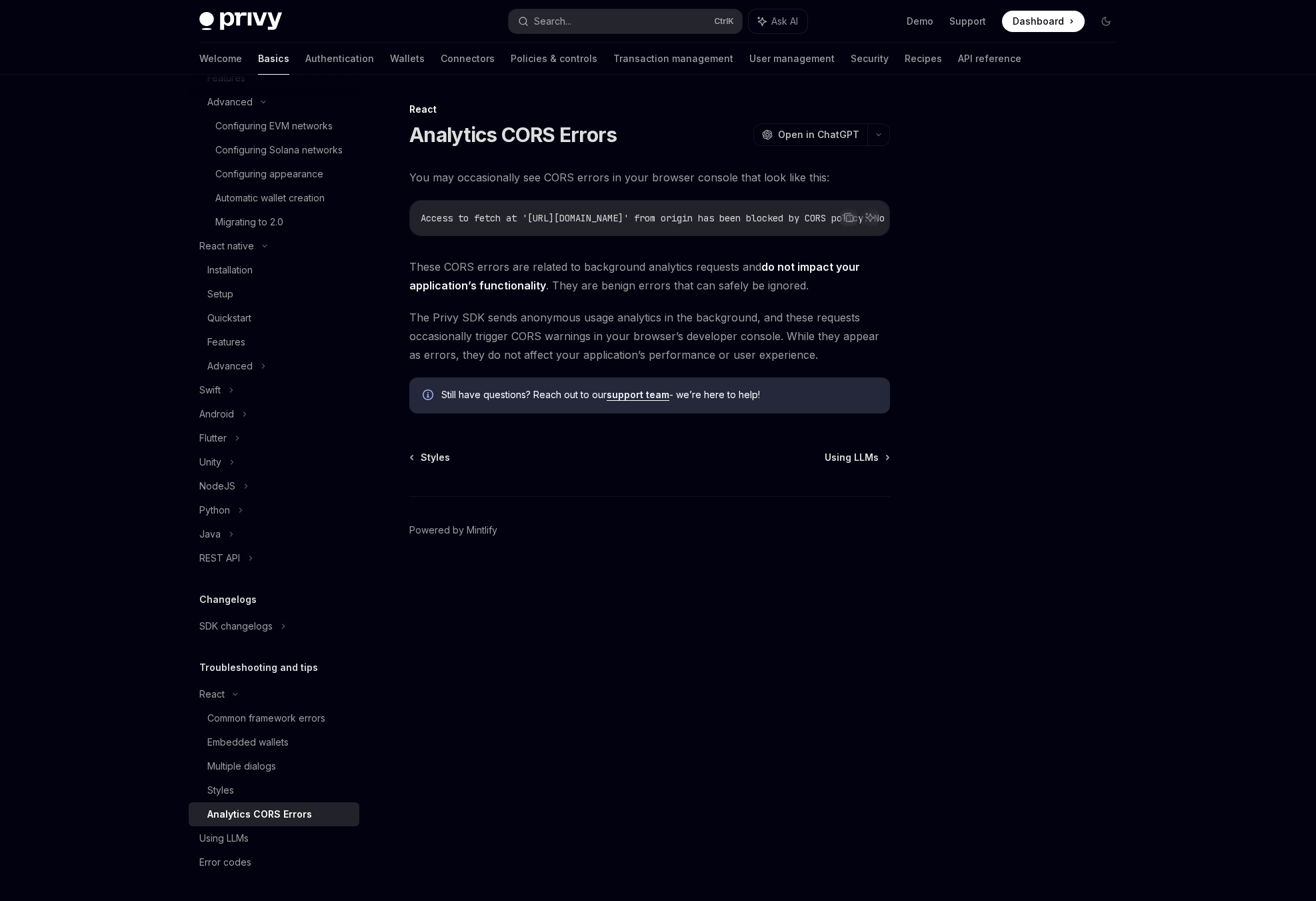
type textarea "*"
click at [823, 133] on span "Open in ChatGPT" at bounding box center [819, 135] width 81 height 13
click at [267, 360] on div "Advanced" at bounding box center [274, 365] width 171 height 24
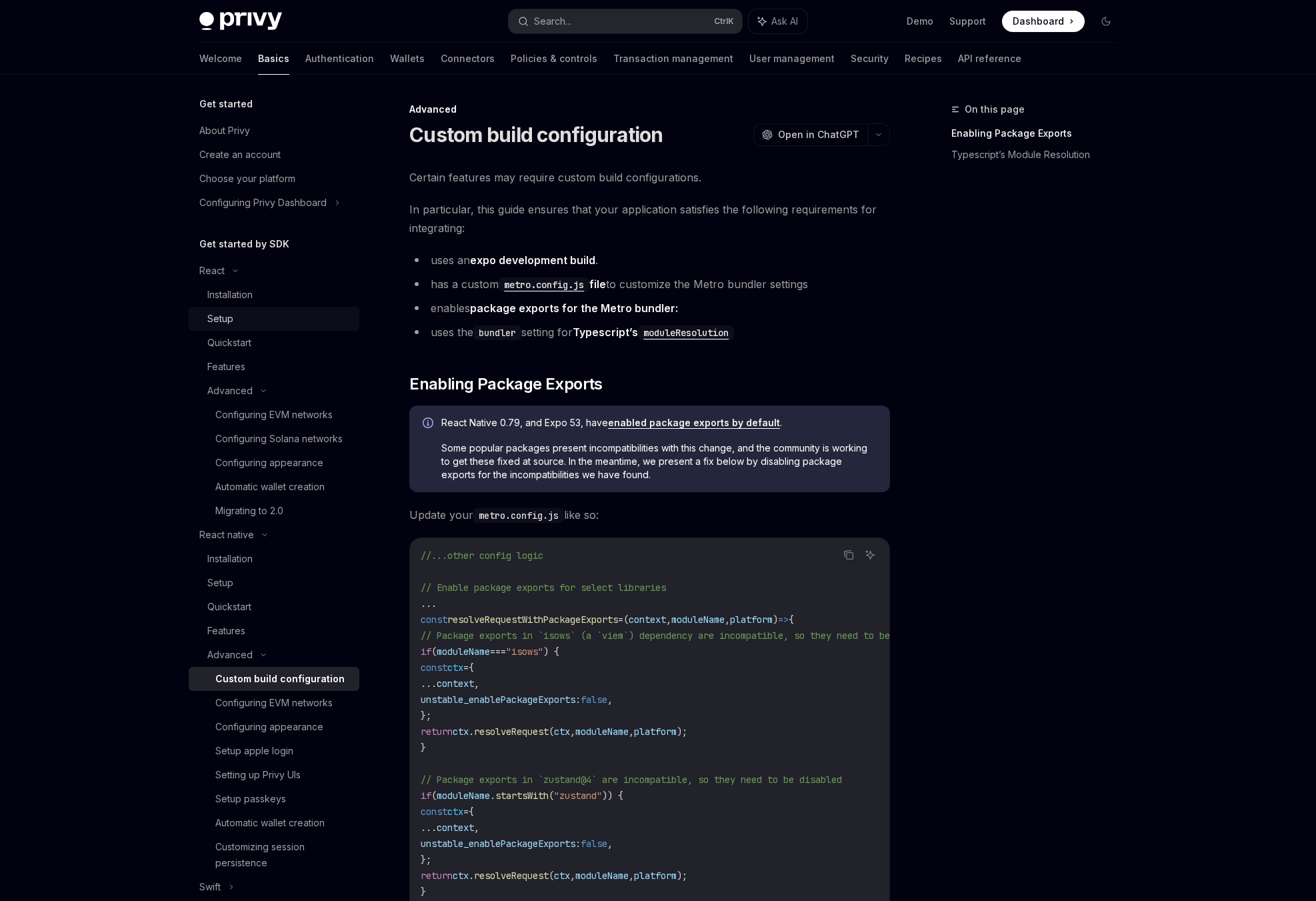
click at [244, 312] on div "Setup" at bounding box center [279, 318] width 144 height 16
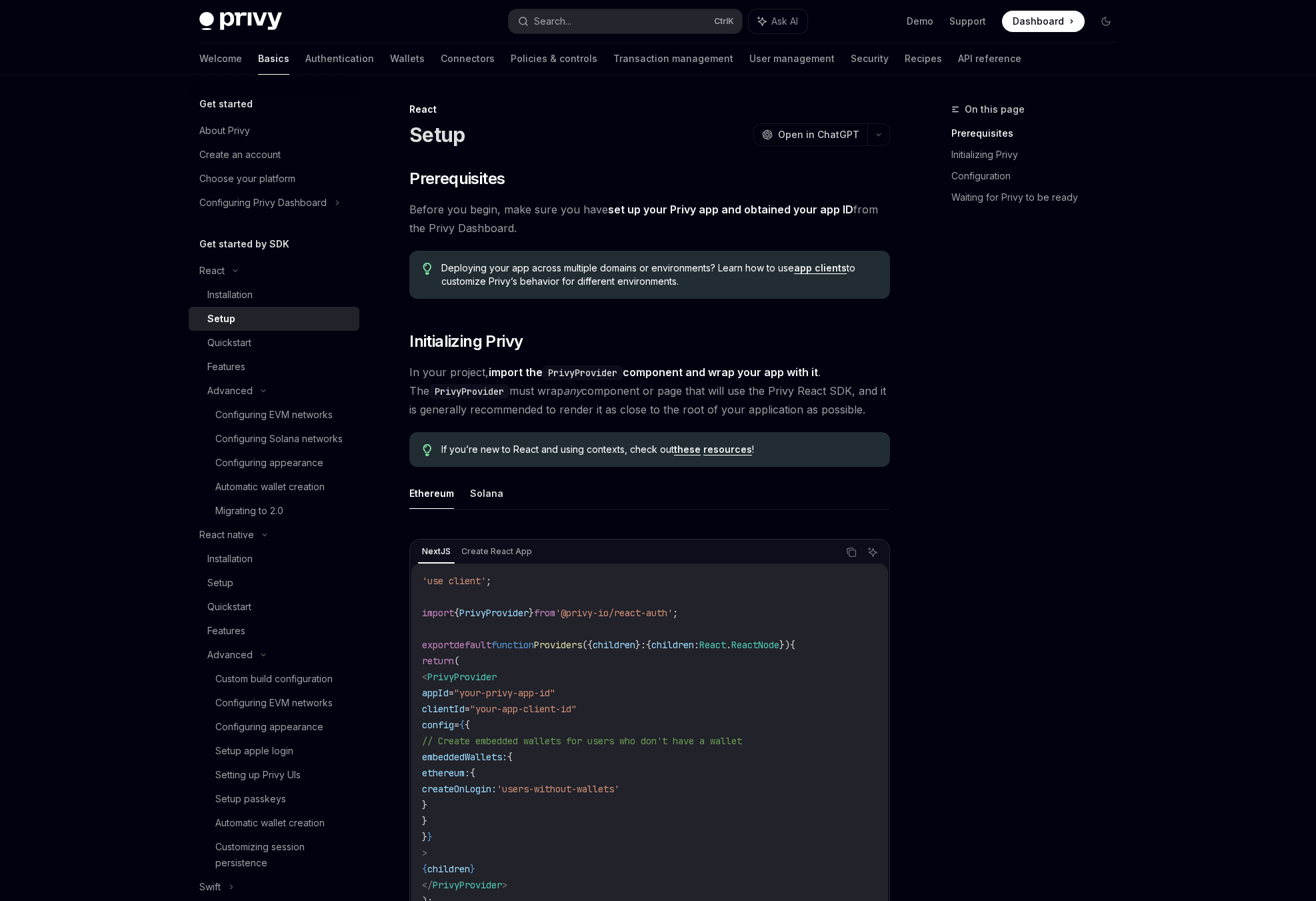
type textarea "*"
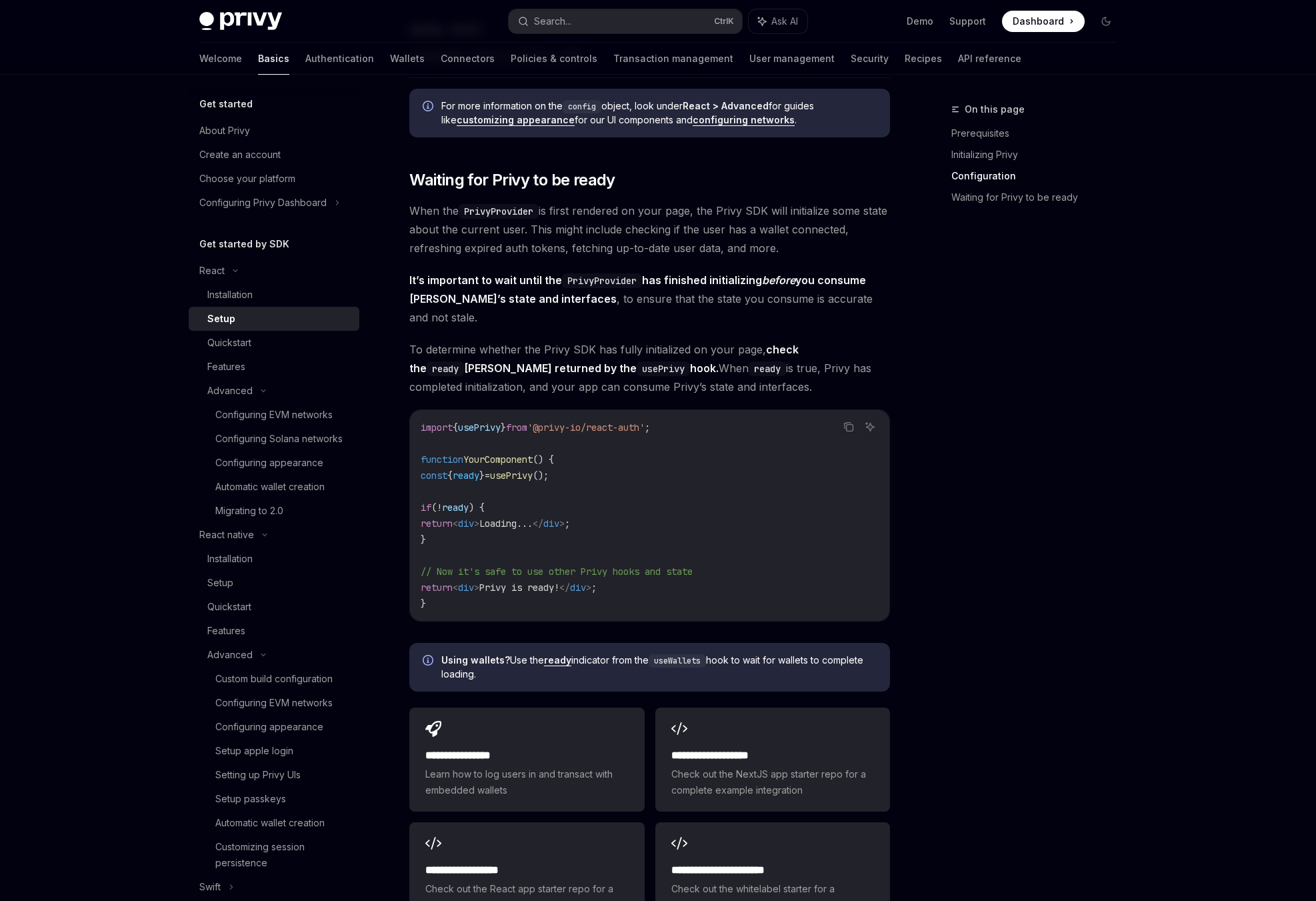
scroll to position [1386, 0]
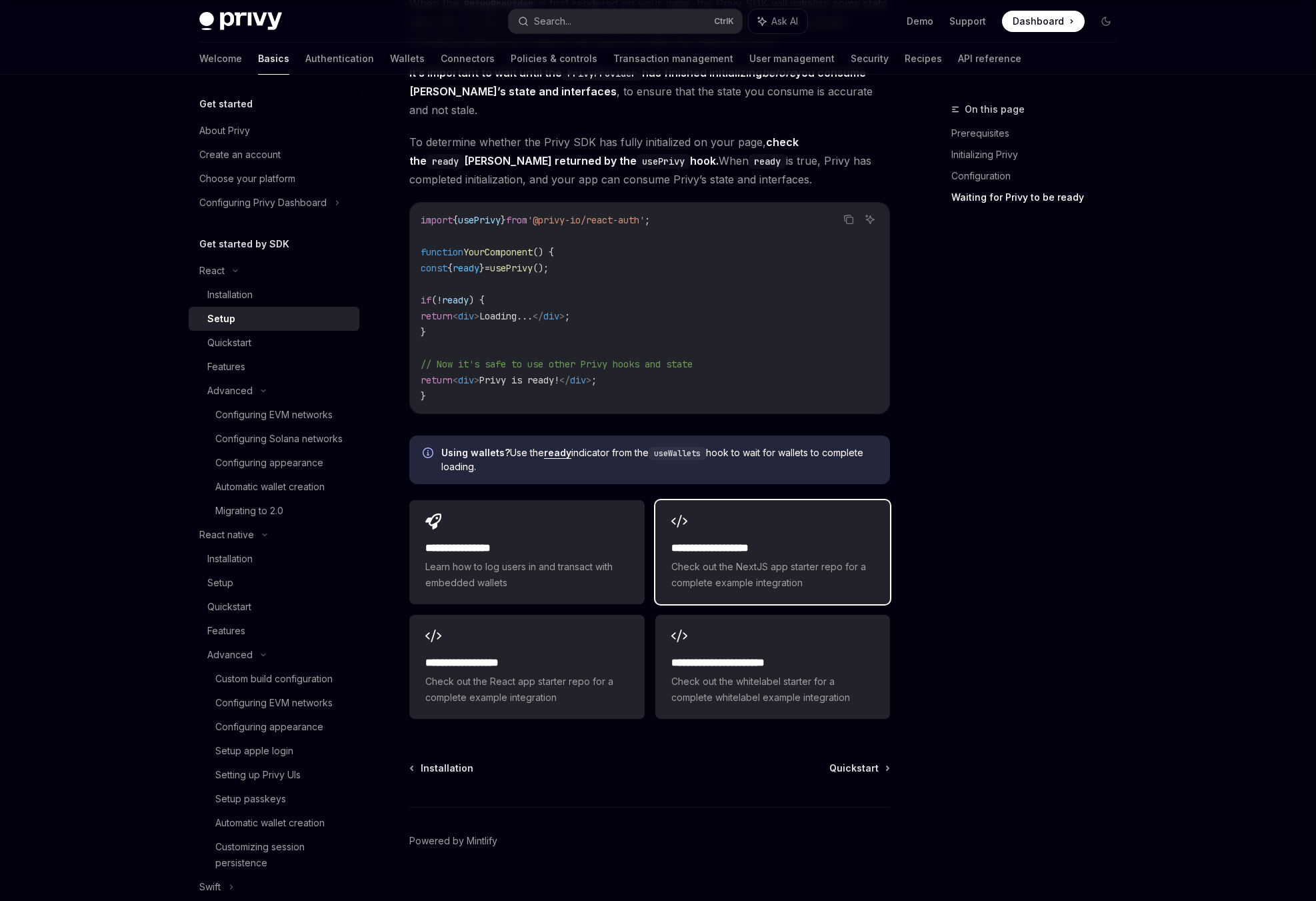
click at [728, 571] on div "**********" at bounding box center [773, 552] width 235 height 104
